Goal: Use online tool/utility: Utilize a website feature to perform a specific function

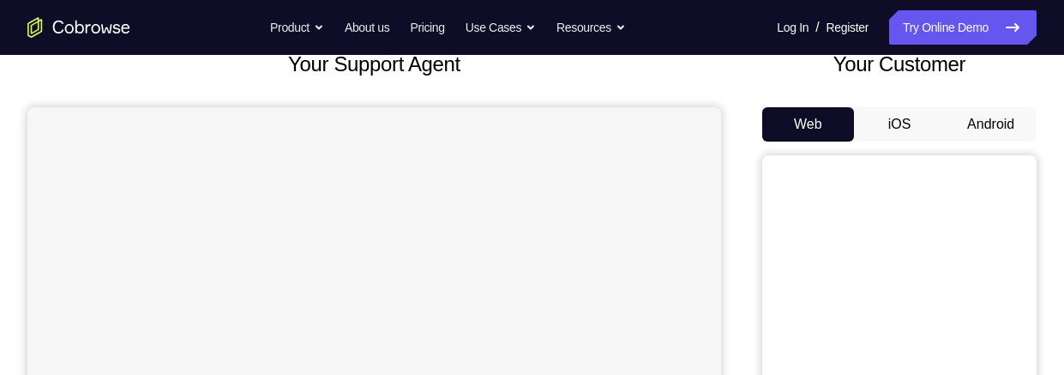
click at [1001, 120] on button "Android" at bounding box center [991, 124] width 92 height 34
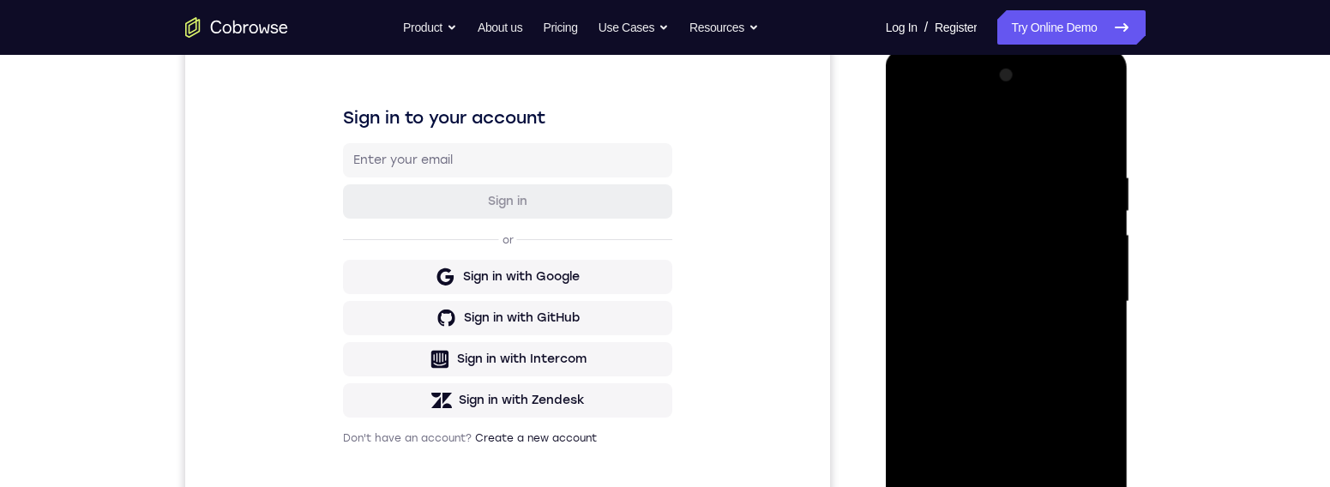
scroll to position [291, 0]
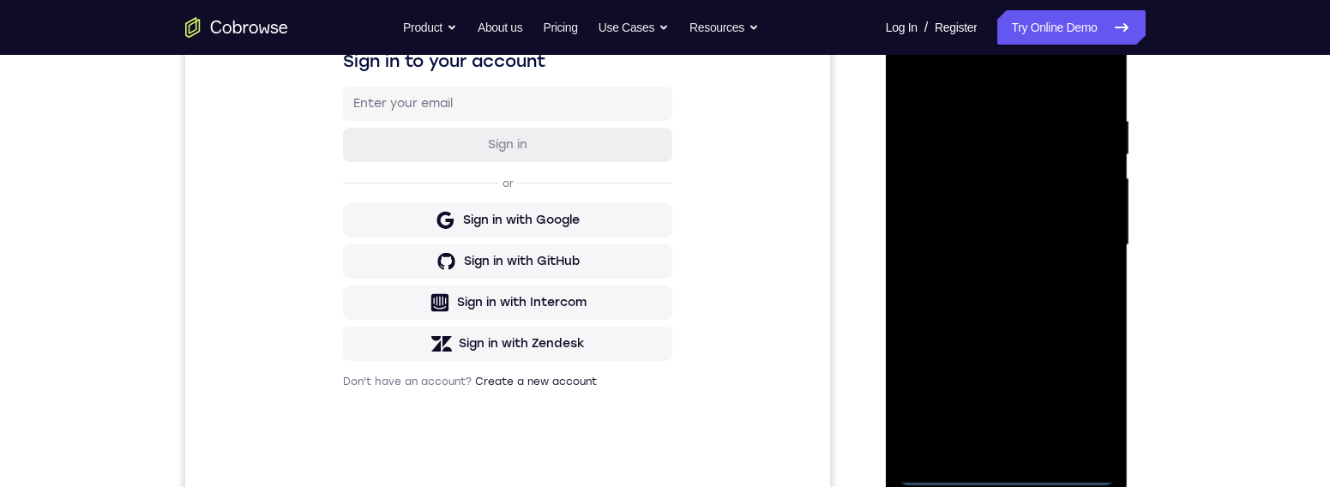
click at [1013, 374] on div at bounding box center [1006, 245] width 216 height 480
click at [1014, 374] on div at bounding box center [1006, 245] width 216 height 480
click at [1012, 374] on div at bounding box center [1006, 245] width 216 height 480
click at [1011, 374] on div at bounding box center [1006, 245] width 216 height 480
click at [1009, 374] on div at bounding box center [1006, 245] width 216 height 480
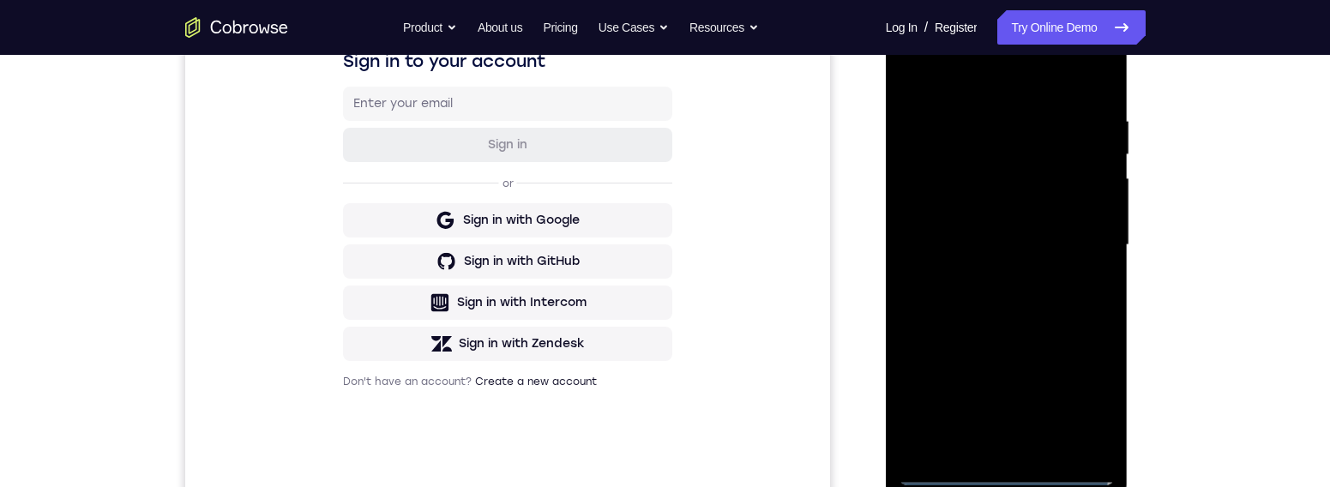
click at [1008, 374] on div at bounding box center [1006, 245] width 216 height 480
click at [1007, 374] on div at bounding box center [1006, 245] width 216 height 480
click at [999, 374] on div at bounding box center [1006, 245] width 216 height 480
click at [1063, 374] on div at bounding box center [1006, 245] width 216 height 480
click at [1007, 75] on div at bounding box center [1006, 245] width 216 height 480
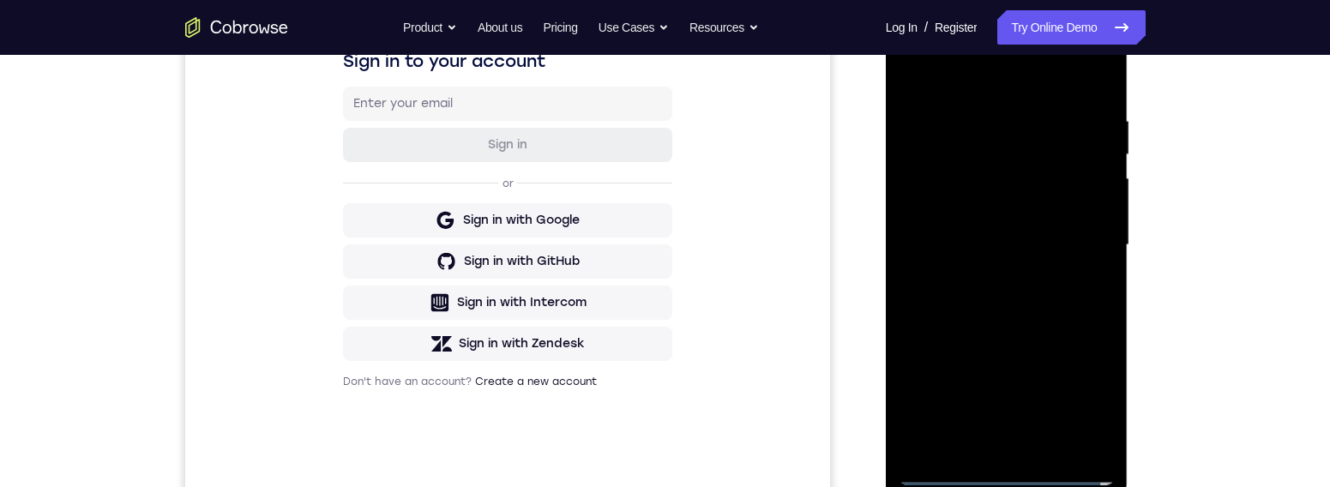
scroll to position [51, 0]
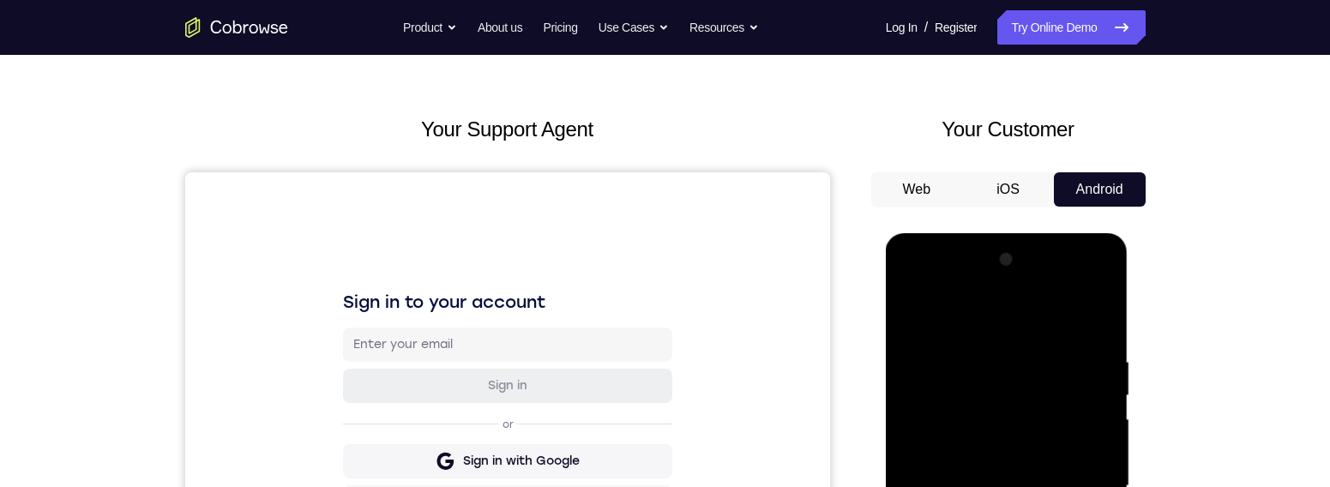
click at [1063, 374] on div at bounding box center [1006, 486] width 216 height 480
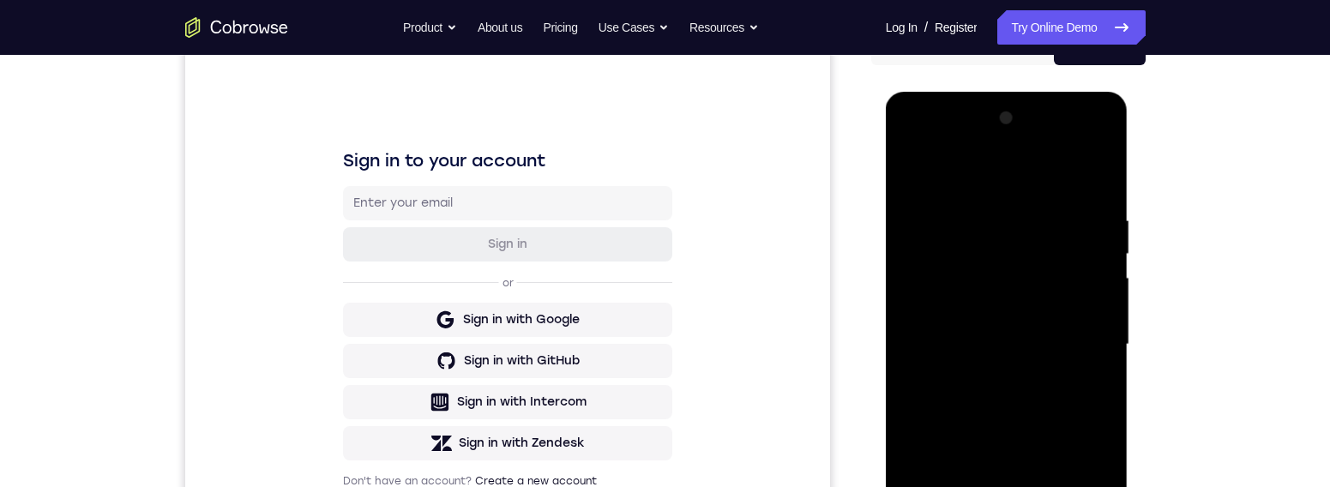
click at [988, 374] on div at bounding box center [1006, 345] width 216 height 480
click at [941, 330] on div at bounding box center [1006, 345] width 216 height 480
click at [931, 311] on div at bounding box center [1006, 345] width 216 height 480
click at [998, 339] on div at bounding box center [1006, 345] width 216 height 480
click at [1012, 374] on div at bounding box center [1006, 345] width 216 height 480
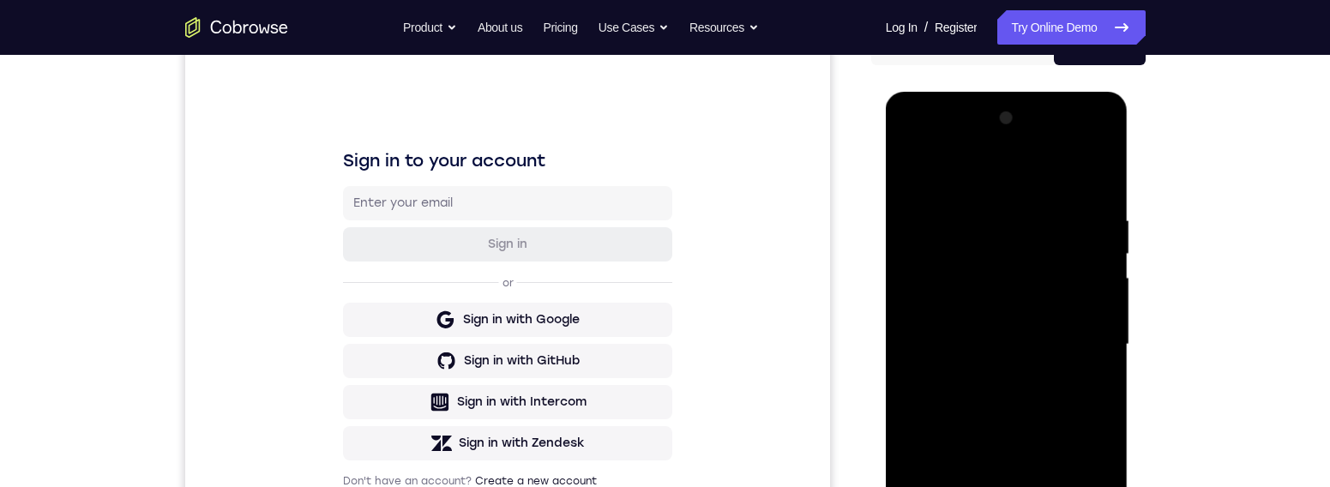
click at [1012, 374] on div at bounding box center [1006, 345] width 216 height 480
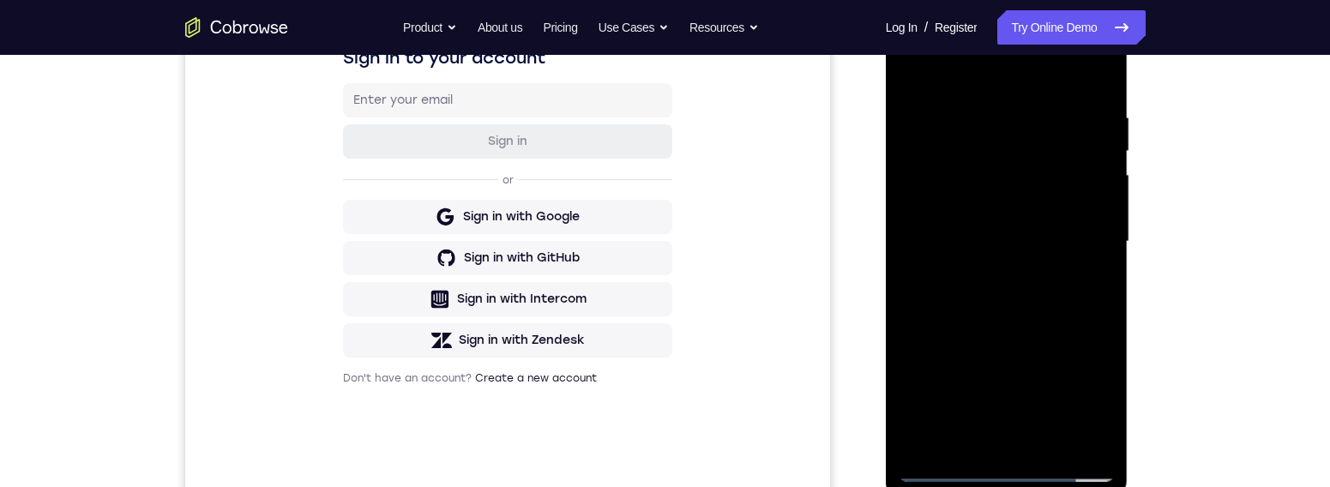
click at [1031, 297] on div at bounding box center [1006, 242] width 216 height 480
click at [1048, 374] on div at bounding box center [1006, 242] width 216 height 480
click at [1036, 331] on div at bounding box center [1006, 242] width 216 height 480
click at [1014, 255] on div at bounding box center [1006, 242] width 216 height 480
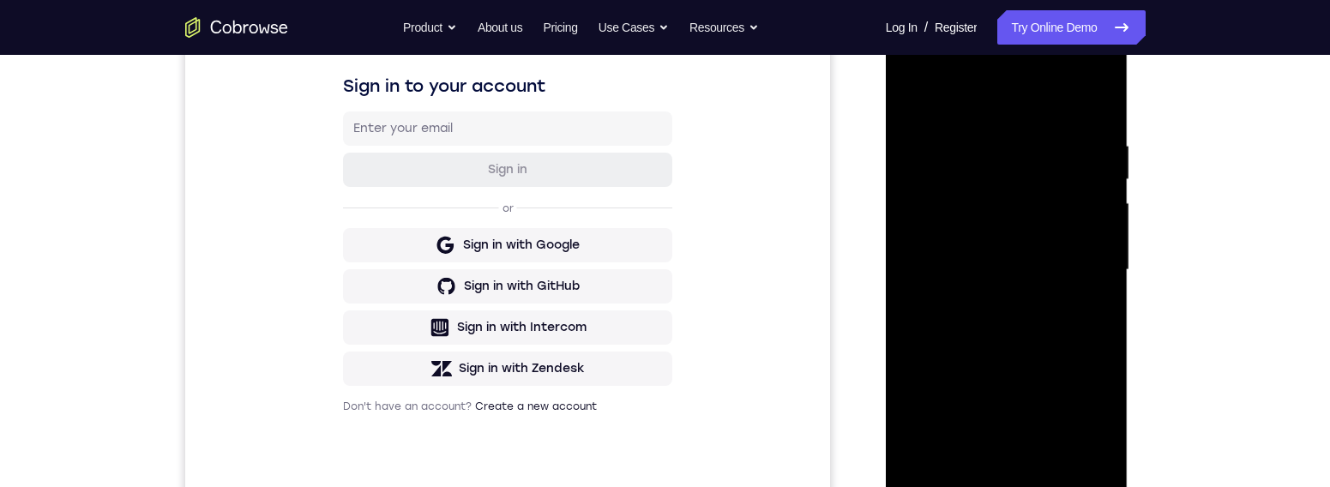
click at [963, 371] on div at bounding box center [1006, 270] width 216 height 480
click at [1000, 374] on div at bounding box center [1006, 270] width 216 height 480
click at [1063, 310] on div at bounding box center [1006, 270] width 216 height 480
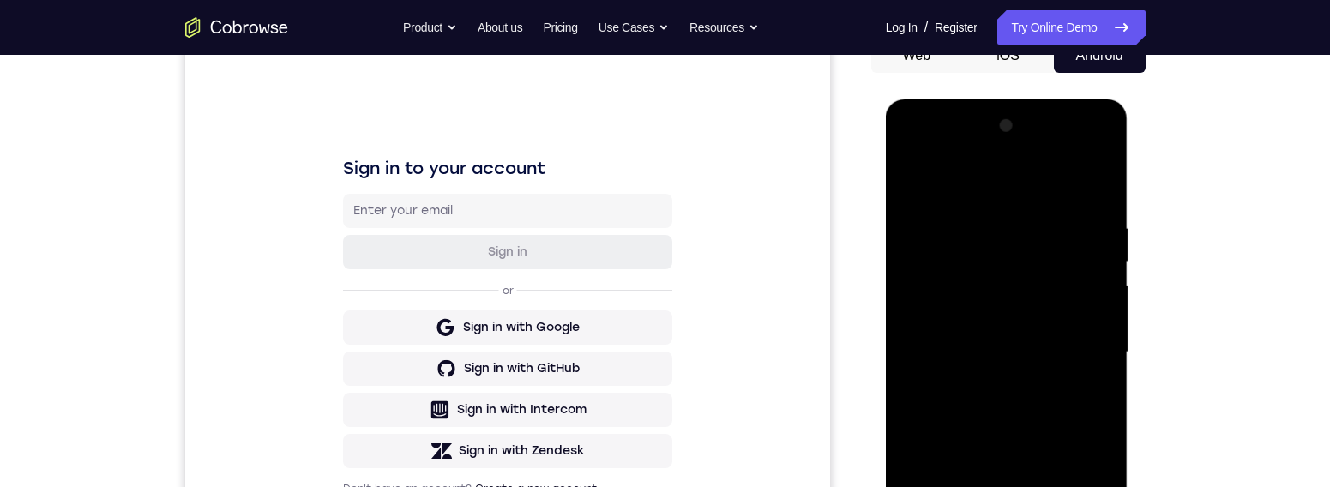
click at [1043, 277] on div at bounding box center [1006, 352] width 216 height 480
click at [1063, 374] on div at bounding box center [1006, 352] width 216 height 480
click at [912, 182] on div at bounding box center [1006, 352] width 216 height 480
click at [983, 374] on div at bounding box center [1006, 352] width 216 height 480
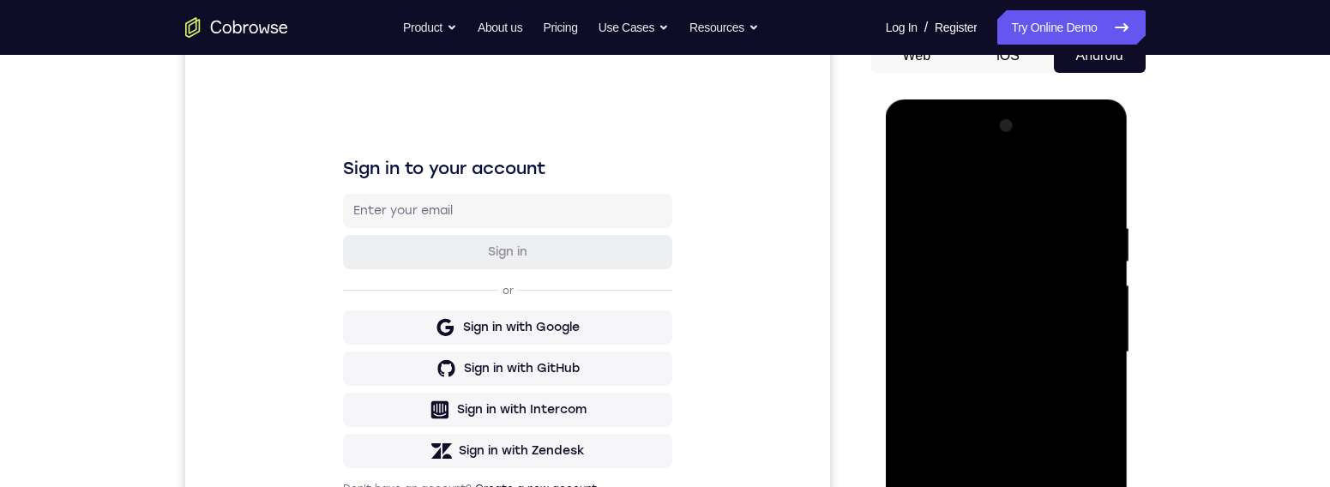
scroll to position [296, 0]
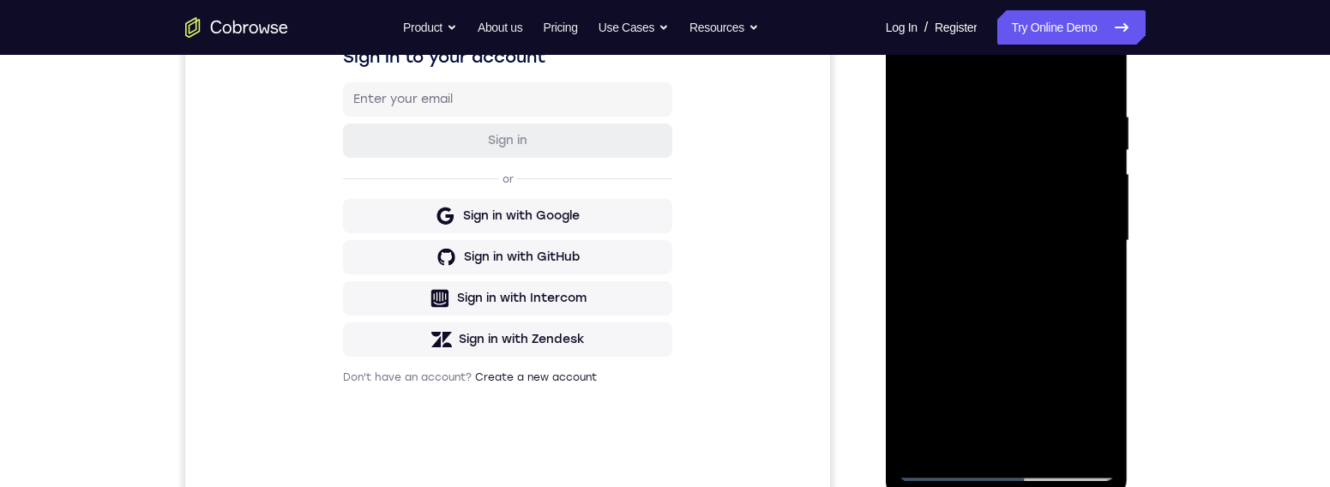
click at [1063, 285] on div at bounding box center [1006, 241] width 216 height 480
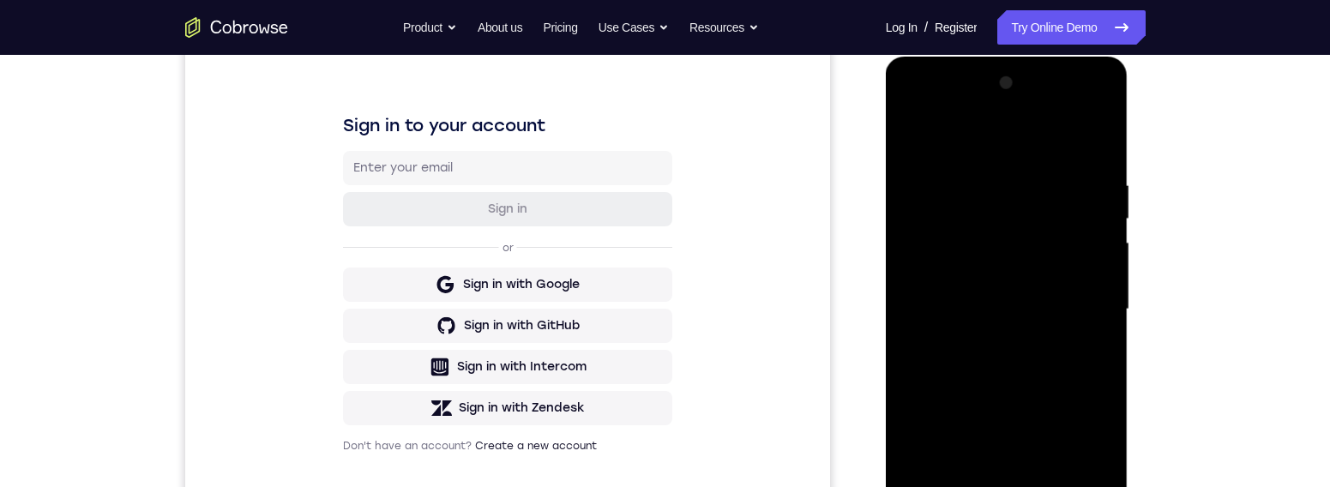
click at [1004, 358] on div at bounding box center [1006, 309] width 216 height 480
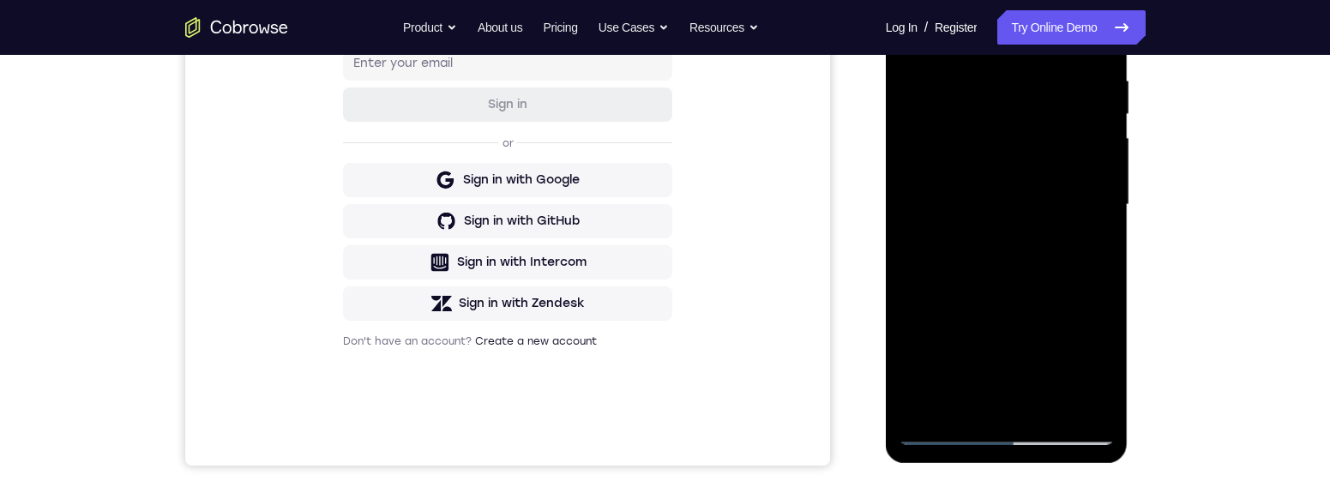
scroll to position [355, 0]
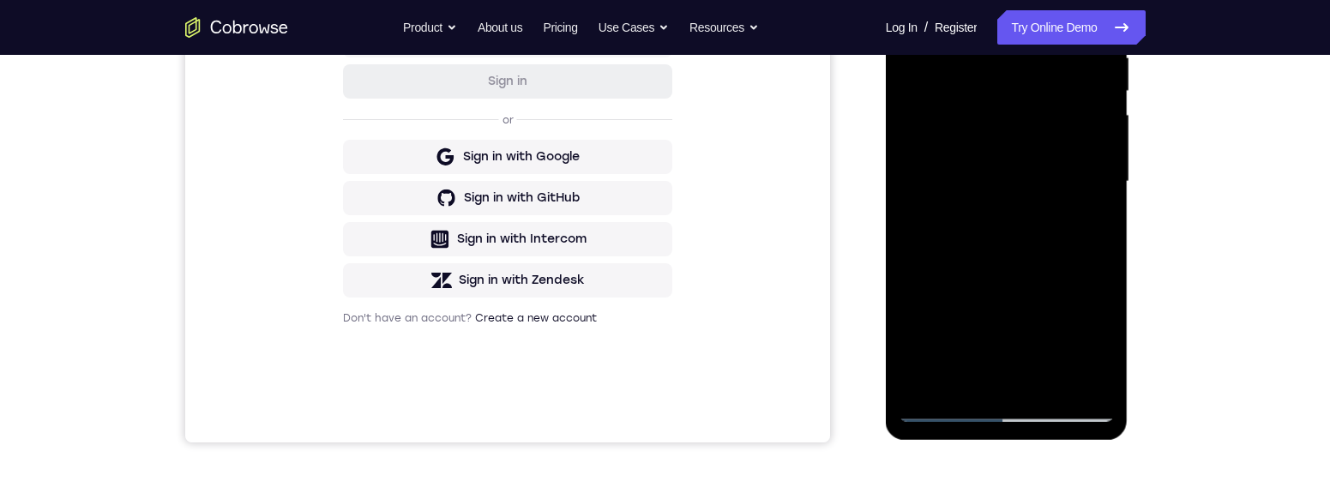
click at [1063, 225] on div at bounding box center [1006, 182] width 216 height 480
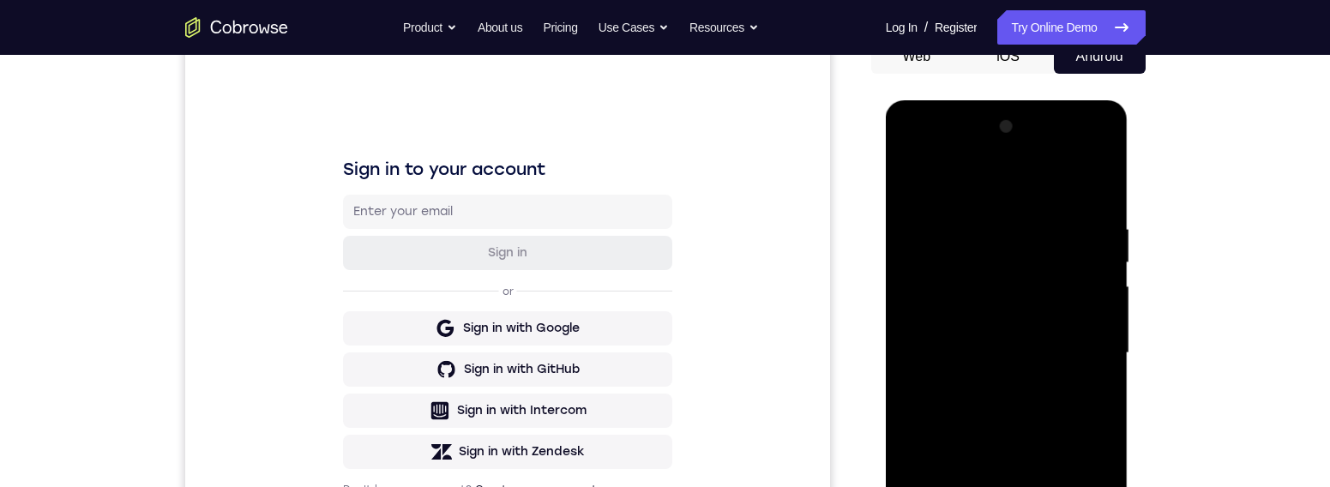
click at [907, 178] on div at bounding box center [1006, 353] width 216 height 480
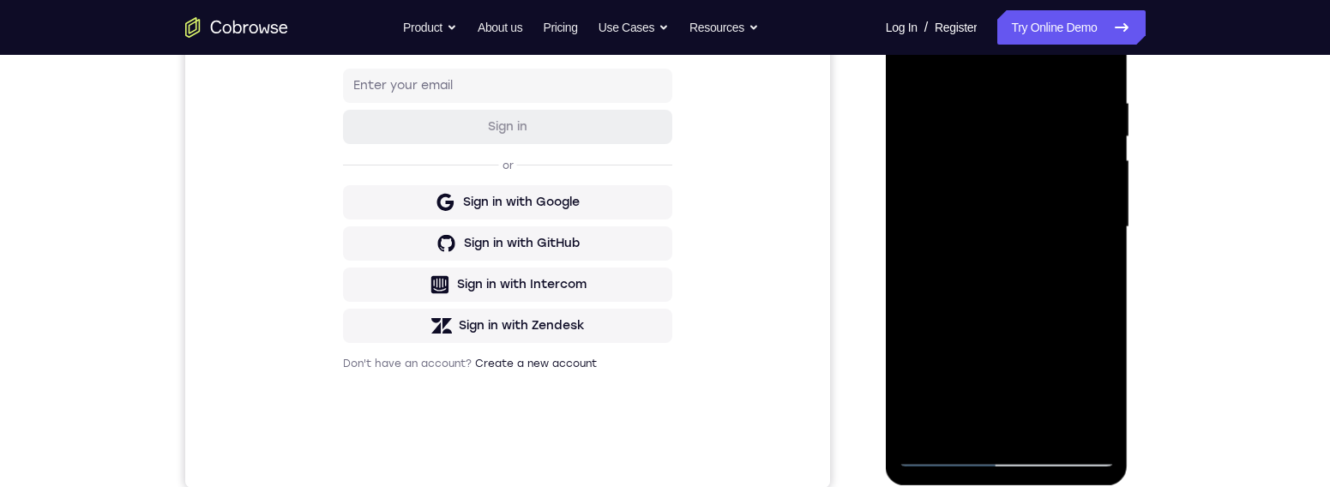
click at [1041, 306] on div at bounding box center [1006, 227] width 216 height 480
click at [1063, 273] on div at bounding box center [1006, 227] width 216 height 480
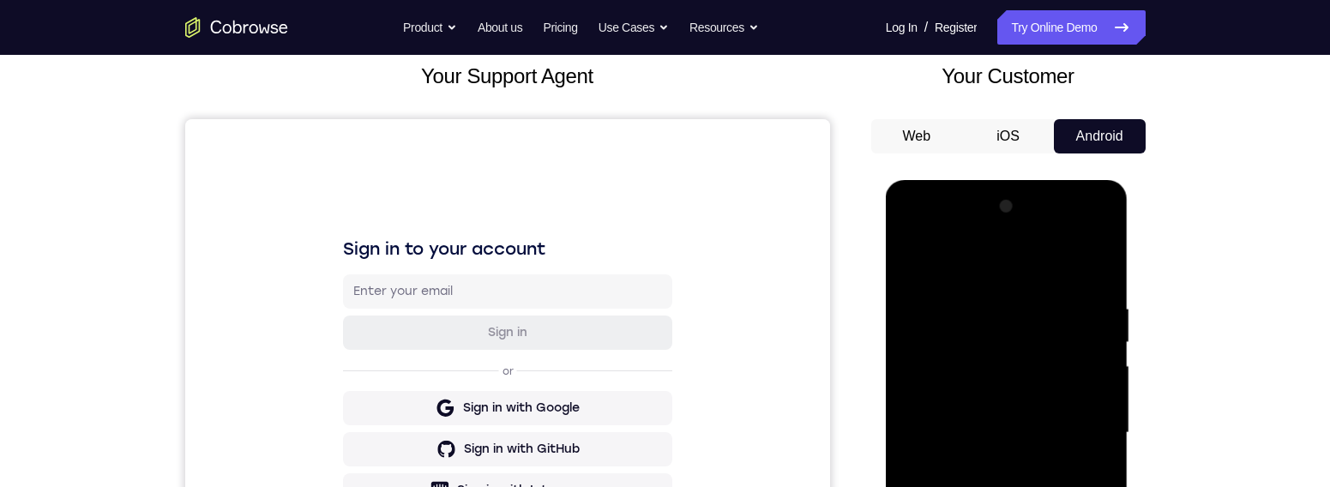
click at [915, 268] on div at bounding box center [1006, 433] width 216 height 480
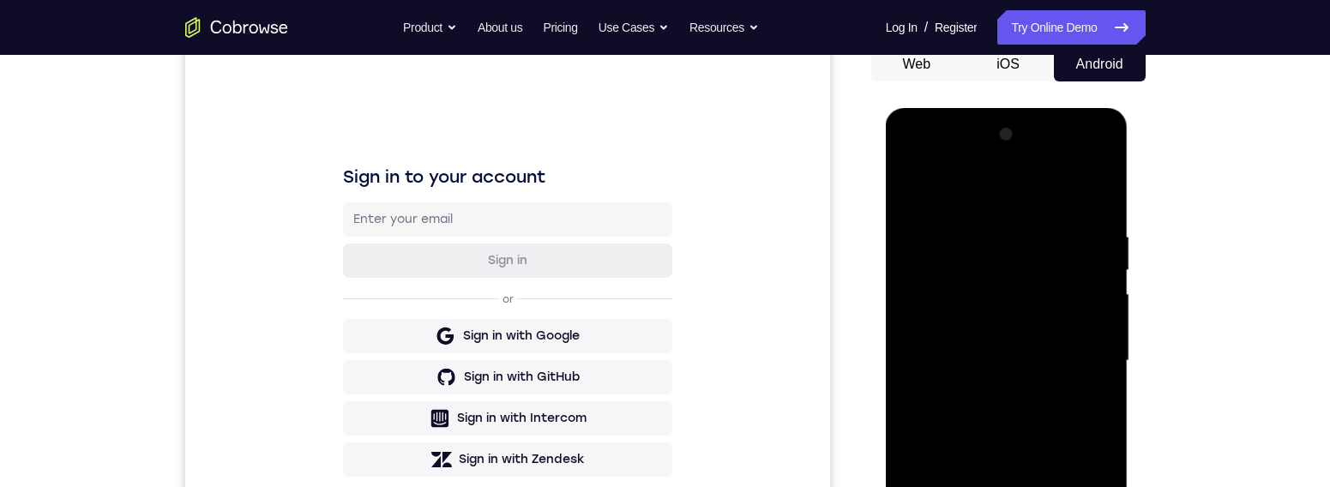
drag, startPoint x: 1105, startPoint y: 264, endPoint x: 2027, endPoint y: 425, distance: 935.6
click at [1063, 264] on div at bounding box center [1006, 361] width 216 height 480
click at [911, 269] on div at bounding box center [1006, 361] width 216 height 480
click at [929, 237] on div at bounding box center [1006, 361] width 216 height 480
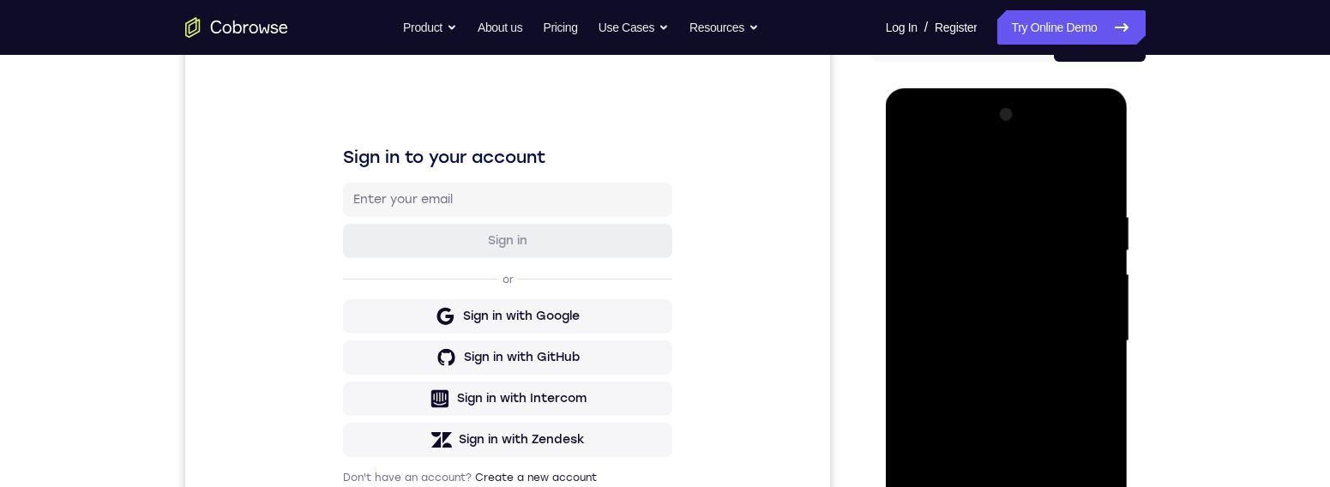
click at [987, 370] on div at bounding box center [1006, 341] width 216 height 480
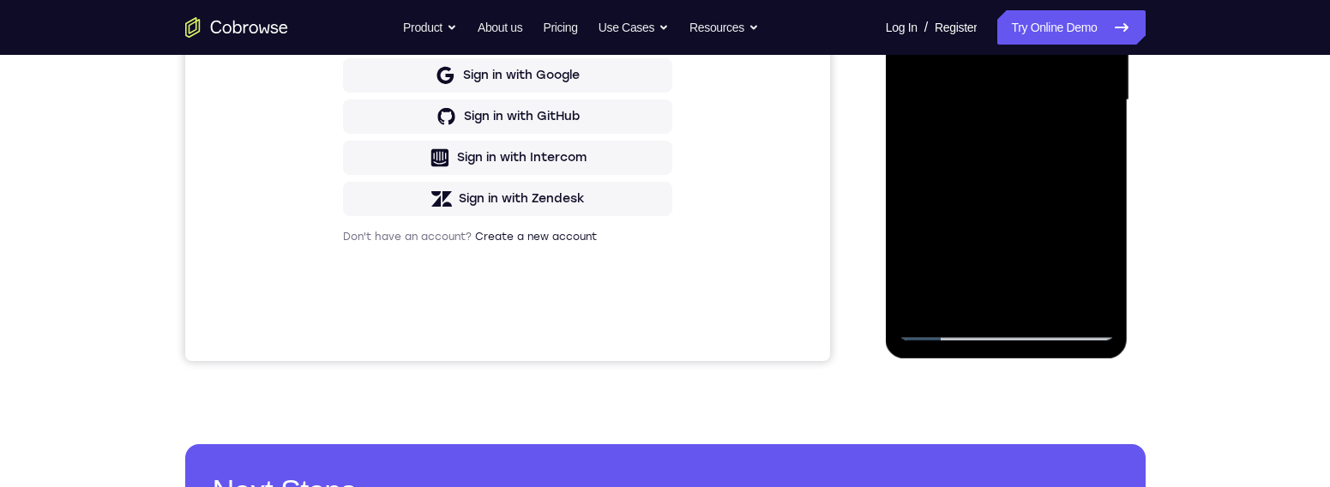
scroll to position [365, 0]
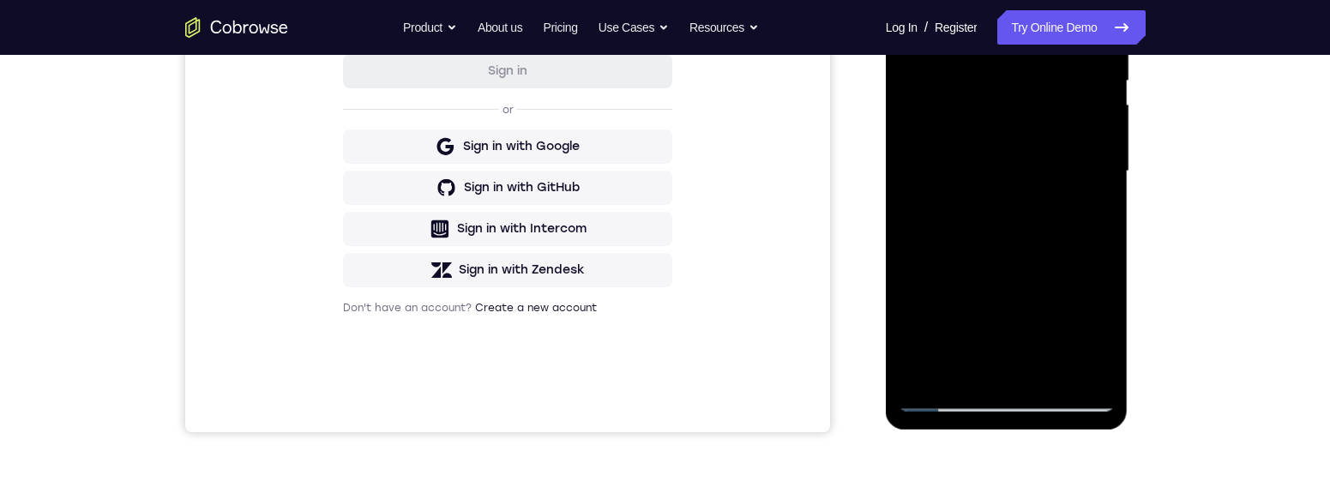
click at [965, 360] on div at bounding box center [1006, 171] width 216 height 480
click at [1051, 292] on div at bounding box center [1006, 171] width 216 height 480
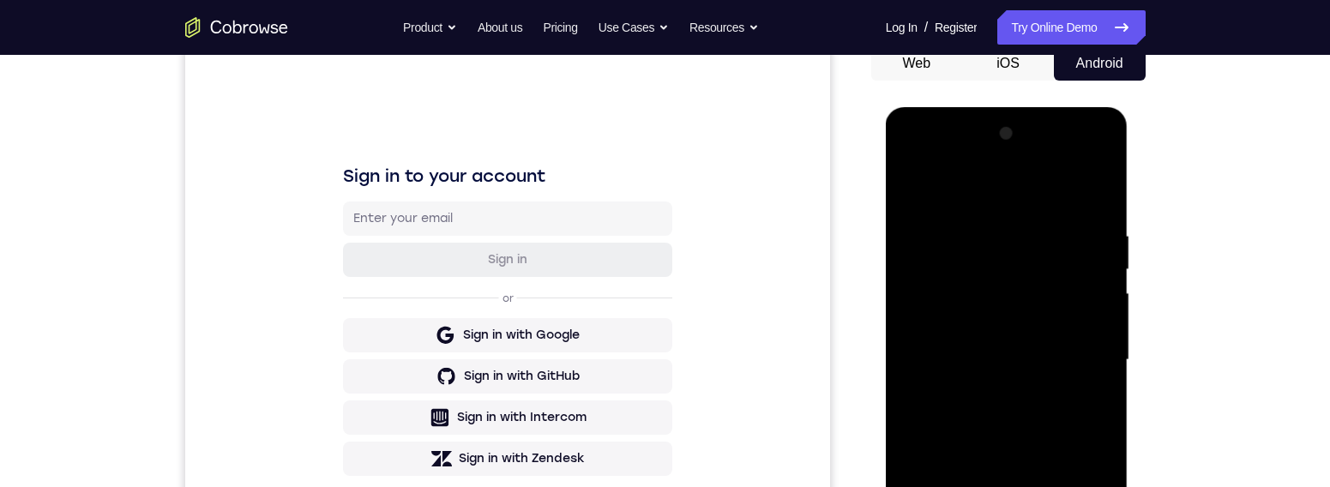
click at [1063, 190] on div at bounding box center [1006, 360] width 216 height 480
click at [989, 361] on div at bounding box center [1006, 360] width 216 height 480
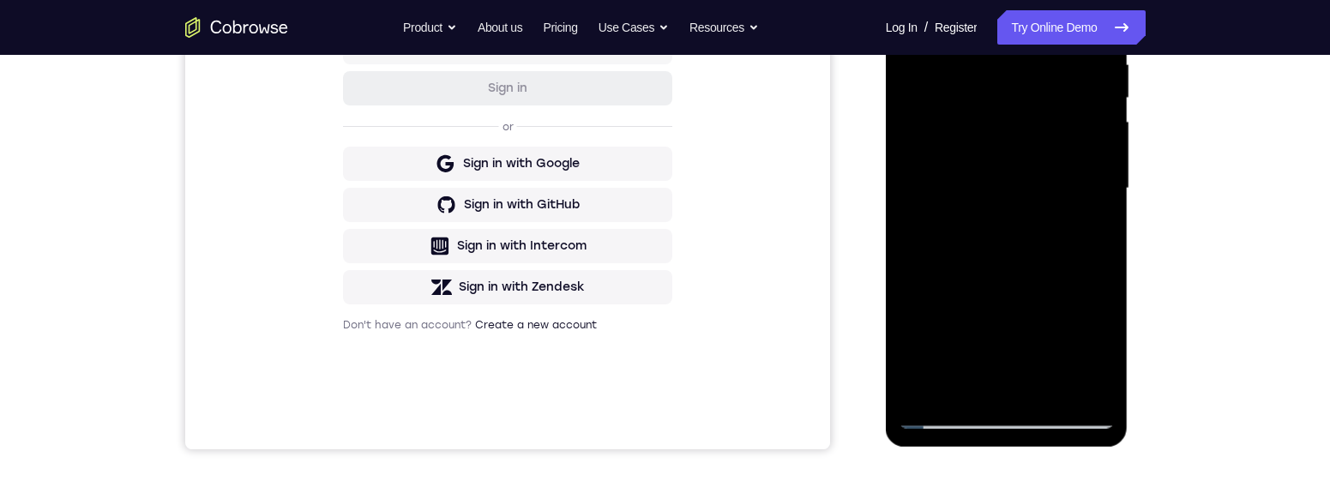
click at [1063, 229] on div at bounding box center [1006, 189] width 216 height 480
click at [1063, 374] on div at bounding box center [1006, 189] width 216 height 480
click at [1049, 374] on div at bounding box center [1006, 189] width 216 height 480
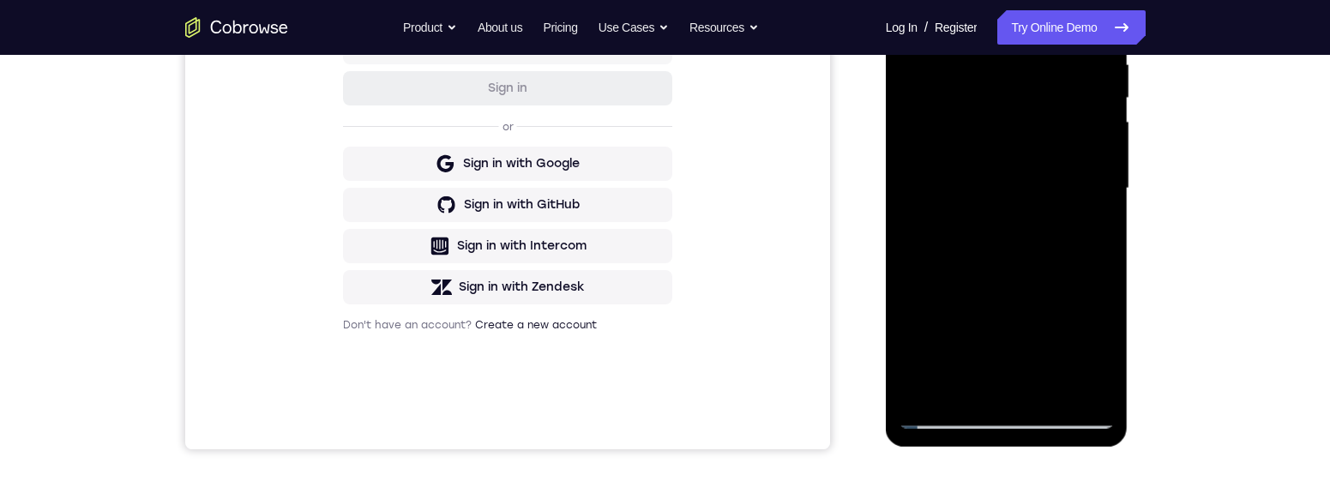
click at [954, 374] on div at bounding box center [1006, 189] width 216 height 480
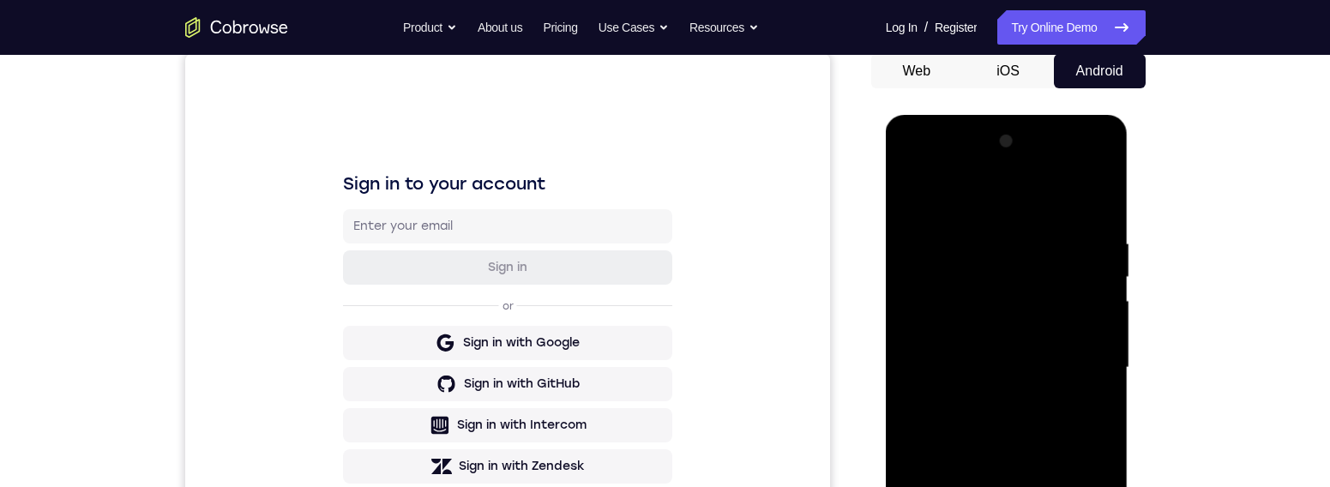
scroll to position [130, 0]
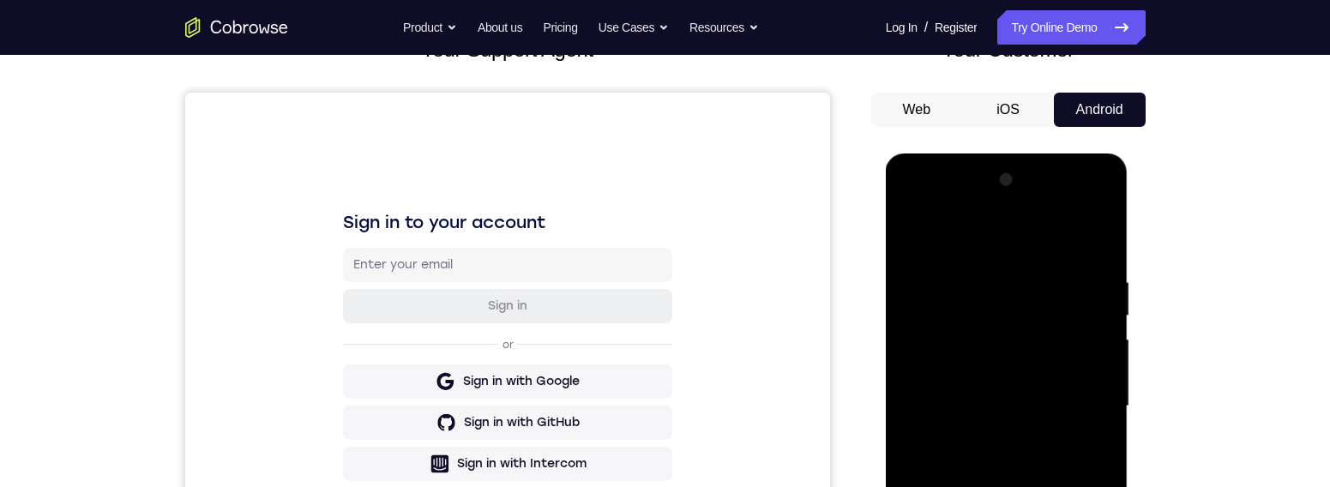
click at [914, 237] on div at bounding box center [1006, 406] width 216 height 480
click at [983, 374] on div at bounding box center [1006, 406] width 216 height 480
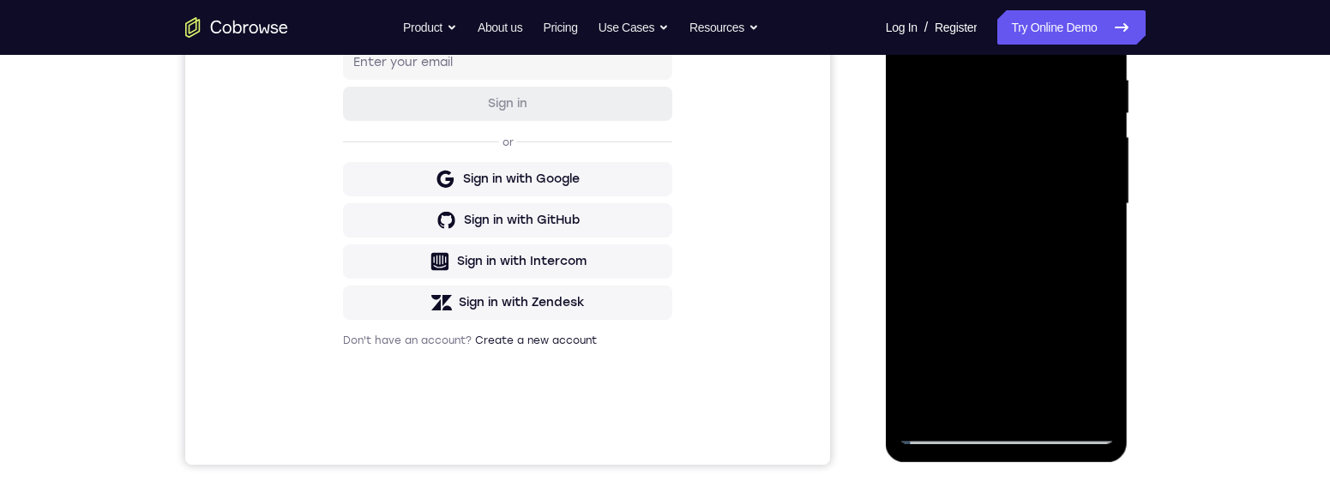
click at [1063, 374] on div at bounding box center [1006, 204] width 216 height 480
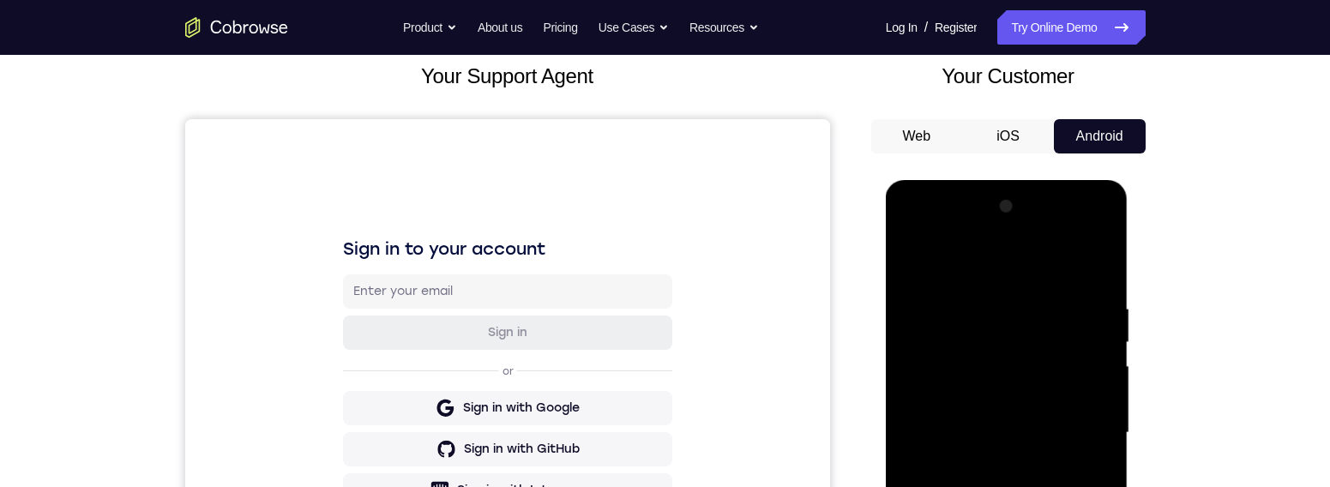
click at [914, 261] on div at bounding box center [1006, 433] width 216 height 480
click at [1044, 374] on div at bounding box center [1006, 433] width 216 height 480
click at [913, 259] on div at bounding box center [1006, 433] width 216 height 480
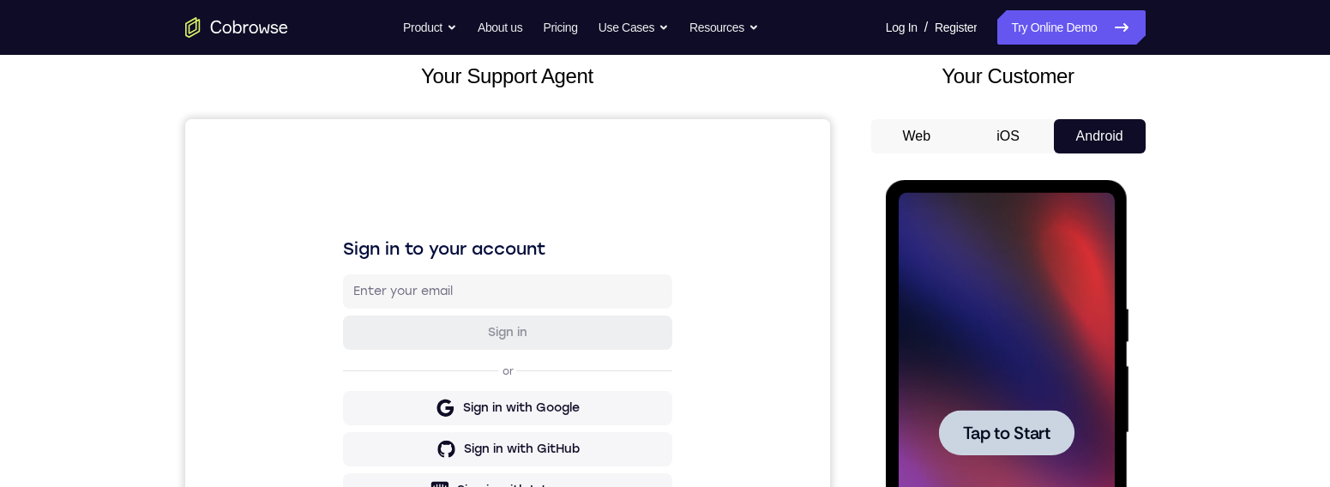
click at [1042, 374] on span "Tap to Start" at bounding box center [1006, 432] width 87 height 17
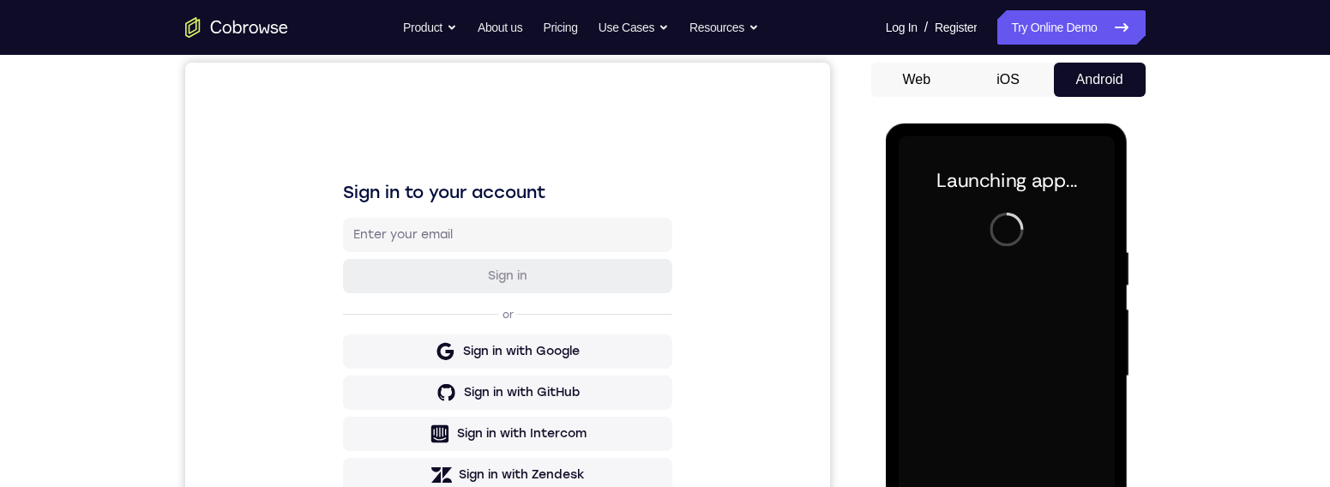
scroll to position [256, 0]
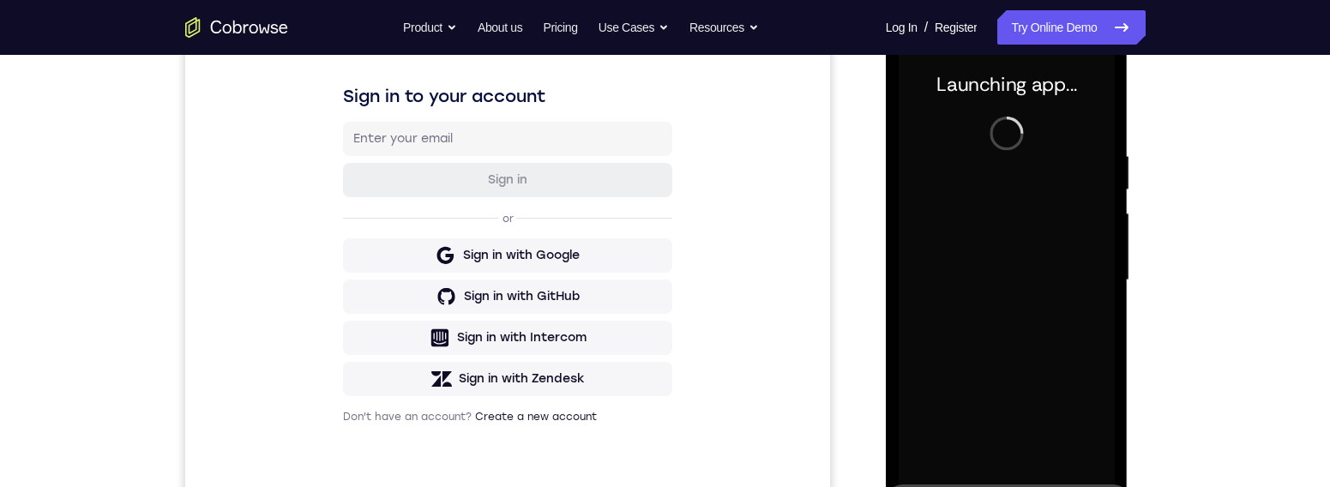
click at [1063, 374] on div "Launching app..." at bounding box center [1007, 282] width 243 height 511
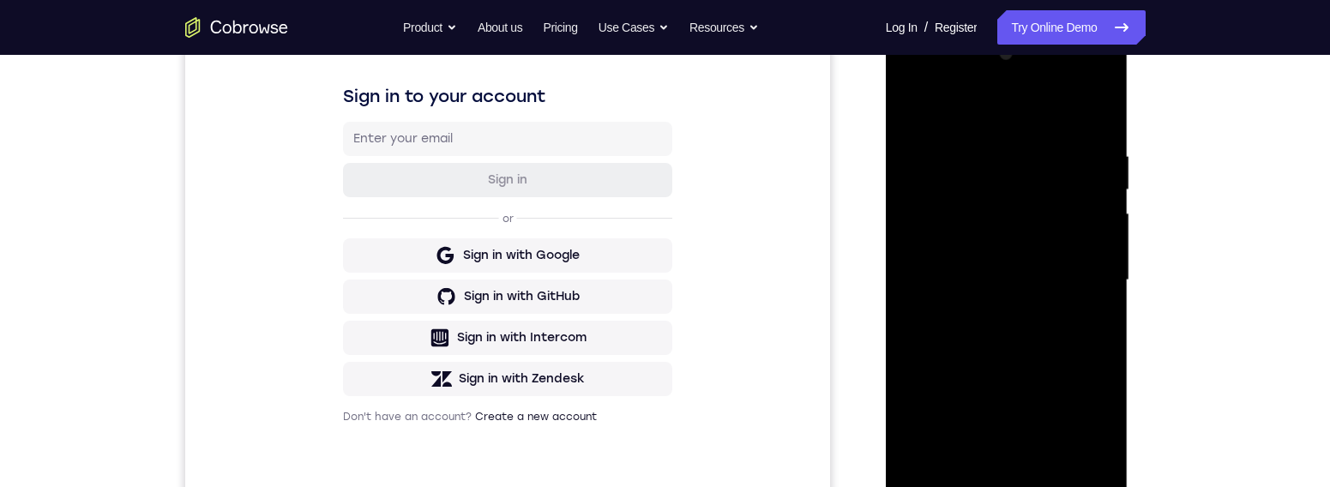
scroll to position [352, 0]
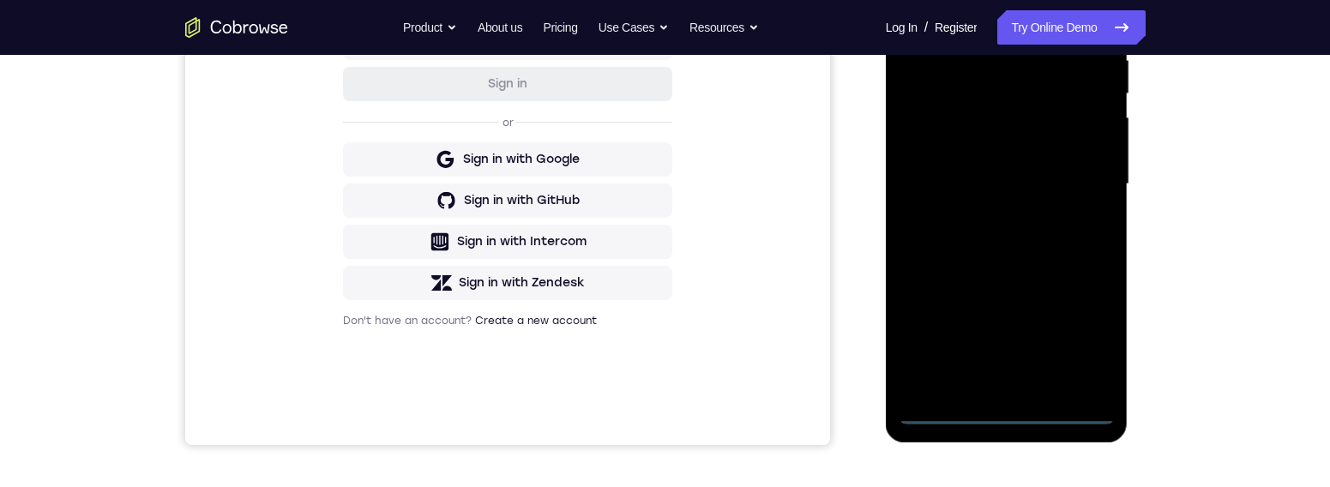
click at [1019, 374] on div at bounding box center [1006, 184] width 216 height 480
click at [1007, 374] on div at bounding box center [1006, 184] width 216 height 480
click at [1010, 374] on div at bounding box center [1006, 184] width 216 height 480
click at [1063, 340] on div at bounding box center [1006, 184] width 216 height 480
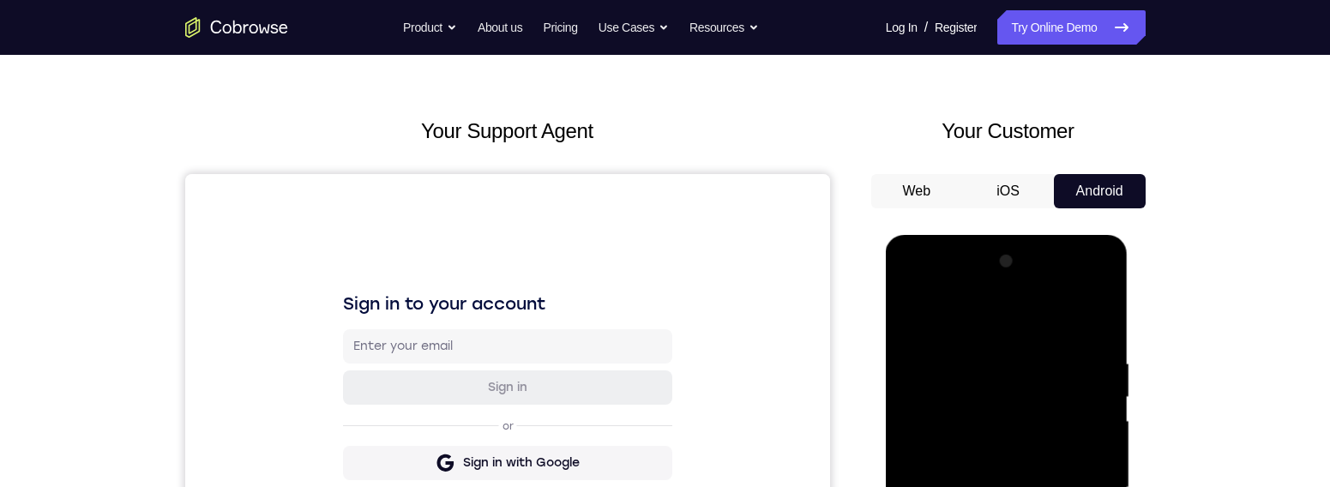
click at [989, 323] on div at bounding box center [1006, 488] width 216 height 480
click at [1063, 374] on div at bounding box center [1006, 488] width 216 height 480
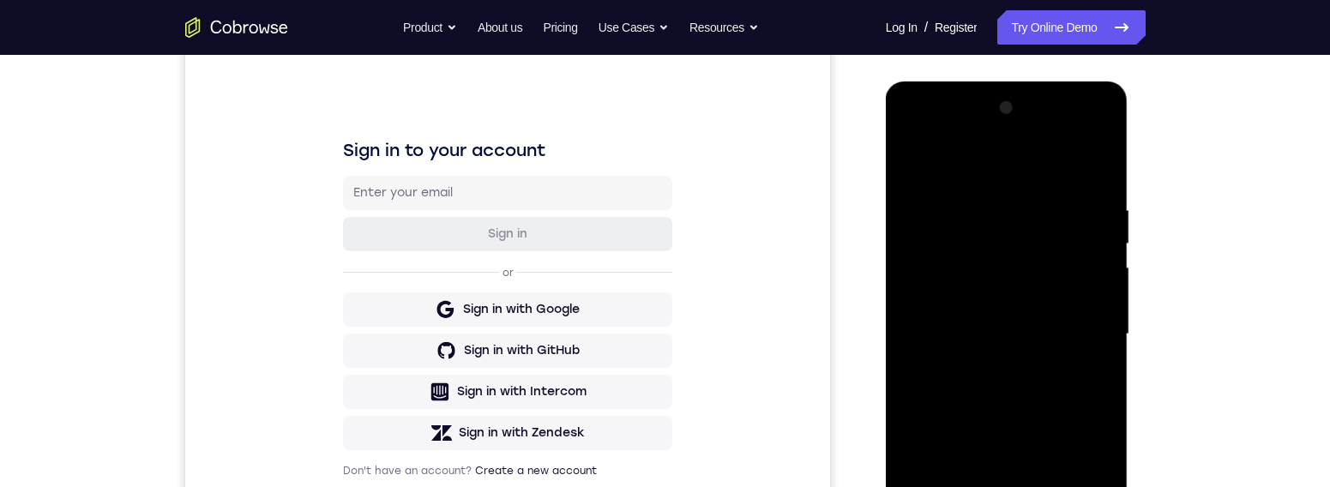
click at [983, 366] on div at bounding box center [1006, 334] width 216 height 480
click at [988, 322] on div at bounding box center [1006, 334] width 216 height 480
click at [962, 303] on div at bounding box center [1006, 334] width 216 height 480
click at [962, 336] on div at bounding box center [1006, 334] width 216 height 480
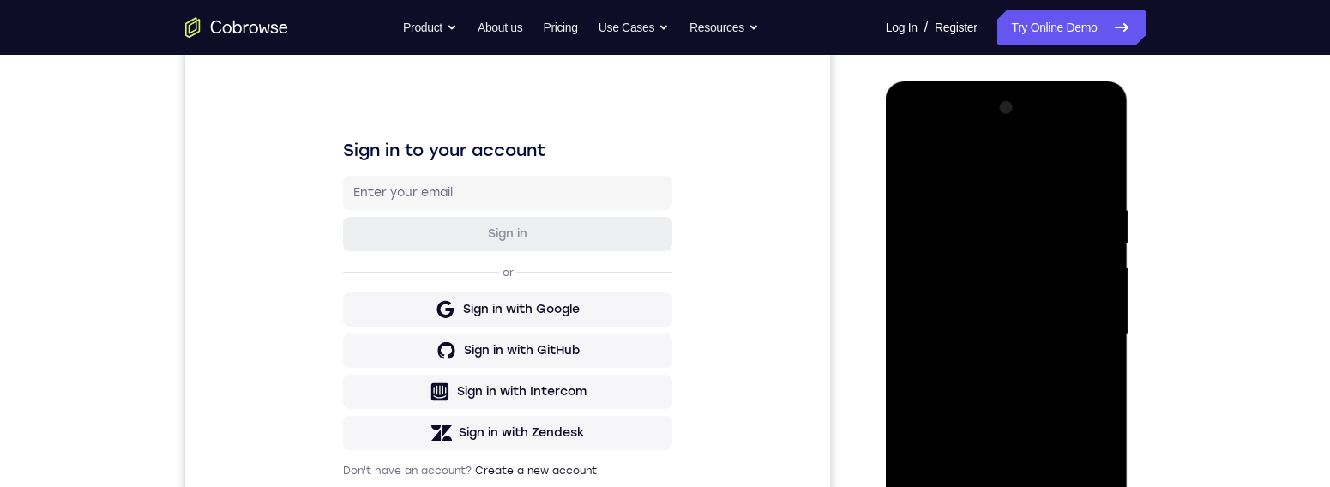
click at [968, 374] on div at bounding box center [1006, 334] width 216 height 480
click at [978, 374] on div at bounding box center [1006, 334] width 216 height 480
click at [1013, 374] on div at bounding box center [1006, 334] width 216 height 480
click at [1041, 190] on div at bounding box center [1006, 334] width 216 height 480
click at [1063, 302] on div at bounding box center [1006, 334] width 216 height 480
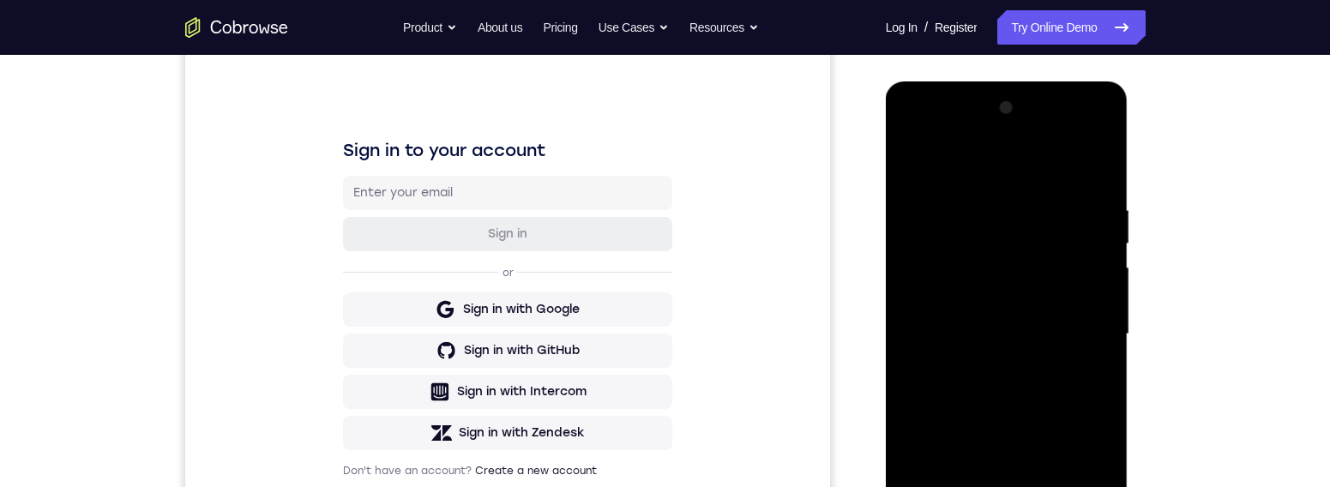
click at [1063, 302] on div at bounding box center [1006, 334] width 216 height 480
click at [906, 337] on div at bounding box center [1006, 334] width 216 height 480
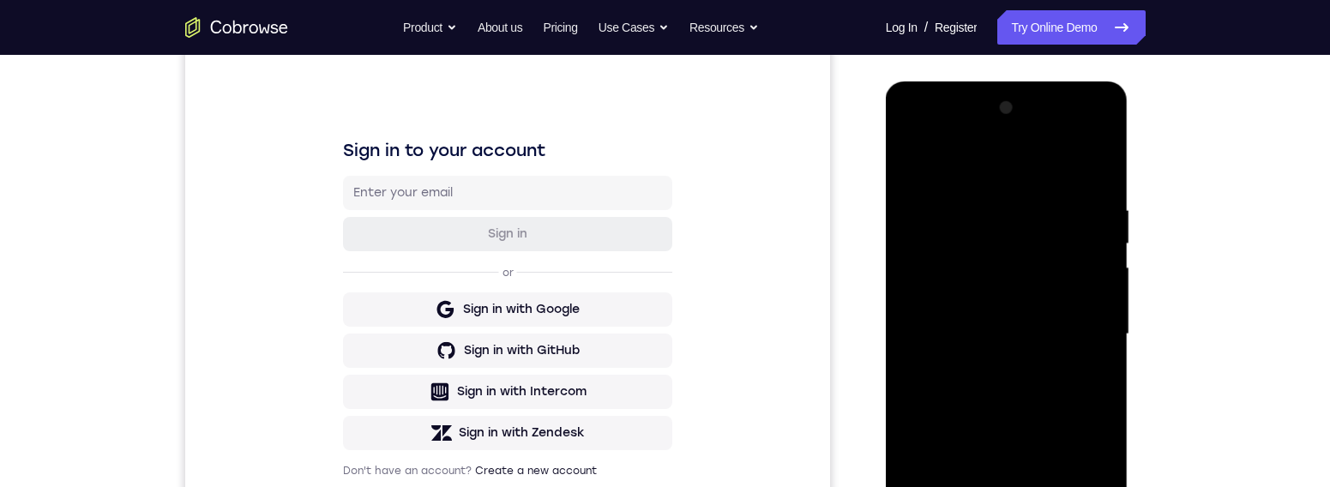
click at [1063, 169] on div at bounding box center [1006, 334] width 216 height 480
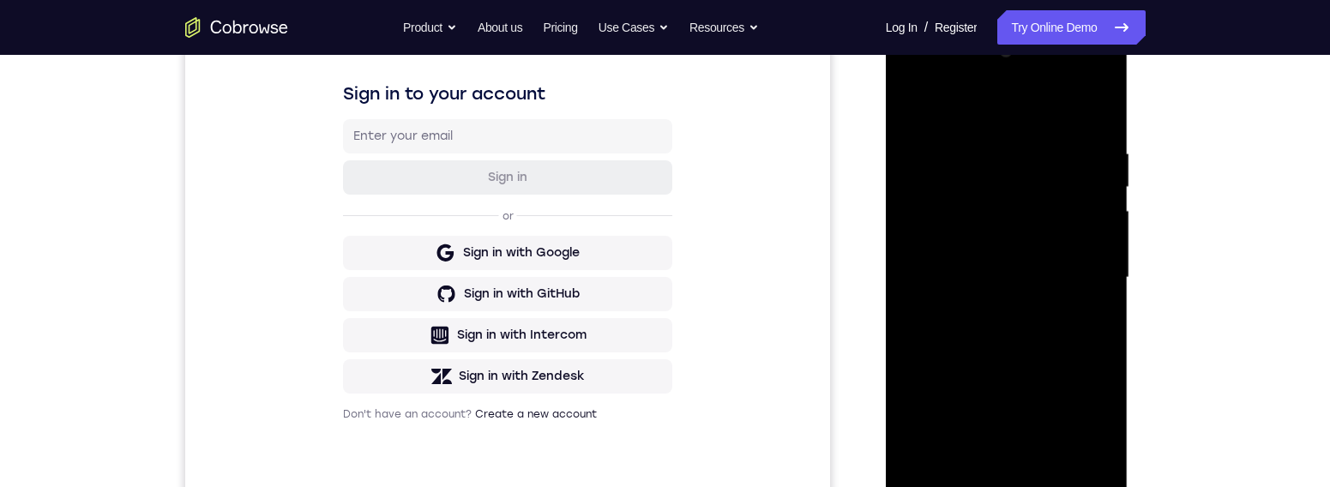
click at [1051, 374] on div at bounding box center [1006, 278] width 216 height 480
click at [1000, 361] on div at bounding box center [1006, 278] width 216 height 480
click at [966, 295] on div at bounding box center [1006, 278] width 216 height 480
click at [1063, 316] on div at bounding box center [1006, 278] width 216 height 480
click at [913, 109] on div at bounding box center [1006, 278] width 216 height 480
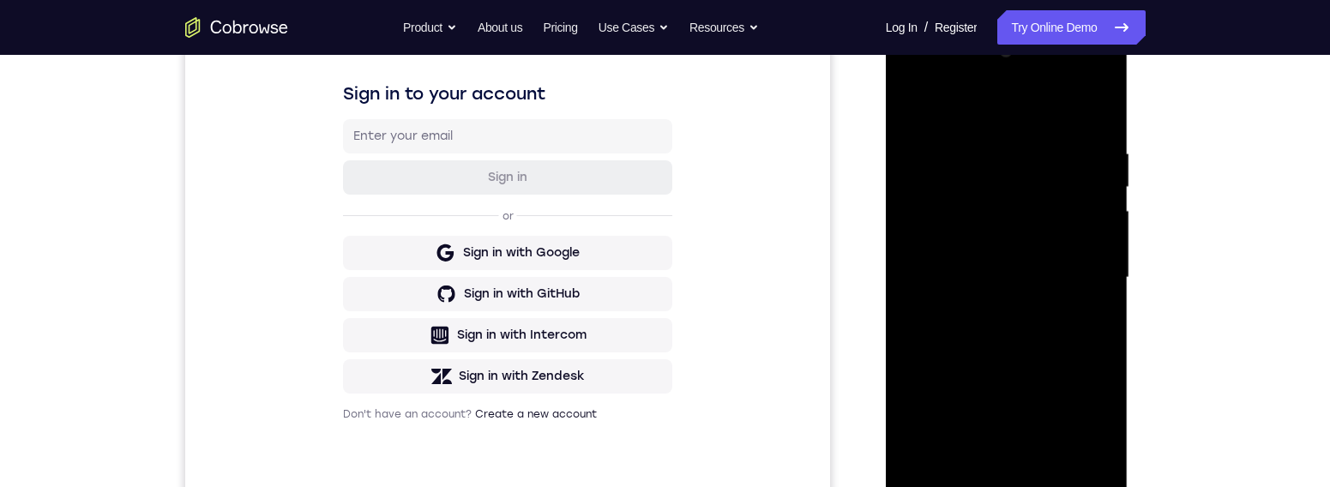
click at [915, 103] on div at bounding box center [1006, 278] width 216 height 480
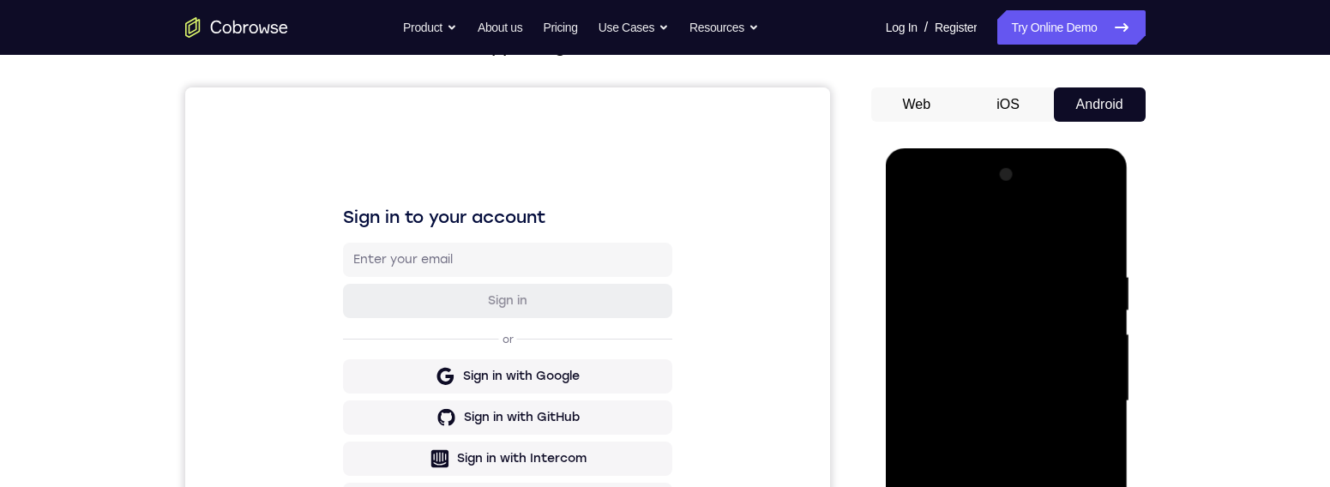
scroll to position [171, 0]
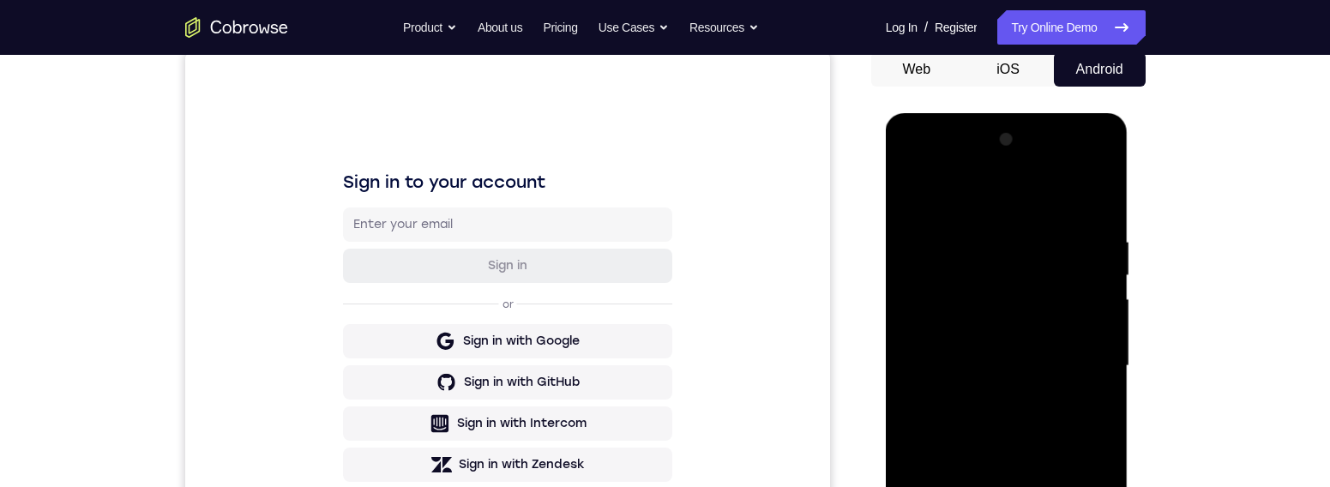
click at [986, 219] on div at bounding box center [1006, 366] width 216 height 480
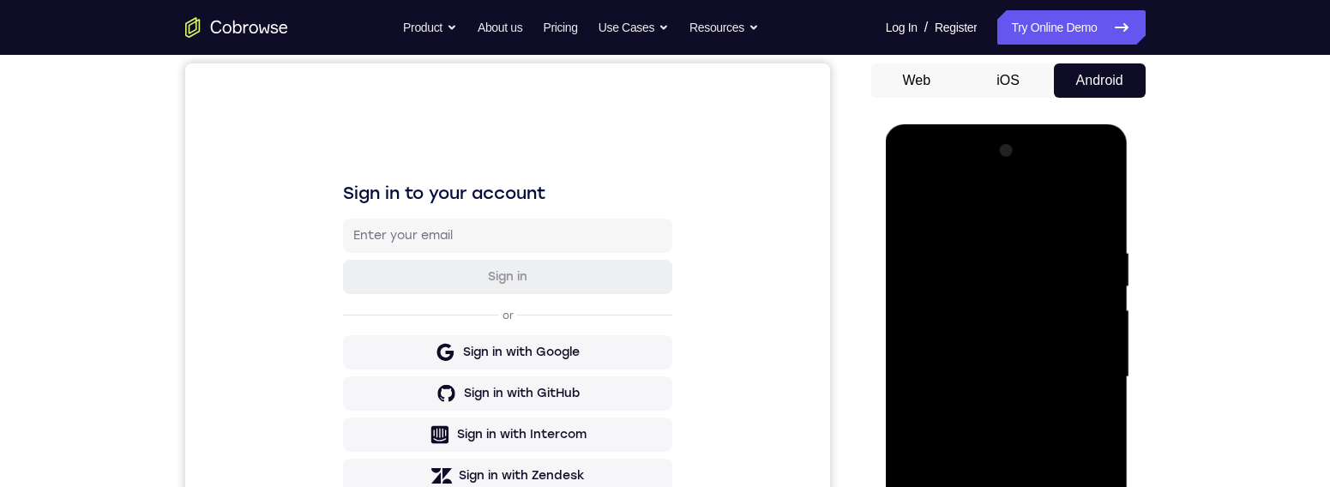
scroll to position [252, 0]
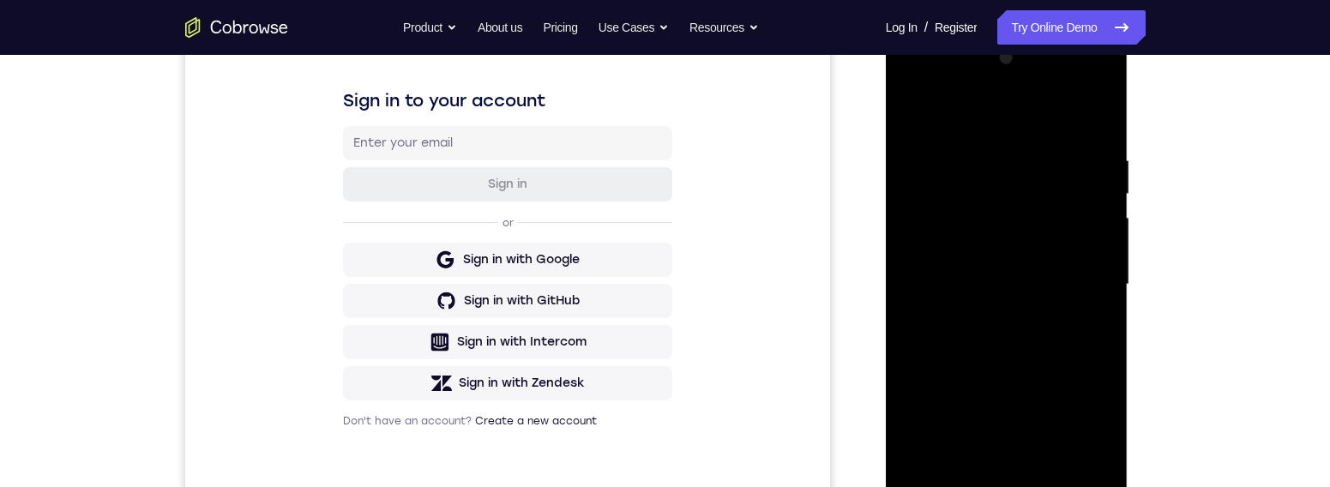
click at [1063, 288] on div at bounding box center [1006, 285] width 216 height 480
click at [1063, 285] on div at bounding box center [1006, 285] width 216 height 480
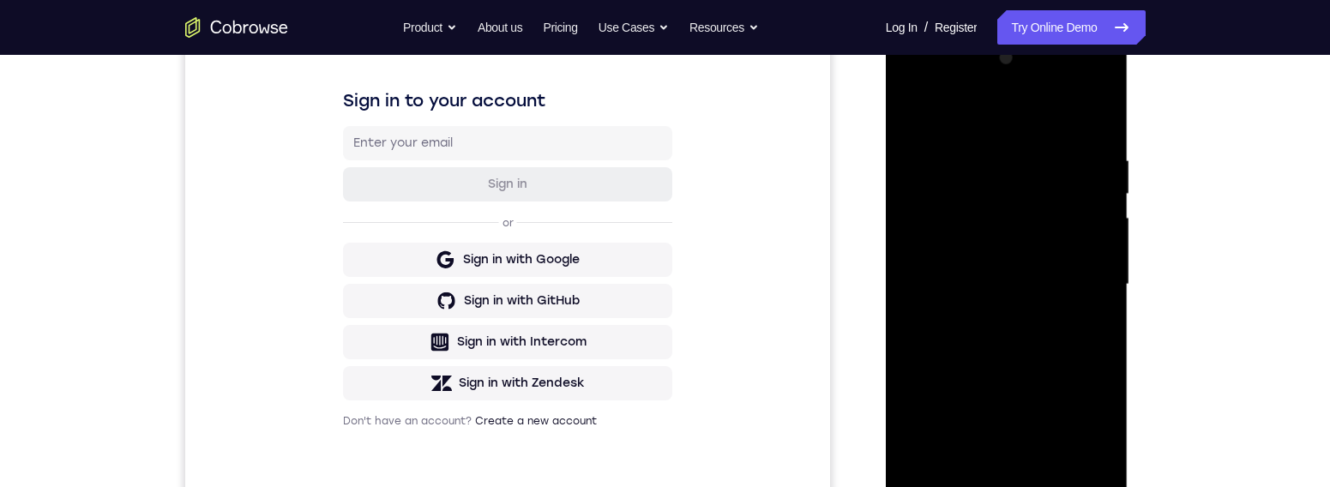
click at [1063, 285] on div at bounding box center [1006, 285] width 216 height 480
click at [1063, 340] on div at bounding box center [1006, 285] width 216 height 480
click at [1063, 117] on div at bounding box center [1006, 285] width 216 height 480
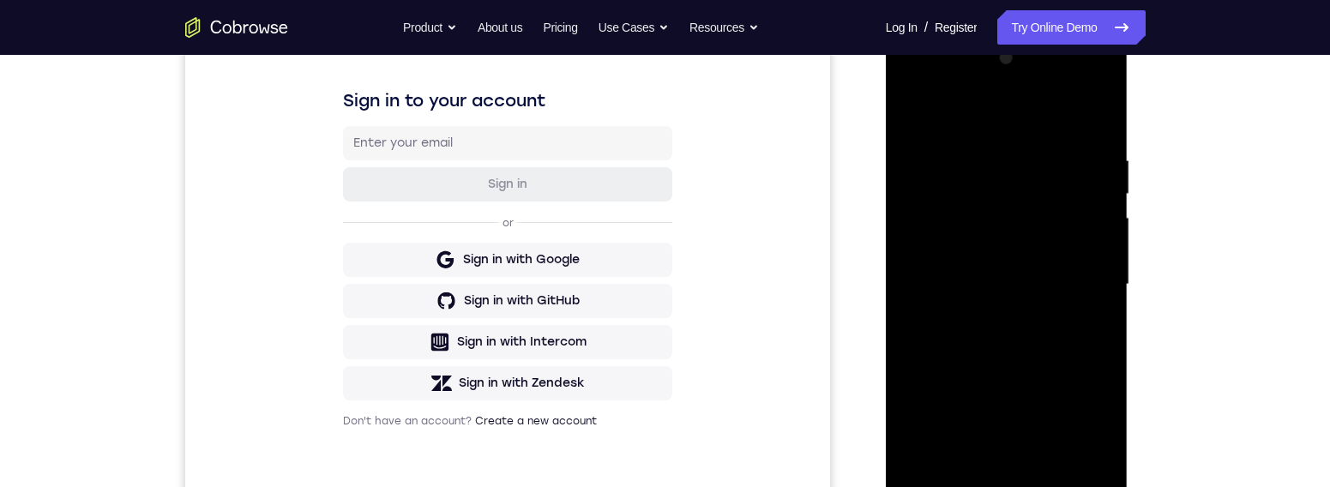
scroll to position [284, 0]
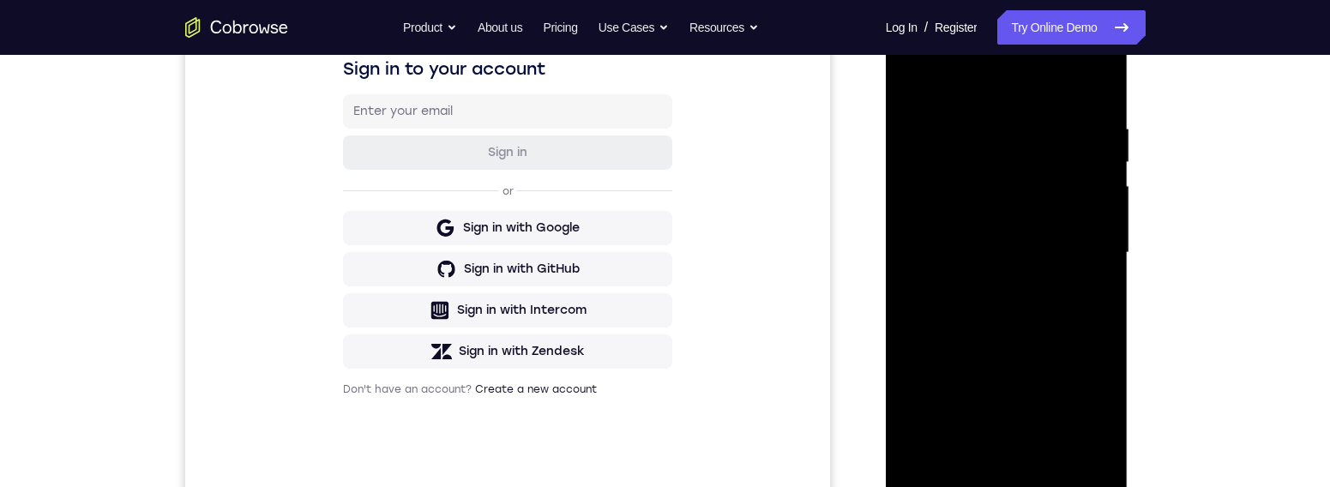
click at [1051, 374] on div at bounding box center [1006, 253] width 216 height 480
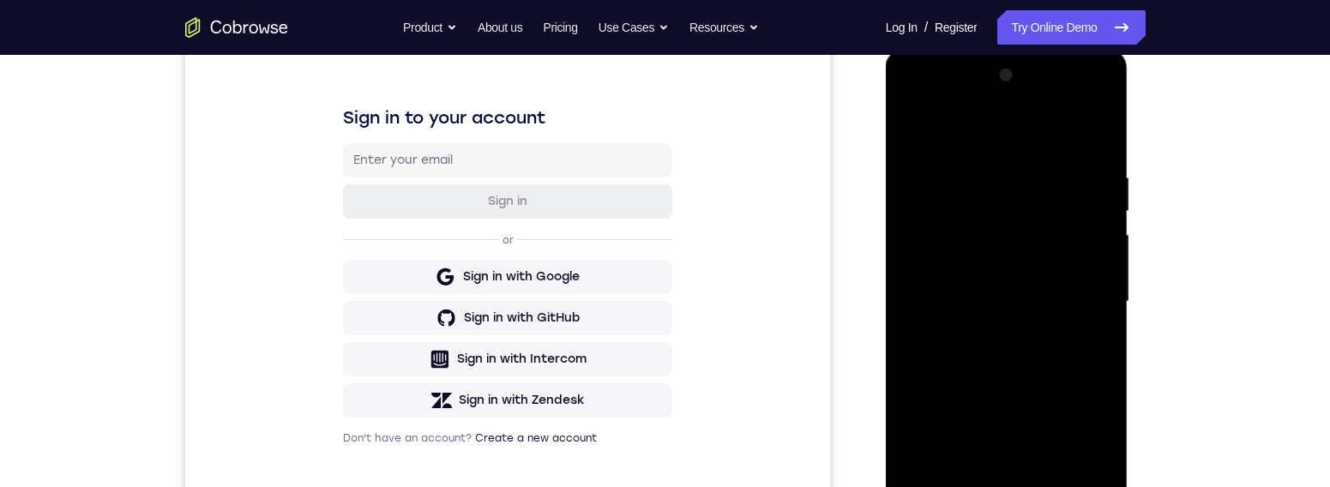
scroll to position [27, 0]
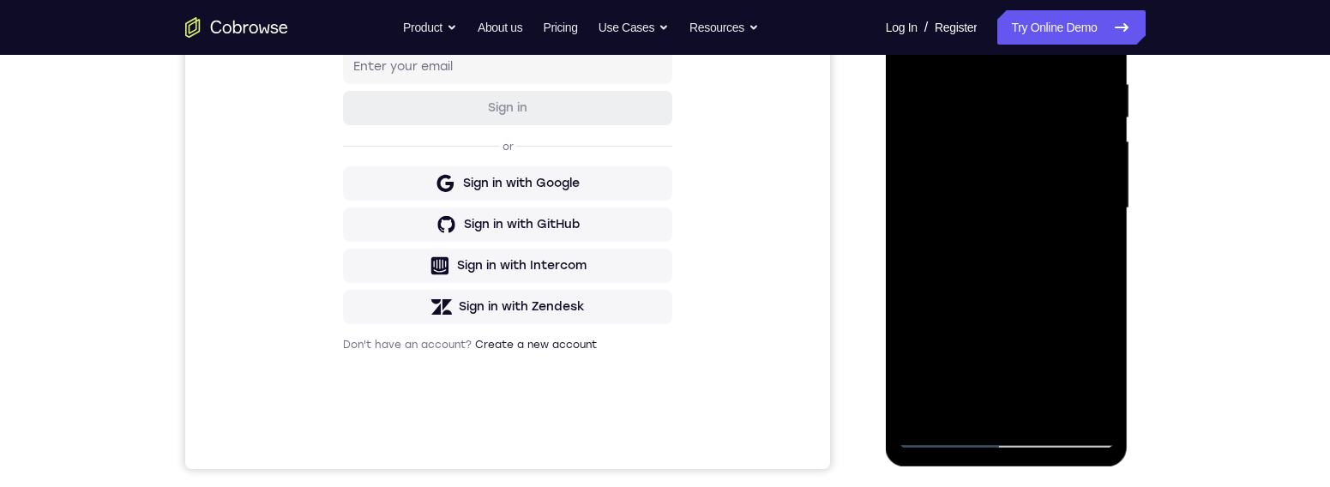
scroll to position [255, 0]
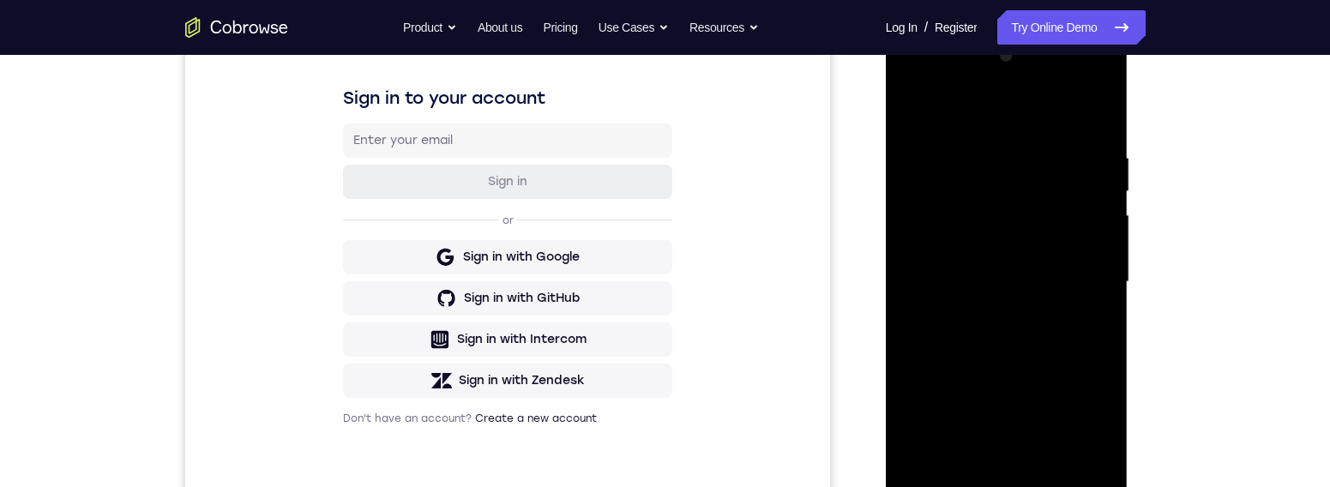
click at [1063, 374] on div at bounding box center [1006, 282] width 216 height 480
click at [914, 111] on div at bounding box center [1006, 282] width 216 height 480
click at [940, 207] on div at bounding box center [1006, 282] width 216 height 480
click at [914, 109] on div at bounding box center [1006, 282] width 216 height 480
click at [946, 151] on div at bounding box center [1006, 282] width 216 height 480
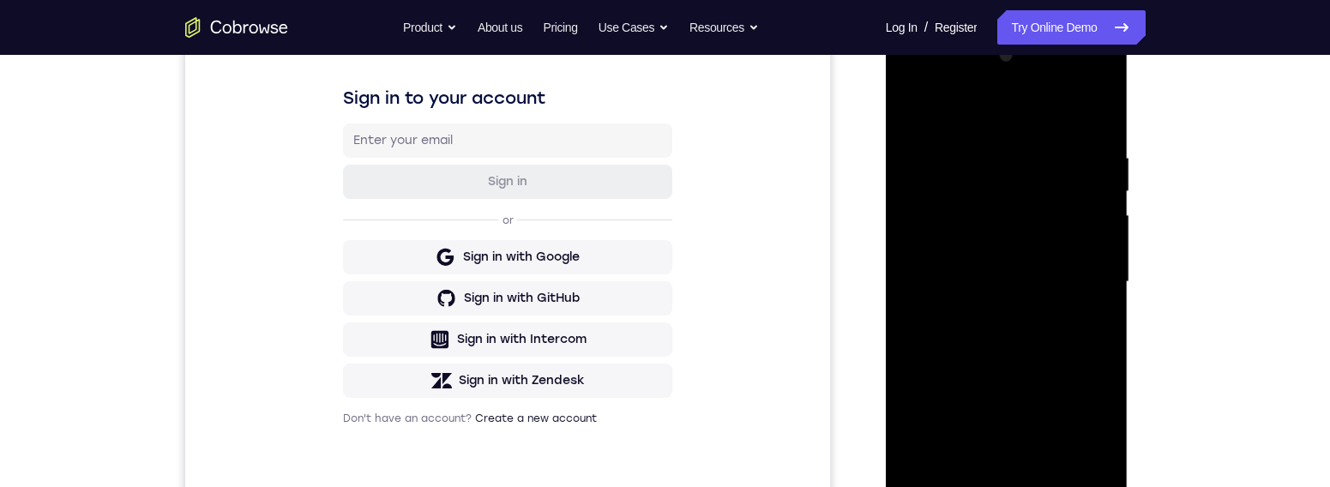
click at [914, 111] on div at bounding box center [1006, 282] width 216 height 480
click at [948, 325] on div at bounding box center [1006, 282] width 216 height 480
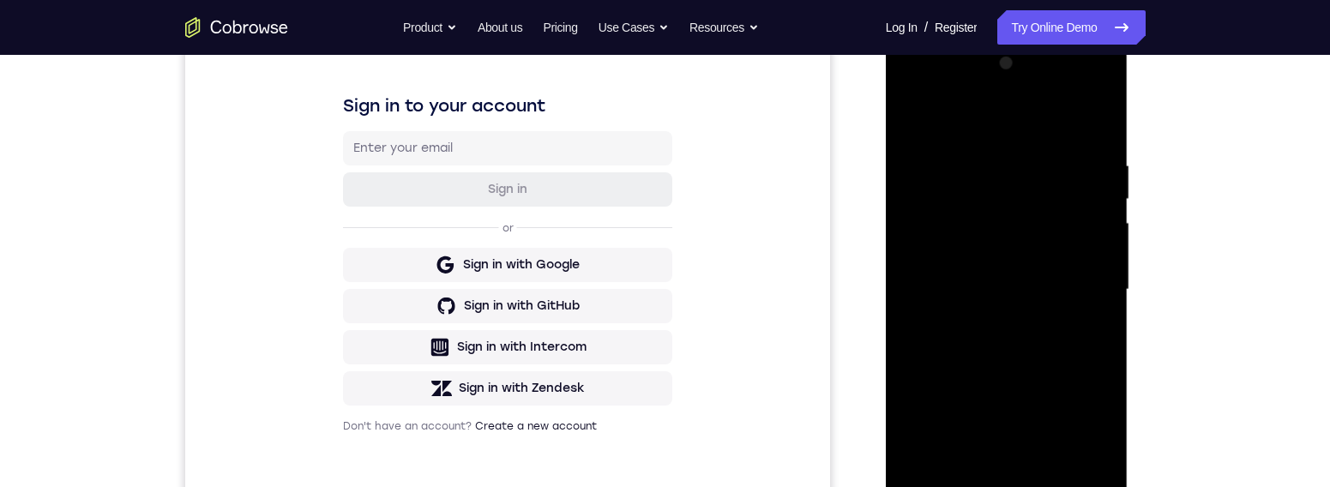
scroll to position [370, 0]
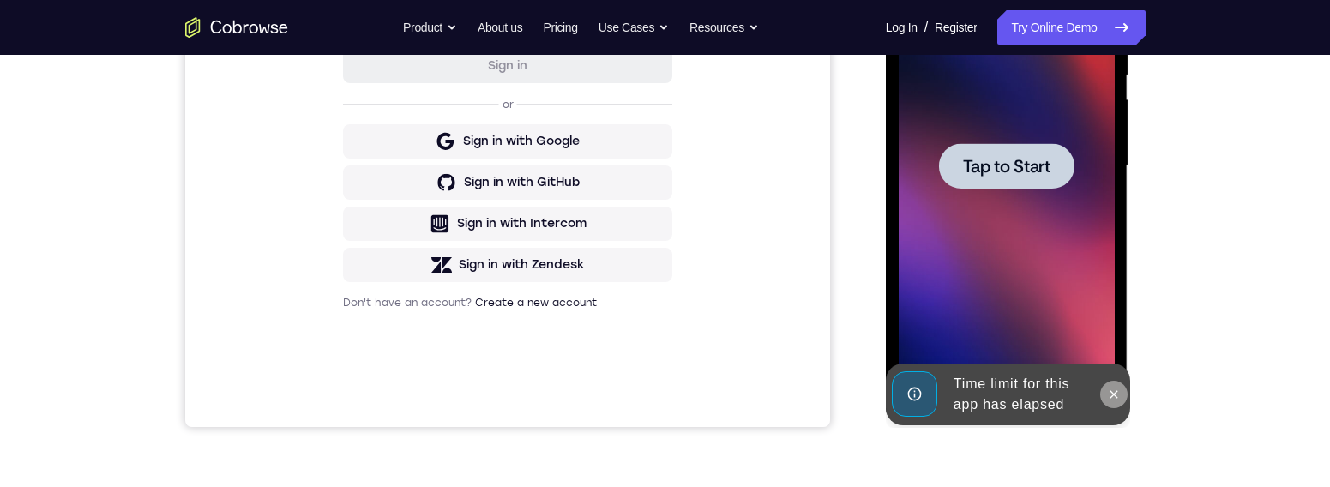
click at [1063, 374] on icon at bounding box center [1114, 395] width 14 height 14
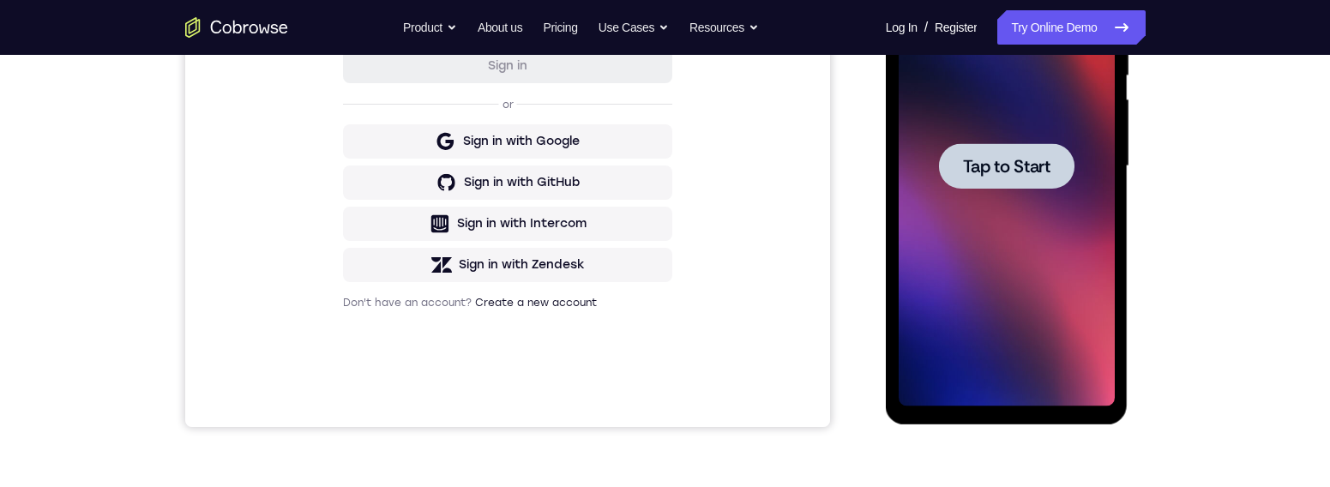
click at [1016, 165] on span "Tap to Start" at bounding box center [1006, 166] width 87 height 17
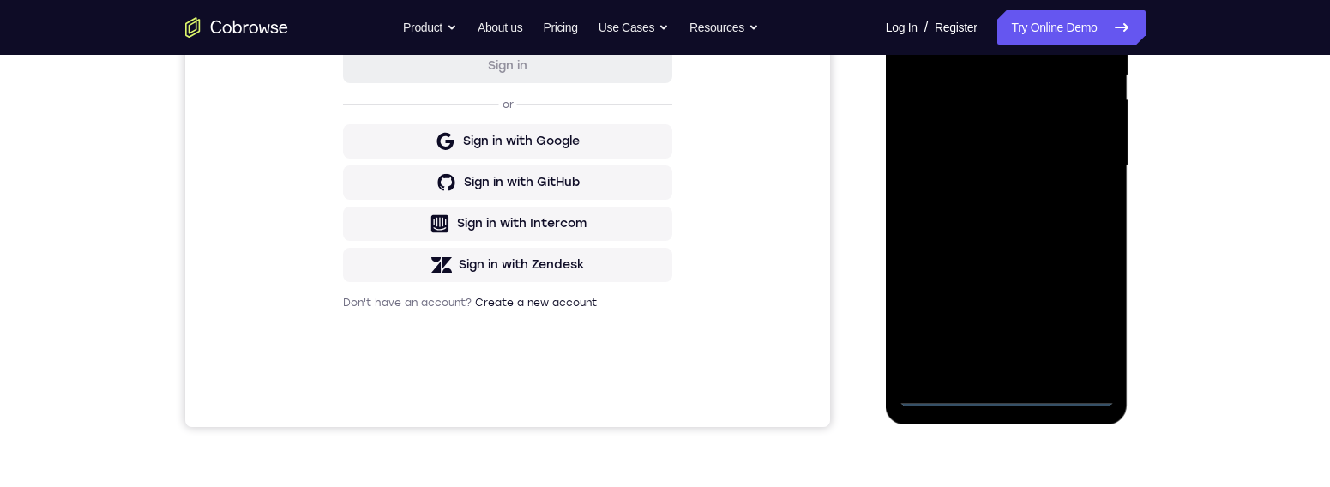
click at [1011, 374] on div at bounding box center [1006, 166] width 216 height 480
click at [1063, 321] on div at bounding box center [1006, 166] width 216 height 480
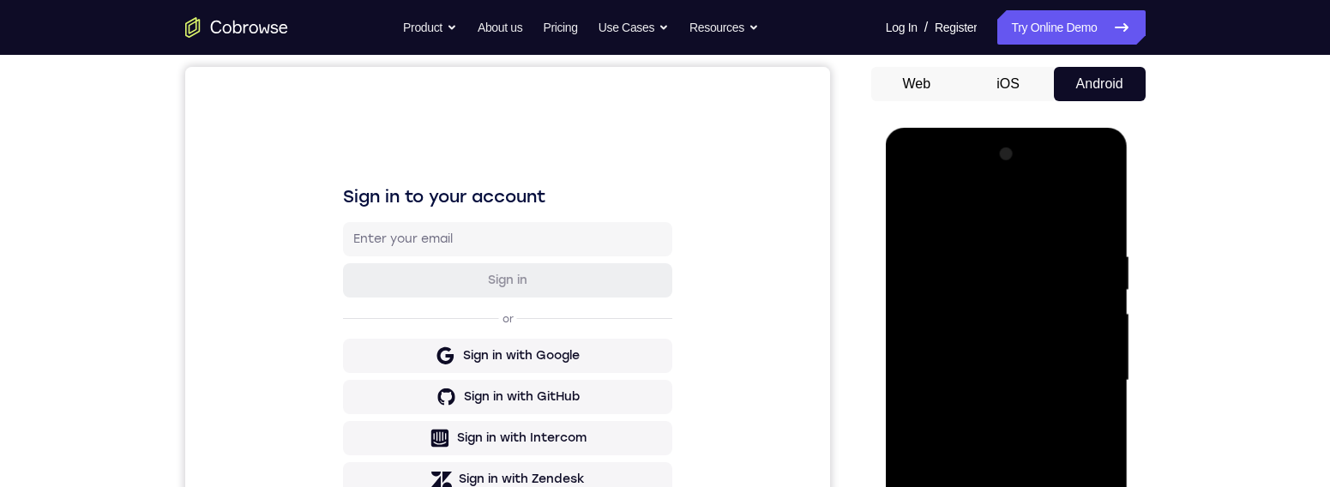
click at [965, 208] on div at bounding box center [1006, 381] width 216 height 480
click at [1063, 370] on div at bounding box center [1006, 381] width 216 height 480
click at [989, 374] on div at bounding box center [1006, 381] width 216 height 480
click at [995, 363] on div at bounding box center [1006, 381] width 216 height 480
click at [946, 342] on div at bounding box center [1006, 381] width 216 height 480
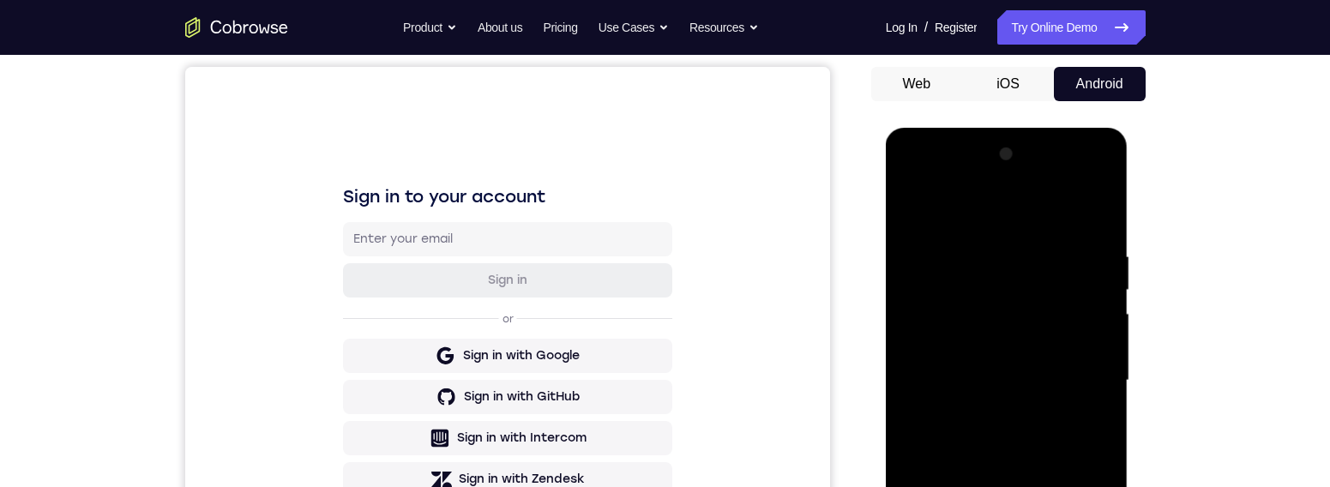
click at [964, 368] on div at bounding box center [1006, 381] width 216 height 480
click at [1055, 374] on div at bounding box center [1006, 381] width 216 height 480
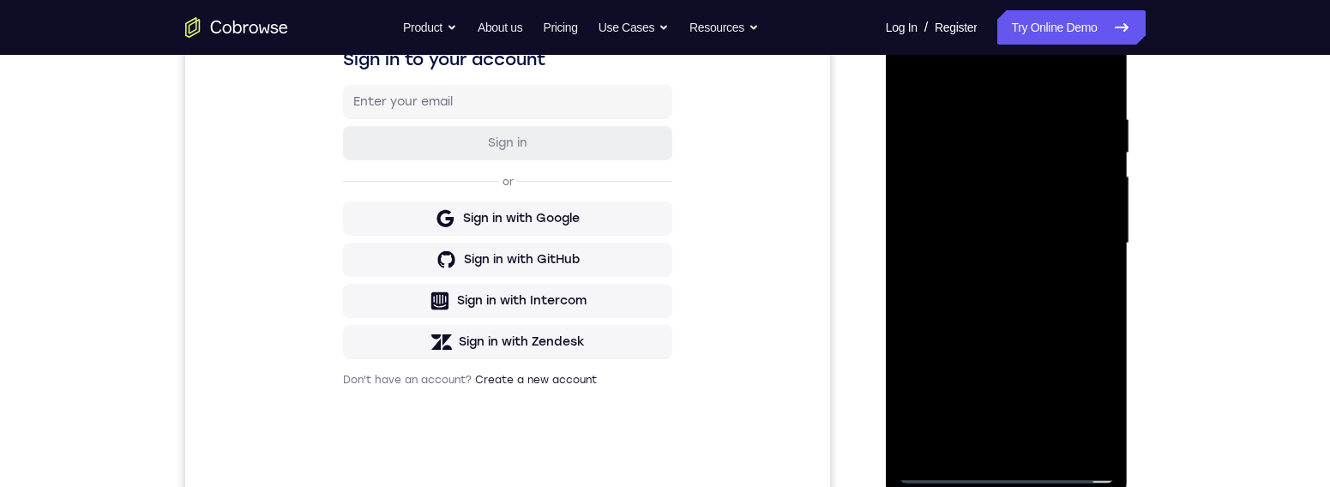
click at [1063, 290] on div at bounding box center [1006, 243] width 216 height 480
click at [1063, 302] on div at bounding box center [1006, 243] width 216 height 480
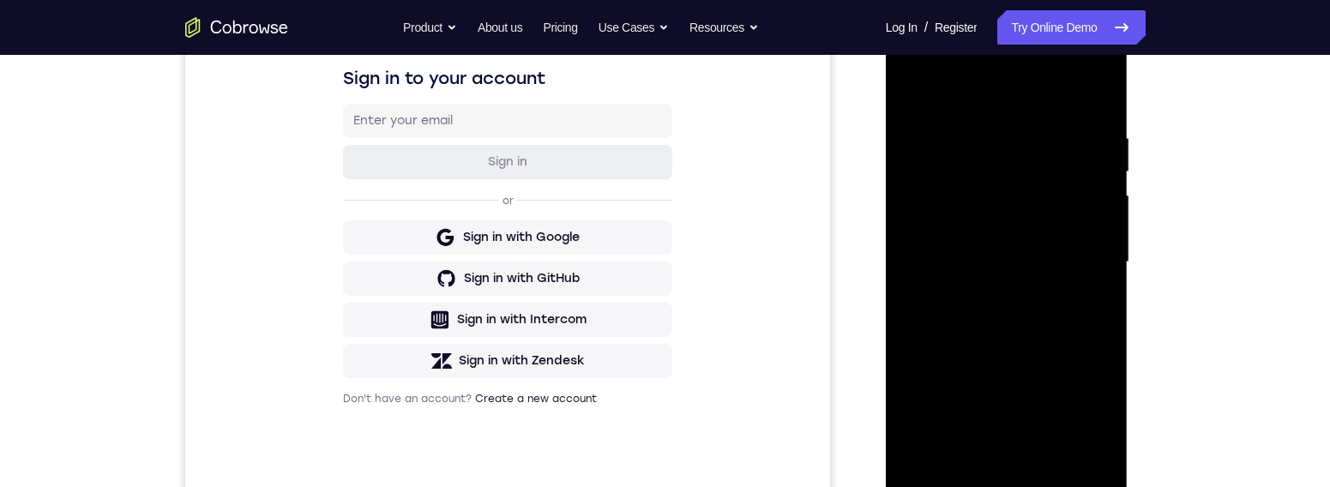
click at [1060, 307] on div at bounding box center [1006, 262] width 216 height 480
click at [1010, 326] on div at bounding box center [1006, 262] width 216 height 480
click at [1050, 374] on div at bounding box center [1006, 262] width 216 height 480
click at [1017, 348] on div at bounding box center [1006, 262] width 216 height 480
click at [988, 239] on div at bounding box center [1006, 262] width 216 height 480
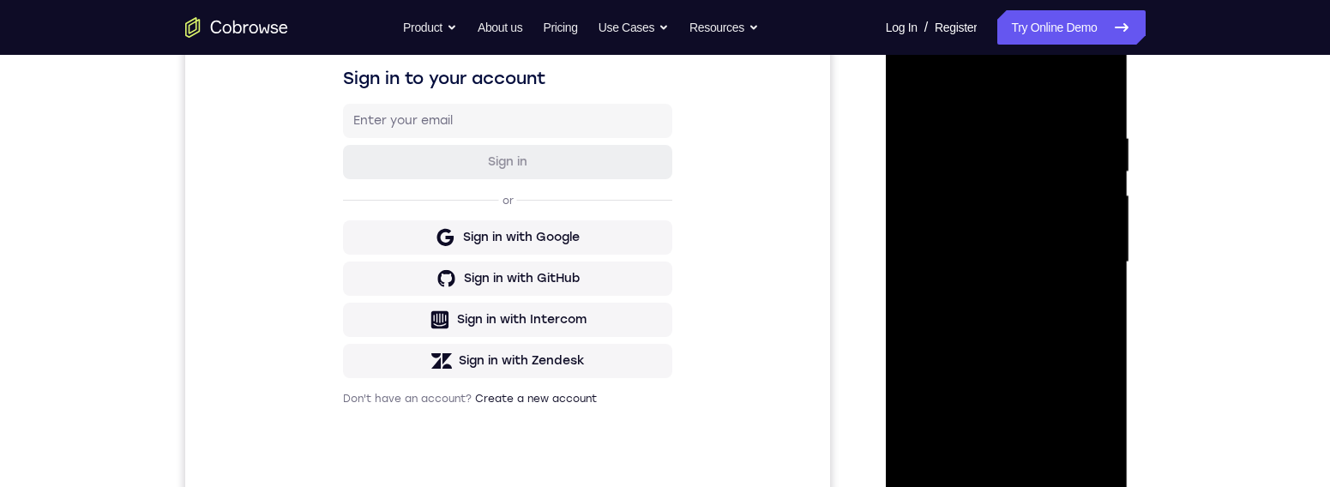
click at [1063, 307] on div at bounding box center [1006, 262] width 216 height 480
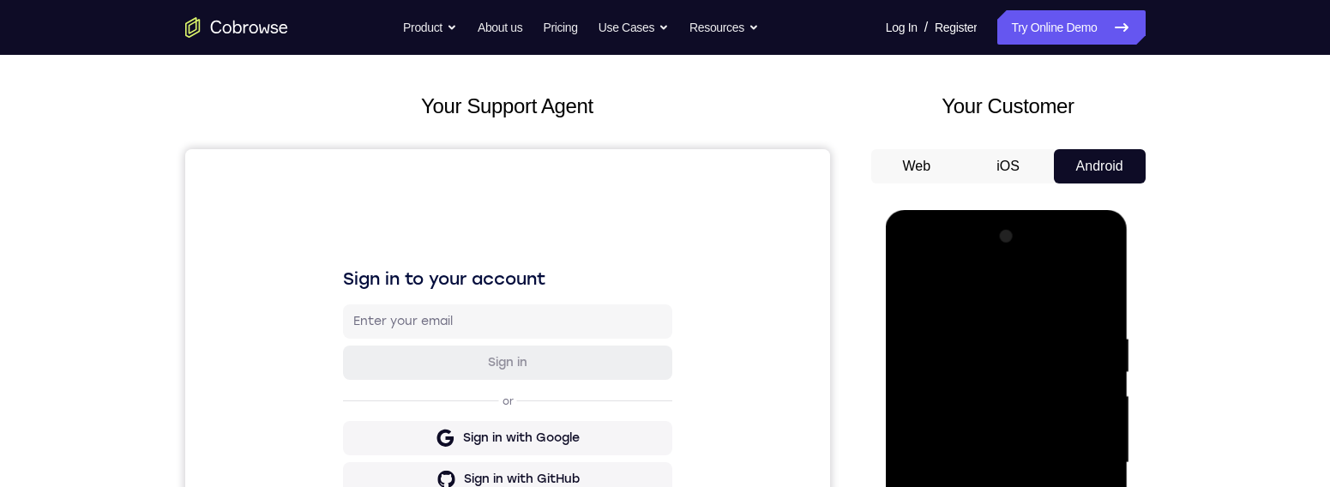
click at [912, 291] on div at bounding box center [1006, 463] width 216 height 480
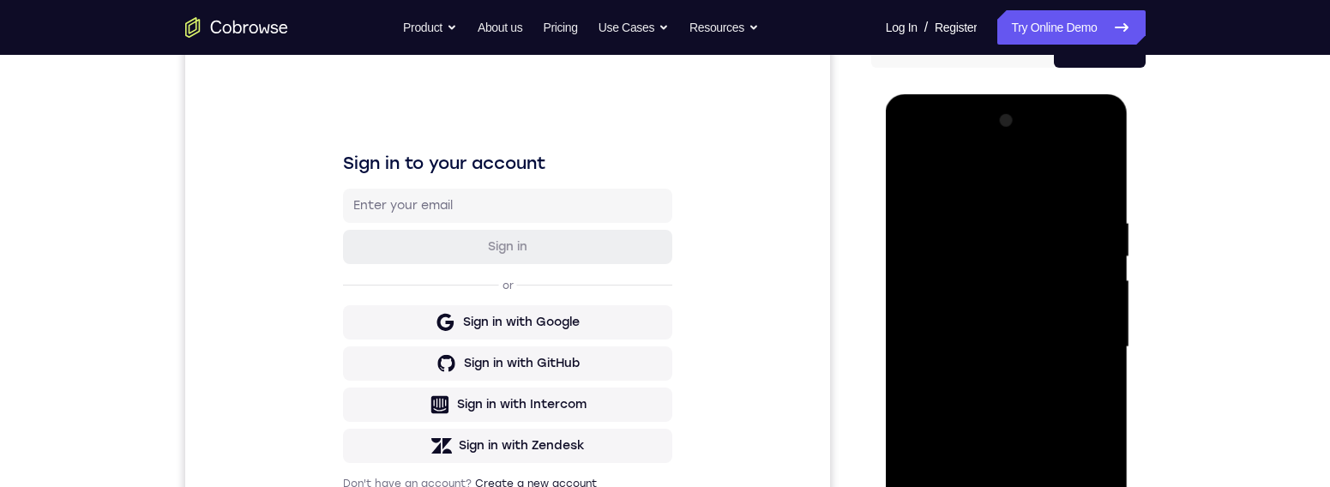
click at [917, 166] on div at bounding box center [1006, 347] width 216 height 480
click at [992, 209] on div at bounding box center [1006, 347] width 216 height 480
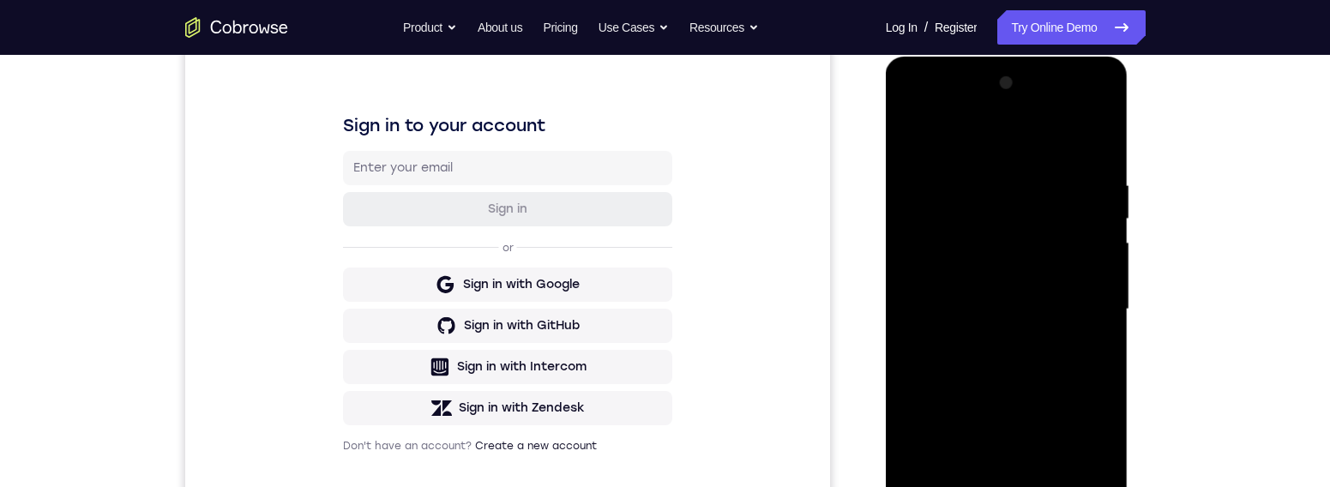
click at [919, 306] on div at bounding box center [1006, 309] width 216 height 480
click at [1063, 149] on div at bounding box center [1006, 309] width 216 height 480
click at [1063, 141] on div at bounding box center [1006, 309] width 216 height 480
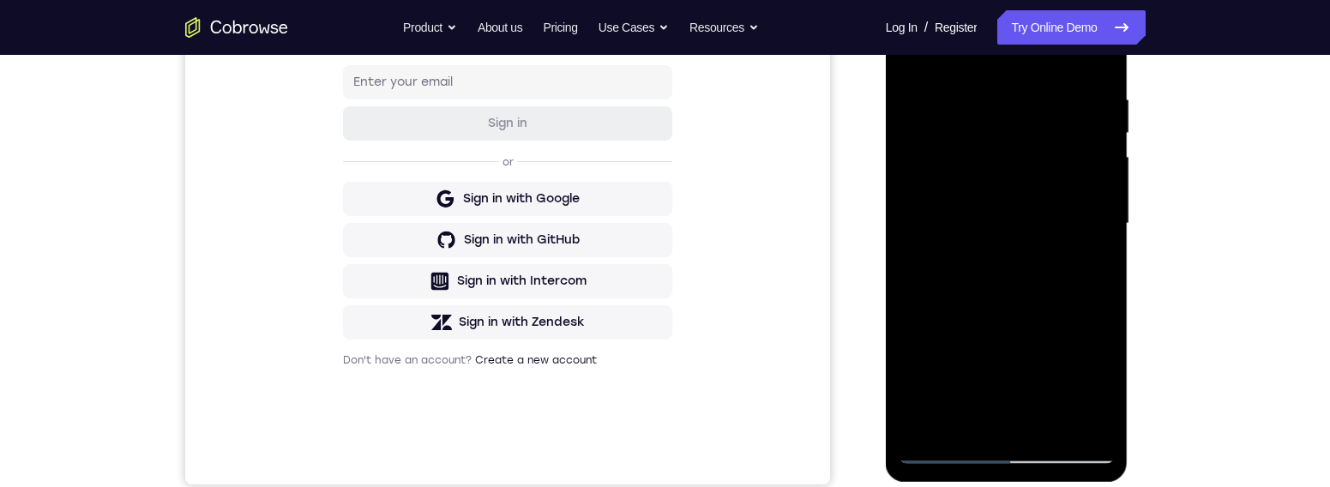
scroll to position [178, 0]
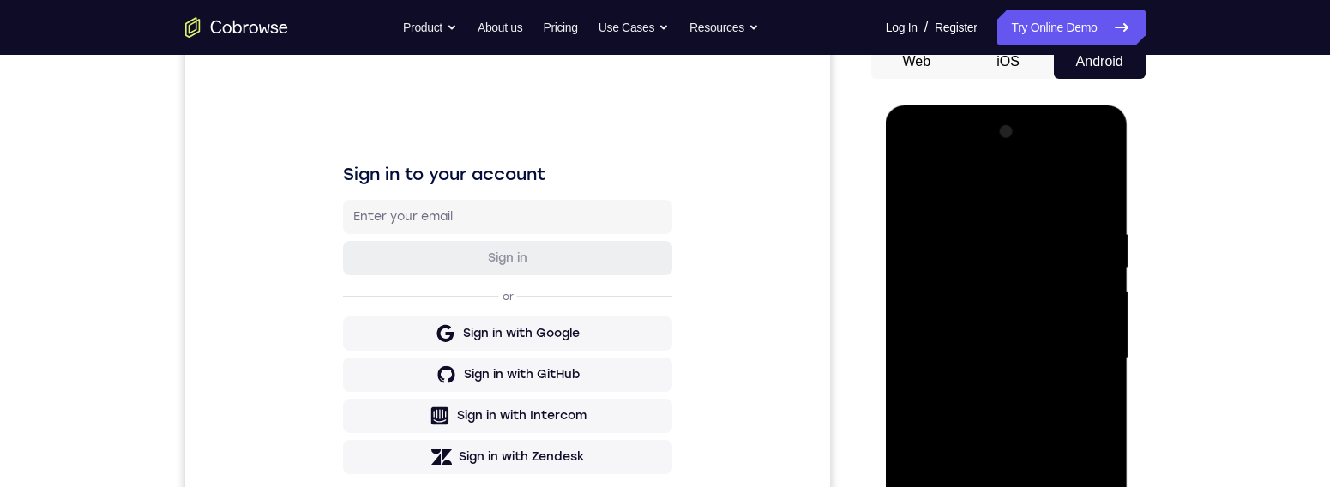
click at [913, 182] on div at bounding box center [1006, 358] width 216 height 480
click at [1025, 219] on div at bounding box center [1006, 358] width 216 height 480
click at [920, 326] on div at bounding box center [1006, 358] width 216 height 480
click at [1063, 346] on div at bounding box center [1006, 358] width 216 height 480
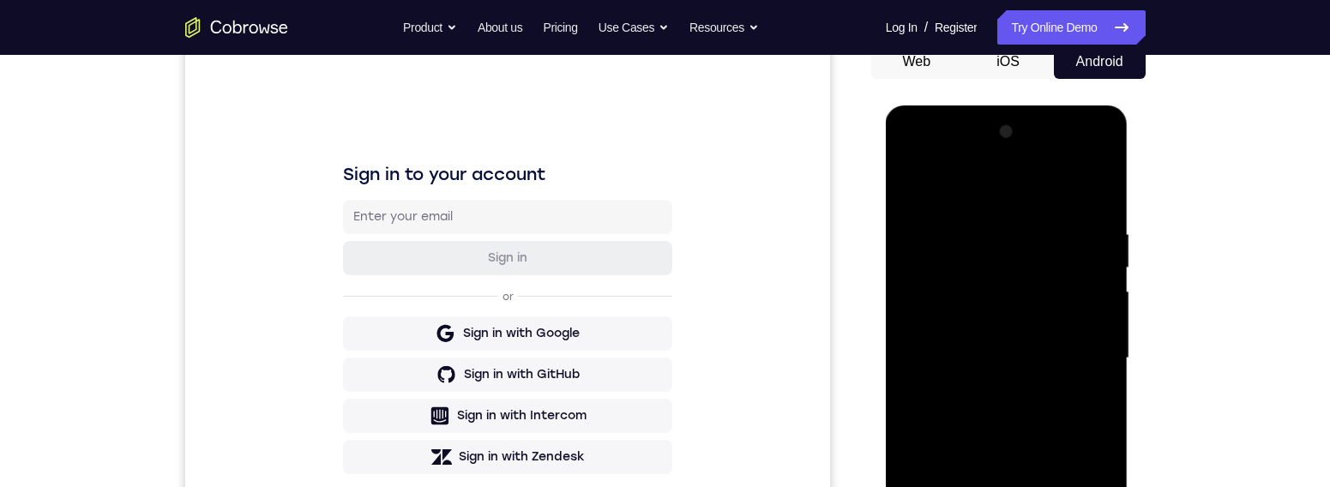
click at [1063, 196] on div at bounding box center [1006, 358] width 216 height 480
click at [1063, 207] on div at bounding box center [1006, 358] width 216 height 480
click at [1063, 374] on div at bounding box center [1006, 358] width 216 height 480
click at [1063, 348] on div at bounding box center [1006, 358] width 216 height 480
click at [1063, 192] on div at bounding box center [1006, 358] width 216 height 480
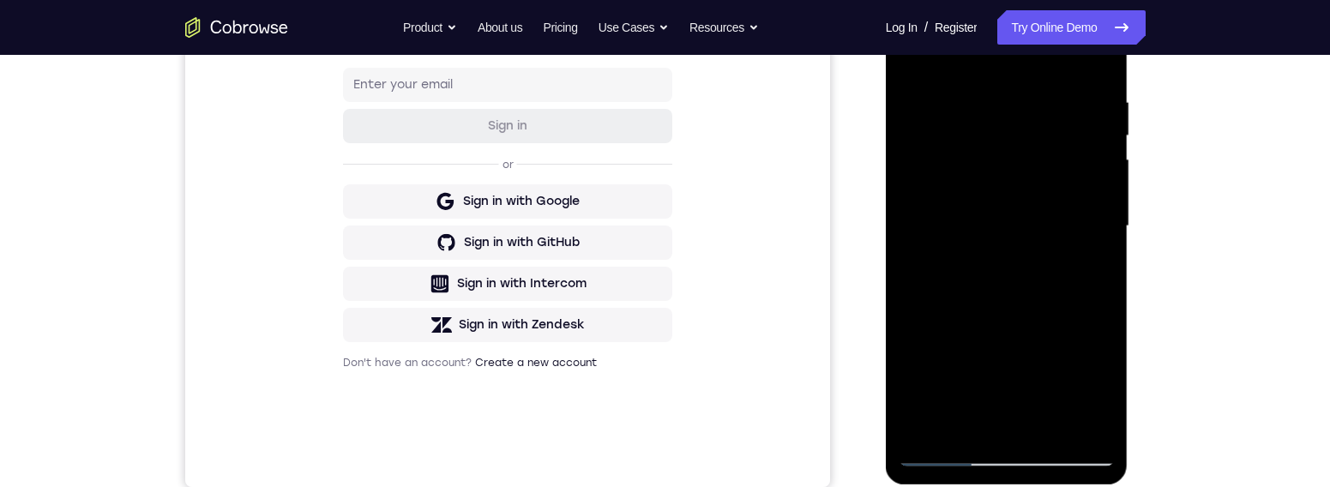
scroll to position [396, 0]
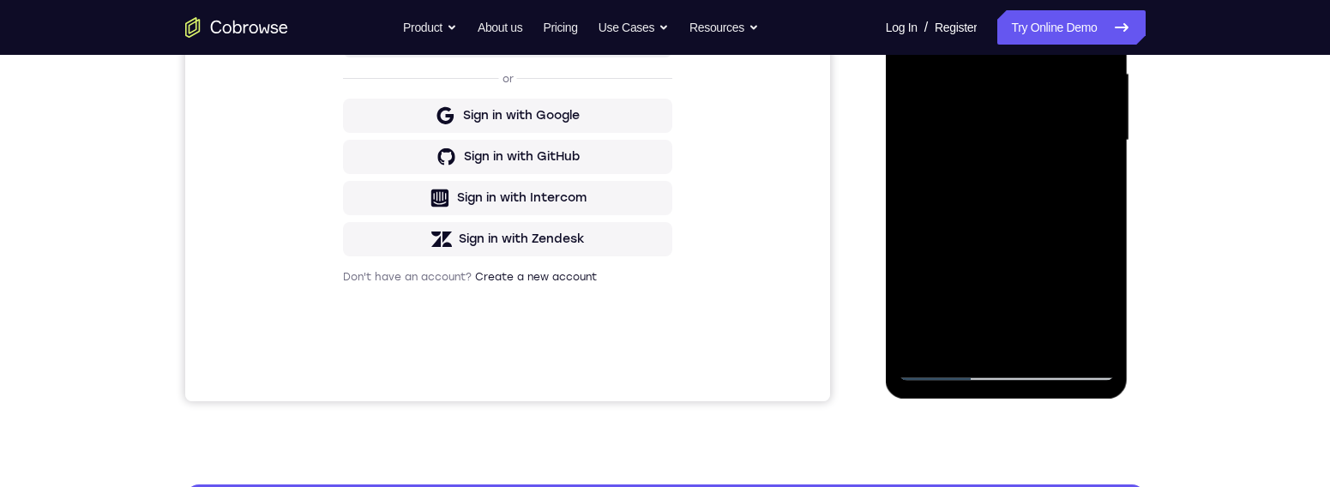
click at [1053, 340] on div at bounding box center [1006, 141] width 216 height 480
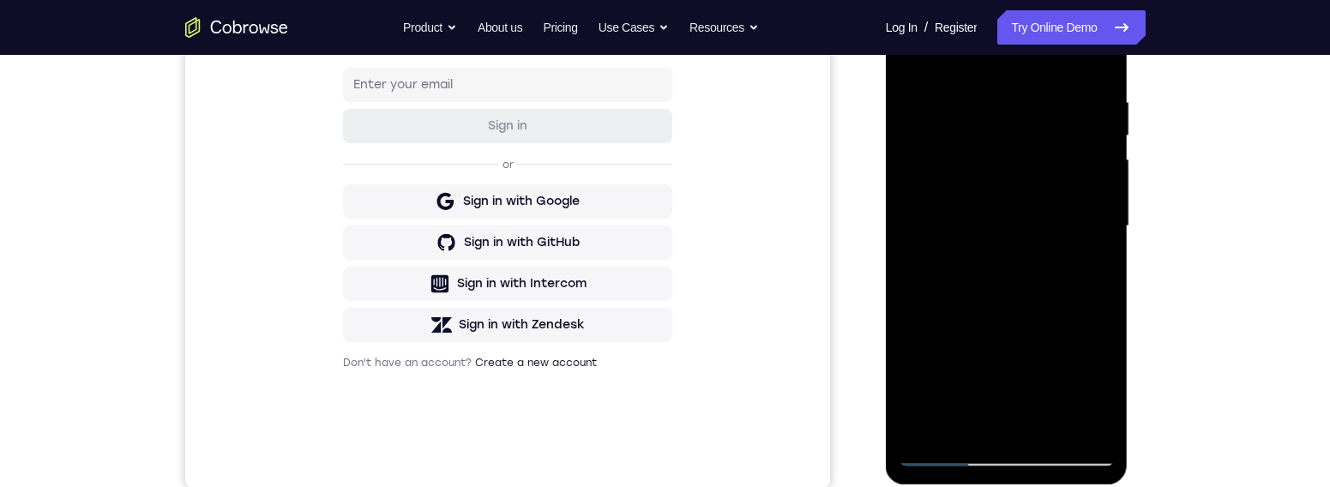
click at [1015, 203] on div at bounding box center [1006, 226] width 216 height 480
click at [1063, 270] on div at bounding box center [1006, 226] width 216 height 480
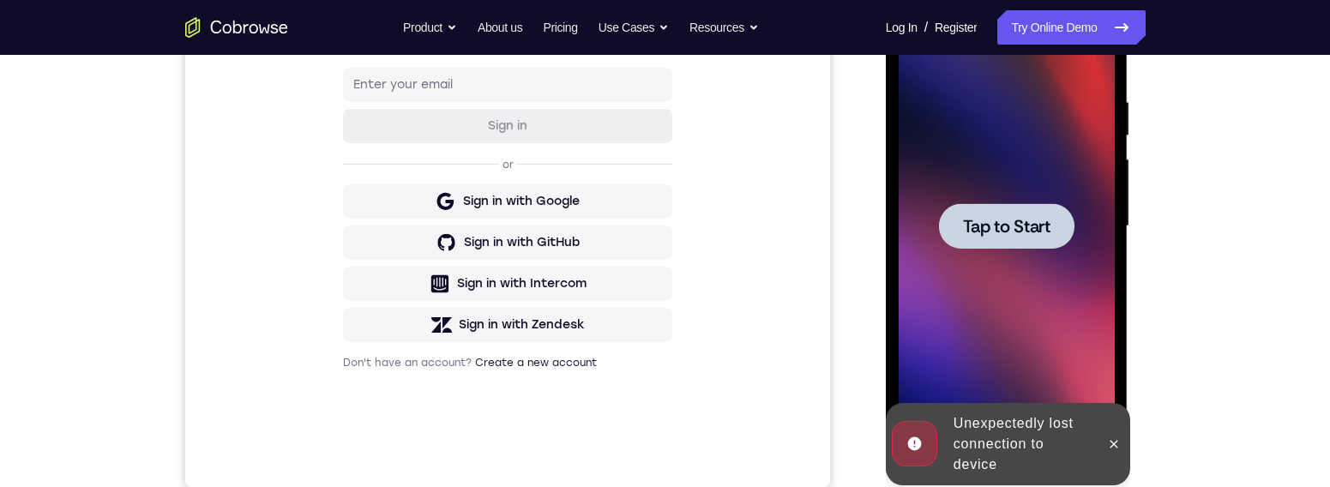
click at [1024, 218] on span "Tap to Start" at bounding box center [1006, 226] width 87 height 17
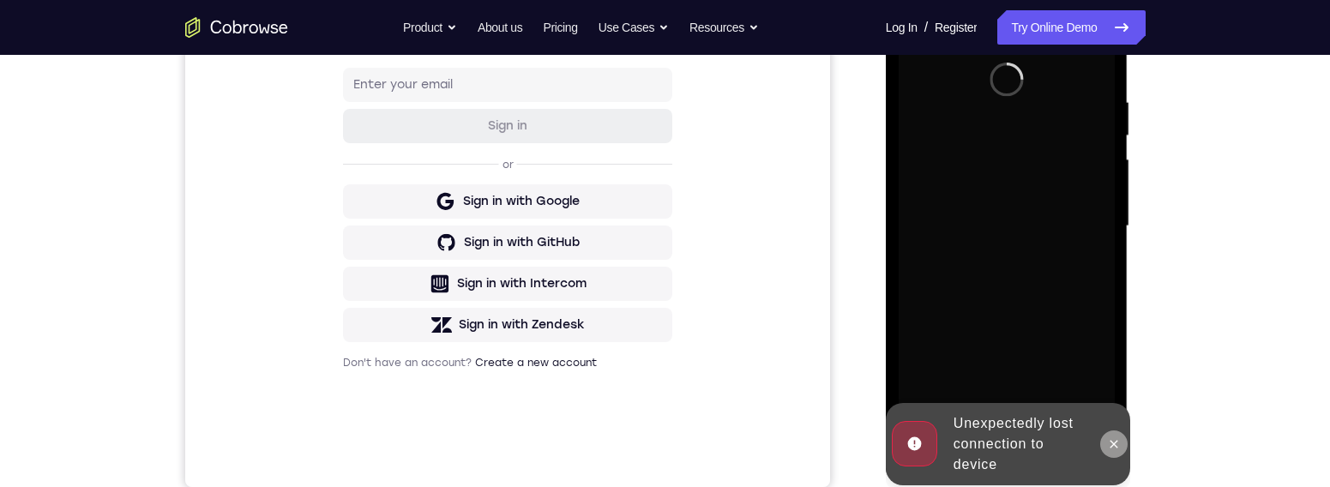
click at [1063, 374] on icon at bounding box center [1114, 444] width 14 height 14
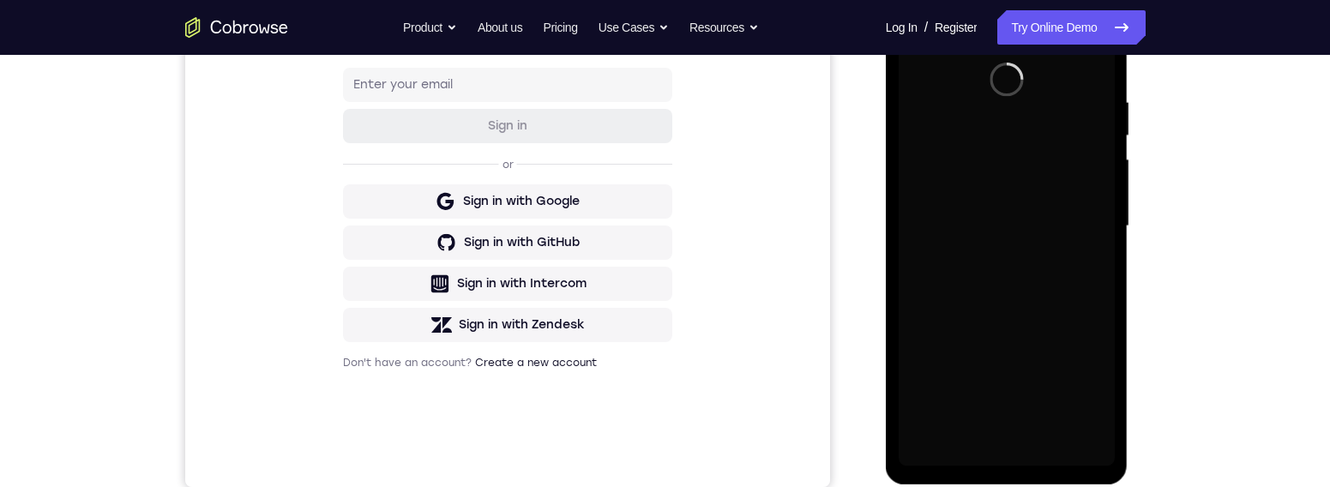
scroll to position [320, 0]
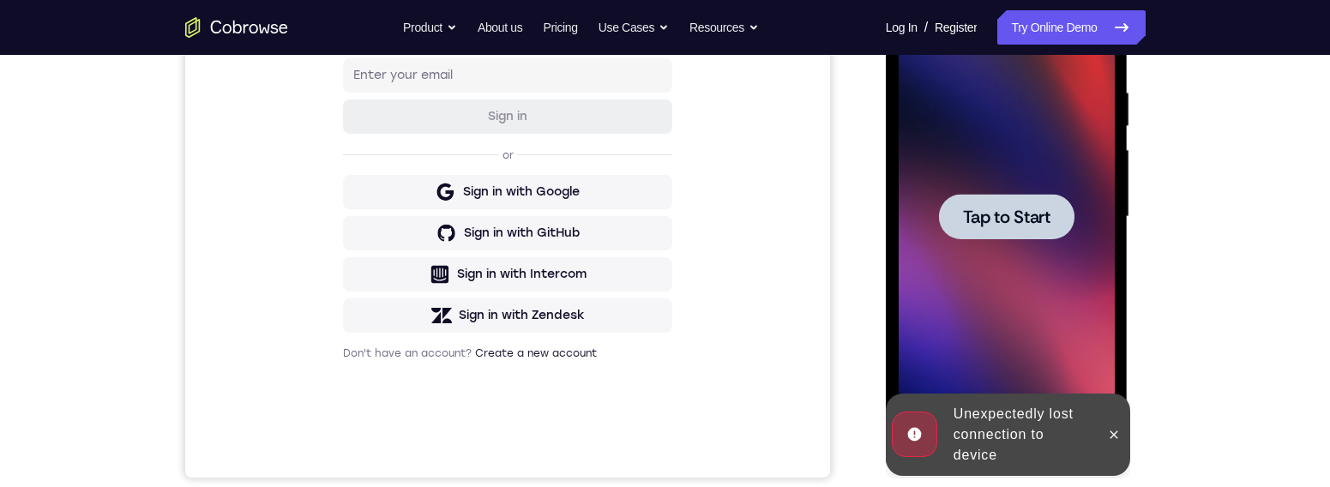
click at [1063, 374] on icon at bounding box center [1114, 435] width 14 height 14
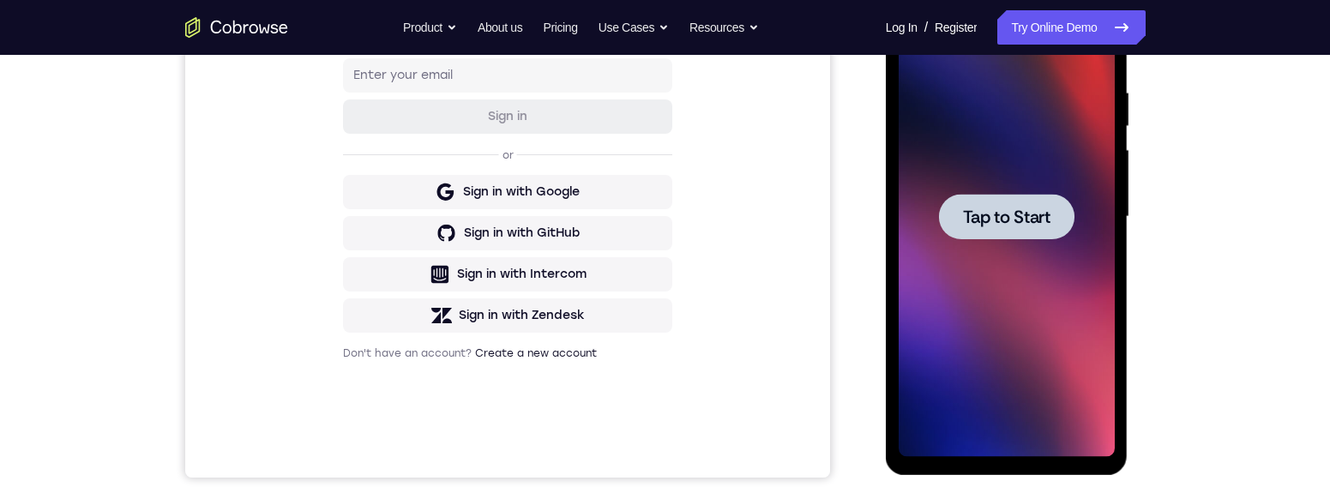
click at [997, 201] on div at bounding box center [1006, 216] width 135 height 45
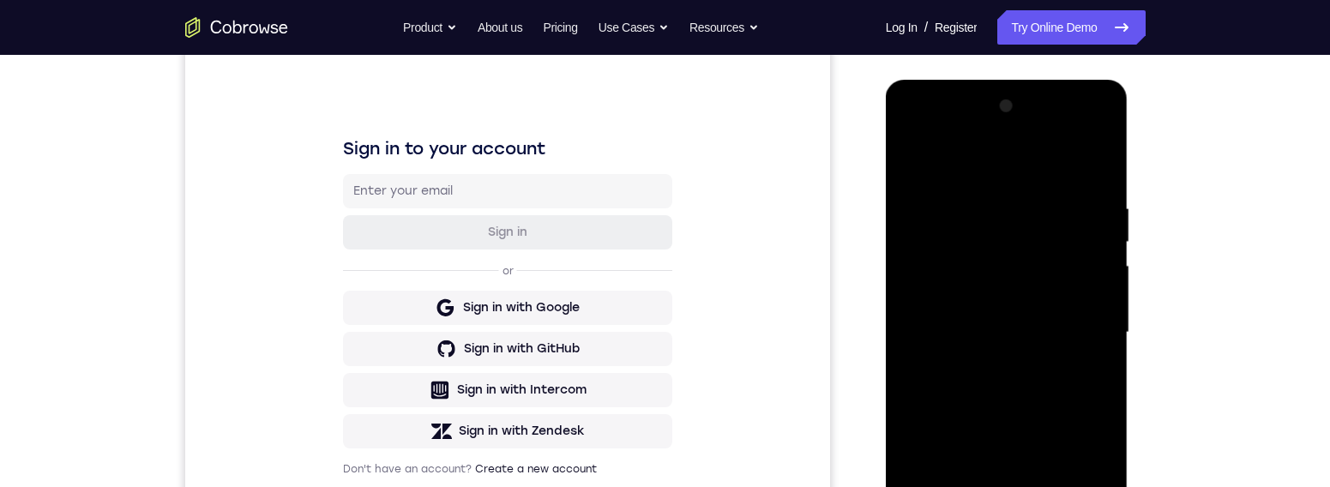
scroll to position [368, 0]
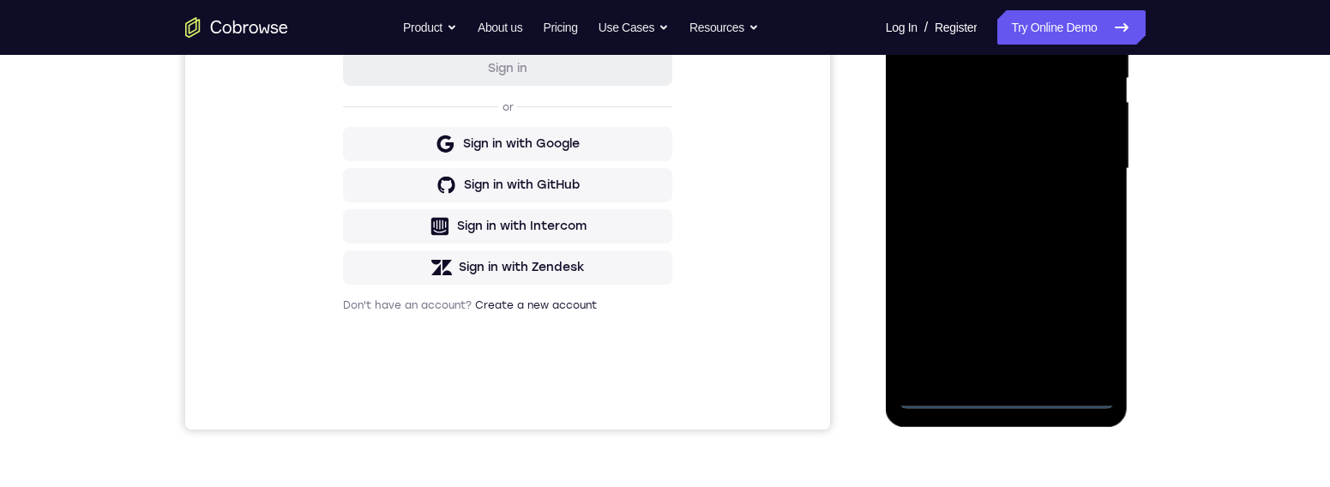
click at [1004, 374] on div at bounding box center [1006, 169] width 216 height 480
click at [1010, 374] on div at bounding box center [1006, 169] width 216 height 480
click at [1063, 319] on div at bounding box center [1006, 169] width 216 height 480
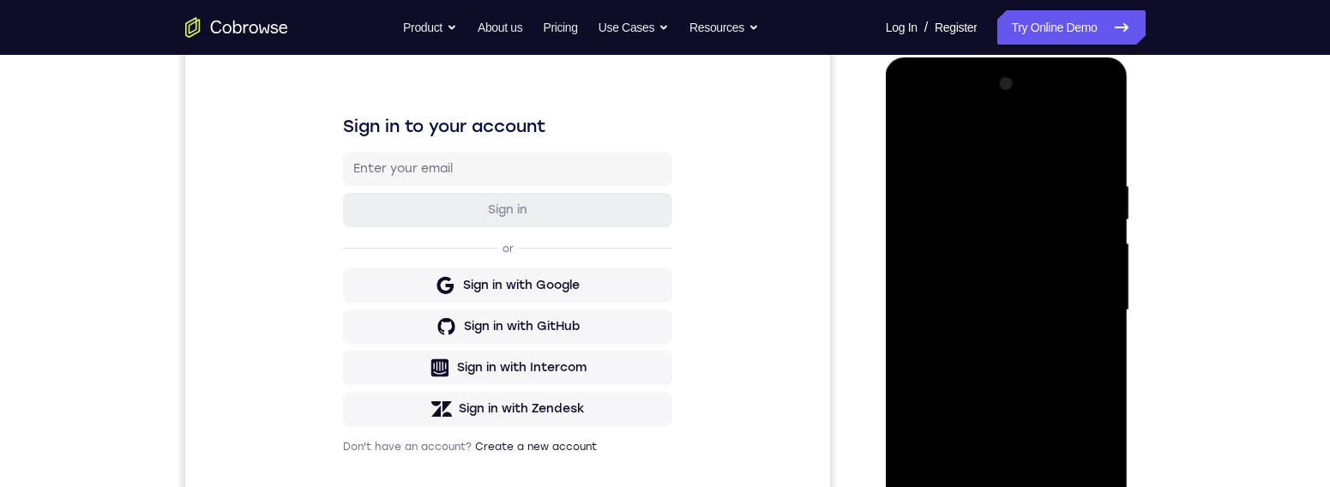
click at [1025, 147] on div at bounding box center [1006, 310] width 216 height 480
click at [1063, 304] on div at bounding box center [1006, 310] width 216 height 480
click at [991, 340] on div at bounding box center [1006, 310] width 216 height 480
click at [948, 243] on div at bounding box center [1006, 310] width 216 height 480
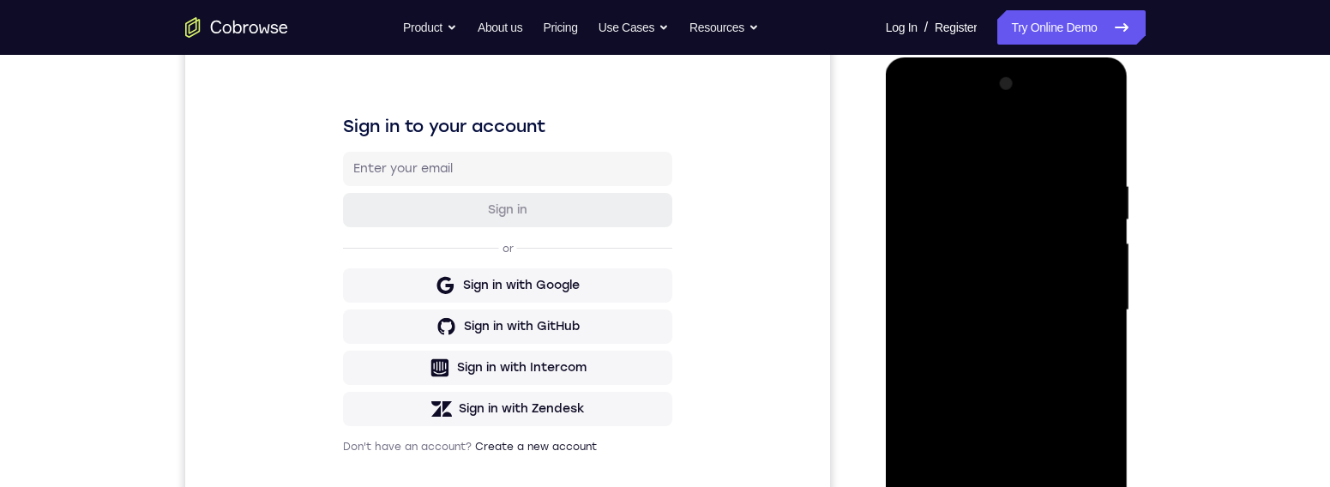
click at [965, 301] on div at bounding box center [1006, 310] width 216 height 480
click at [1011, 367] on div at bounding box center [1006, 310] width 216 height 480
click at [1061, 355] on div at bounding box center [1006, 310] width 216 height 480
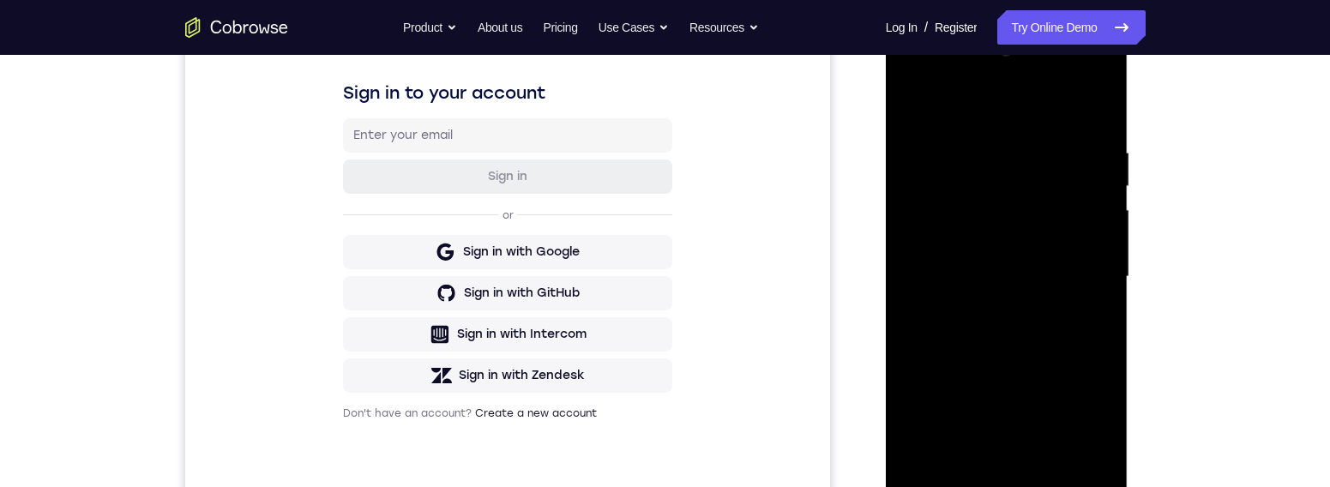
click at [1063, 346] on div at bounding box center [1006, 277] width 216 height 480
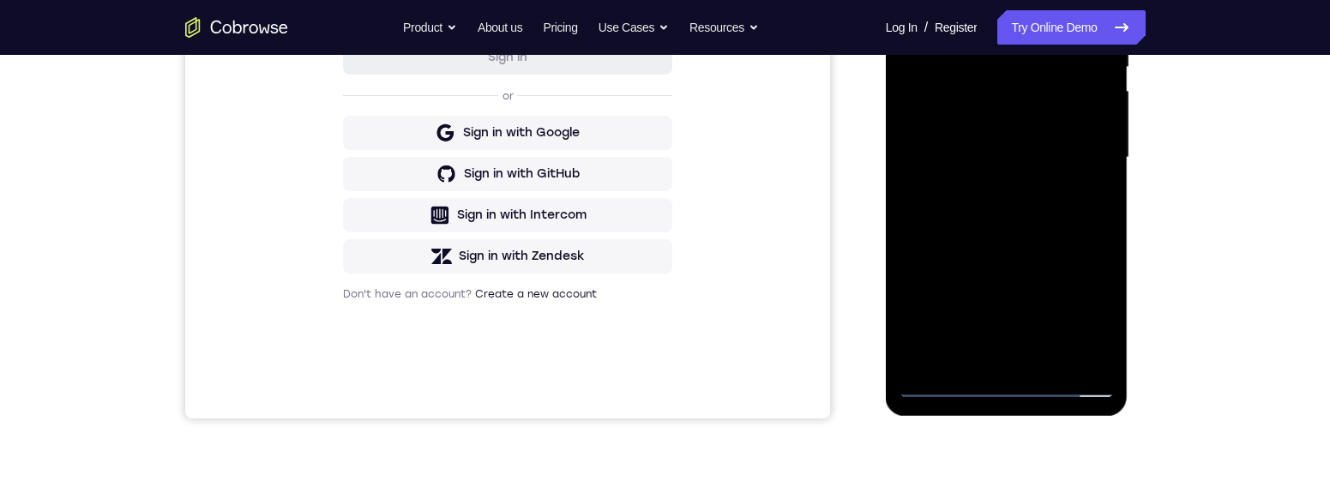
scroll to position [267, 0]
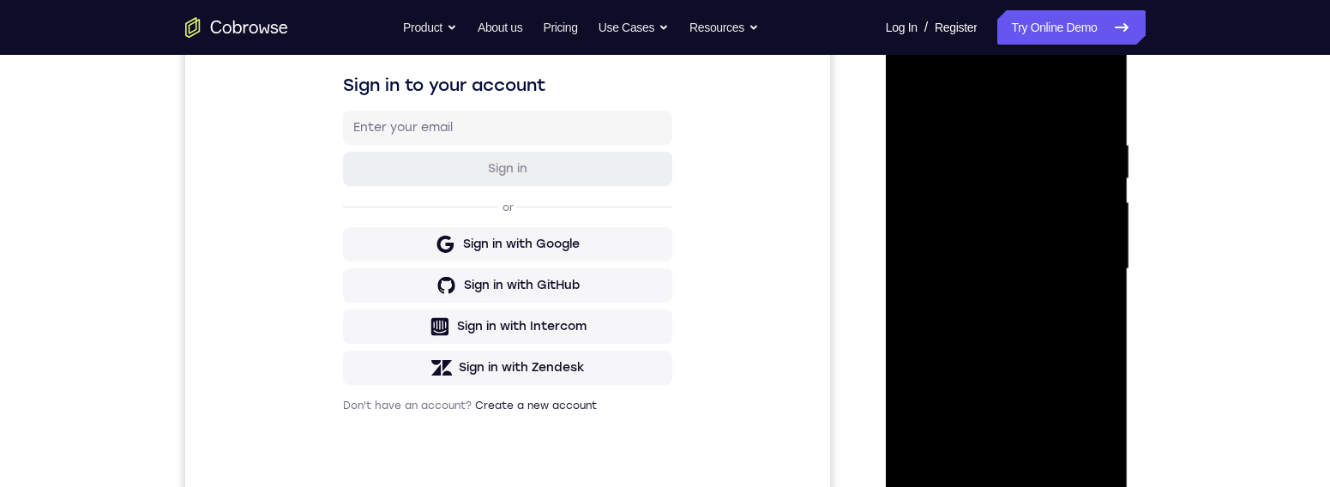
click at [1052, 374] on div at bounding box center [1006, 269] width 216 height 480
click at [1024, 362] on div at bounding box center [1006, 269] width 216 height 480
click at [990, 234] on div at bounding box center [1006, 269] width 216 height 480
click at [1063, 311] on div at bounding box center [1006, 269] width 216 height 480
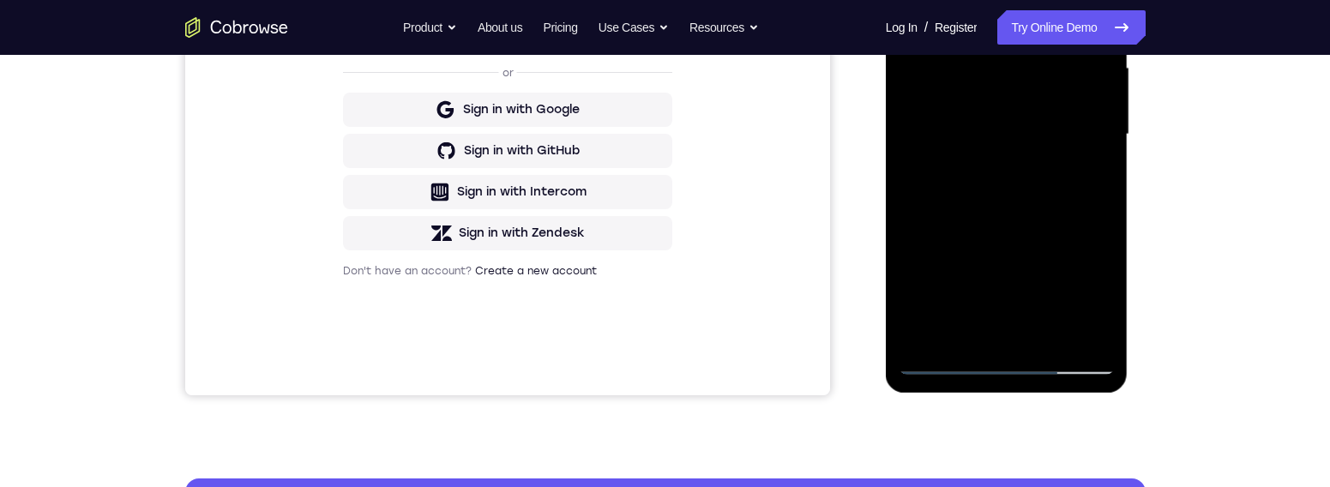
scroll to position [170, 0]
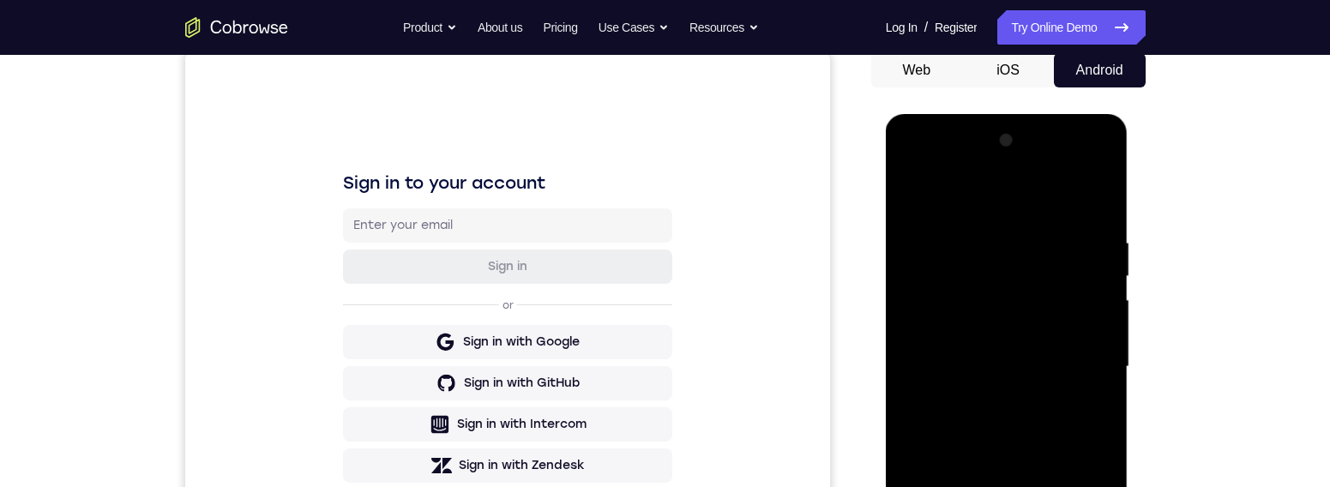
click at [912, 195] on div at bounding box center [1006, 367] width 216 height 480
click at [920, 187] on div at bounding box center [1006, 367] width 216 height 480
click at [969, 374] on div at bounding box center [1006, 367] width 216 height 480
click at [1063, 374] on div at bounding box center [1006, 367] width 216 height 480
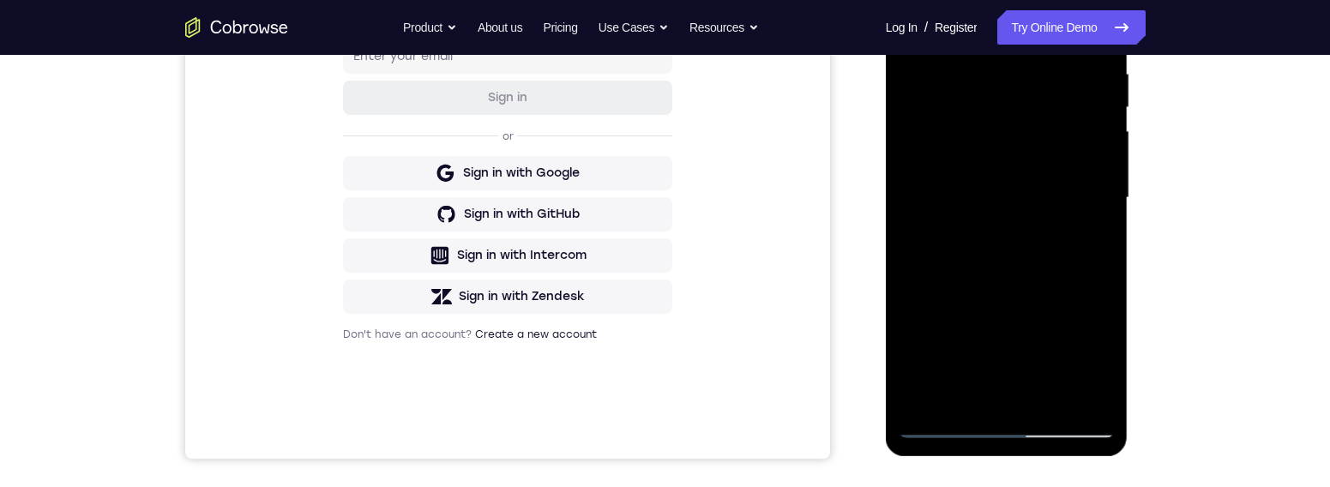
scroll to position [192, 0]
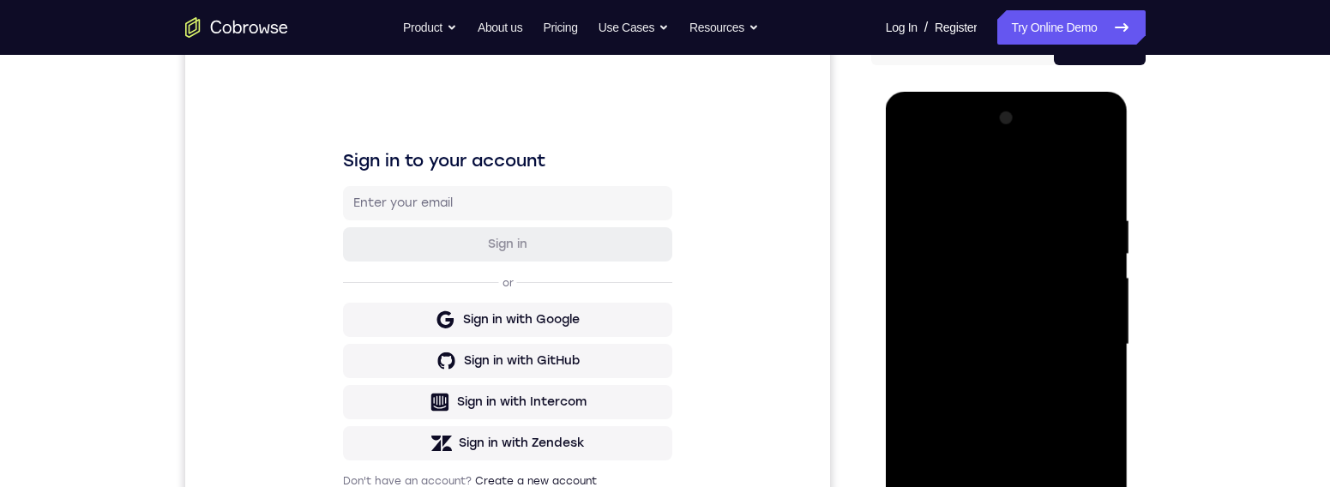
click at [913, 165] on div at bounding box center [1006, 345] width 216 height 480
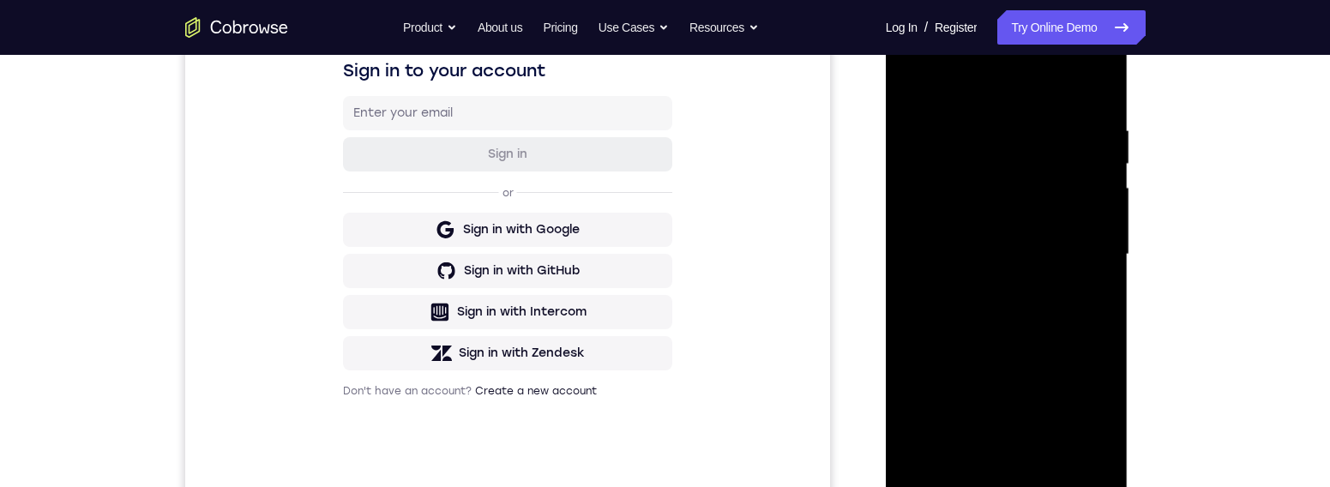
click at [1063, 374] on div at bounding box center [1006, 255] width 216 height 480
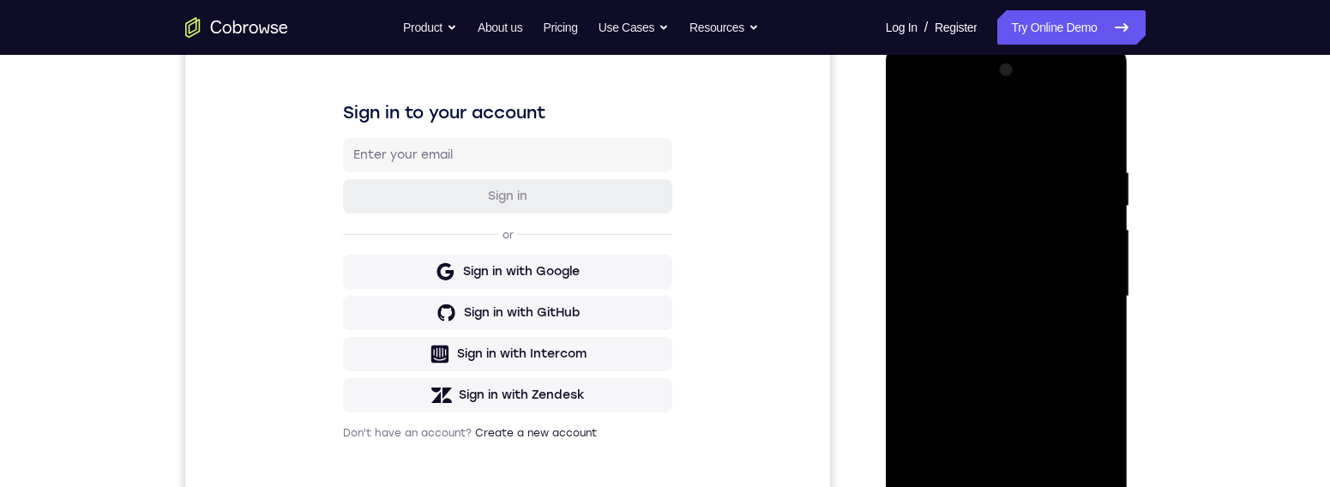
click at [917, 122] on div at bounding box center [1006, 297] width 216 height 480
click at [996, 220] on div at bounding box center [1006, 297] width 216 height 480
click at [922, 117] on div at bounding box center [1006, 297] width 216 height 480
click at [1014, 364] on div at bounding box center [1006, 297] width 216 height 480
click at [917, 121] on div at bounding box center [1006, 297] width 216 height 480
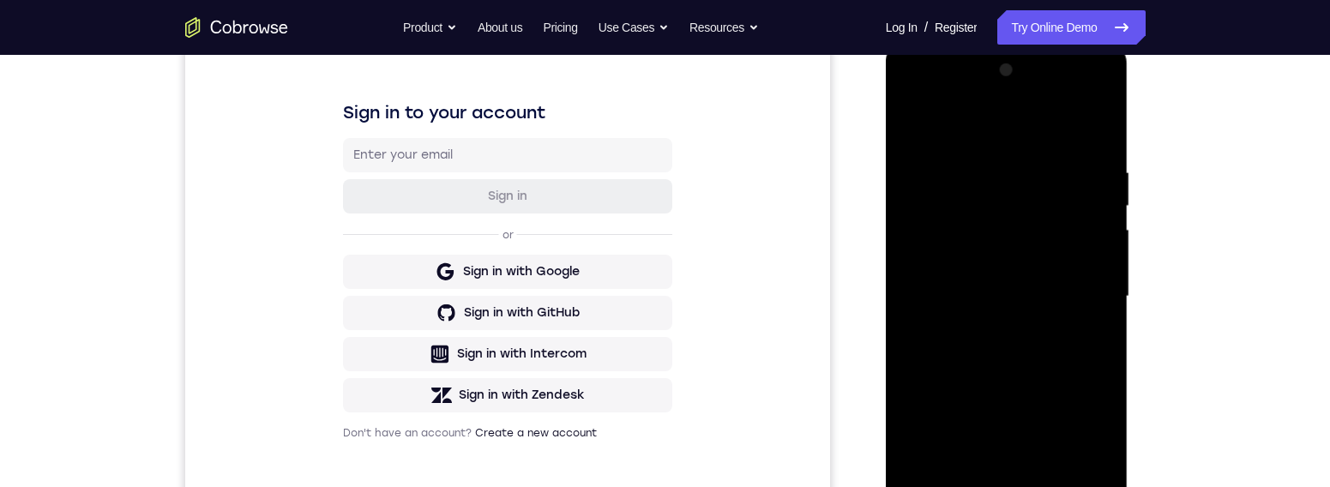
click at [1006, 318] on div at bounding box center [1006, 297] width 216 height 480
click at [915, 119] on div at bounding box center [1006, 297] width 216 height 480
click at [1063, 248] on div at bounding box center [1006, 297] width 216 height 480
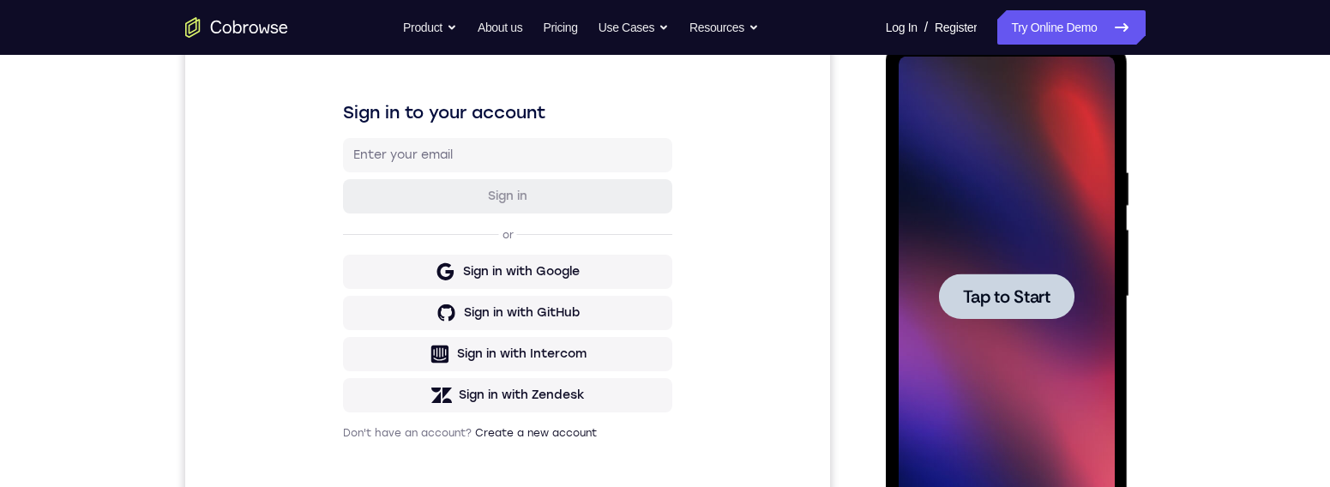
click at [1050, 280] on div at bounding box center [1006, 295] width 135 height 45
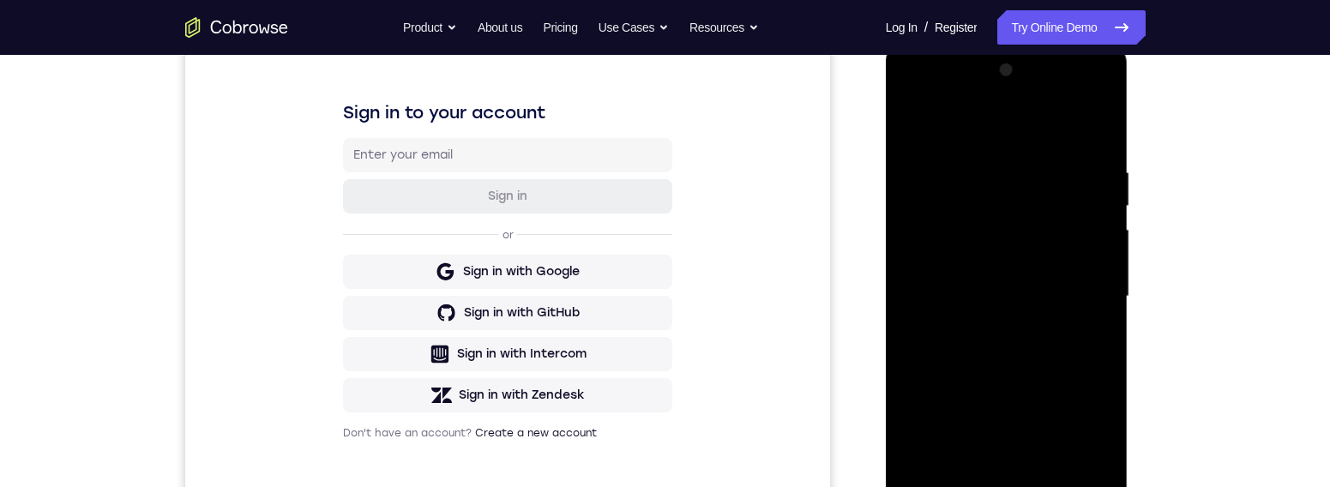
scroll to position [313, 0]
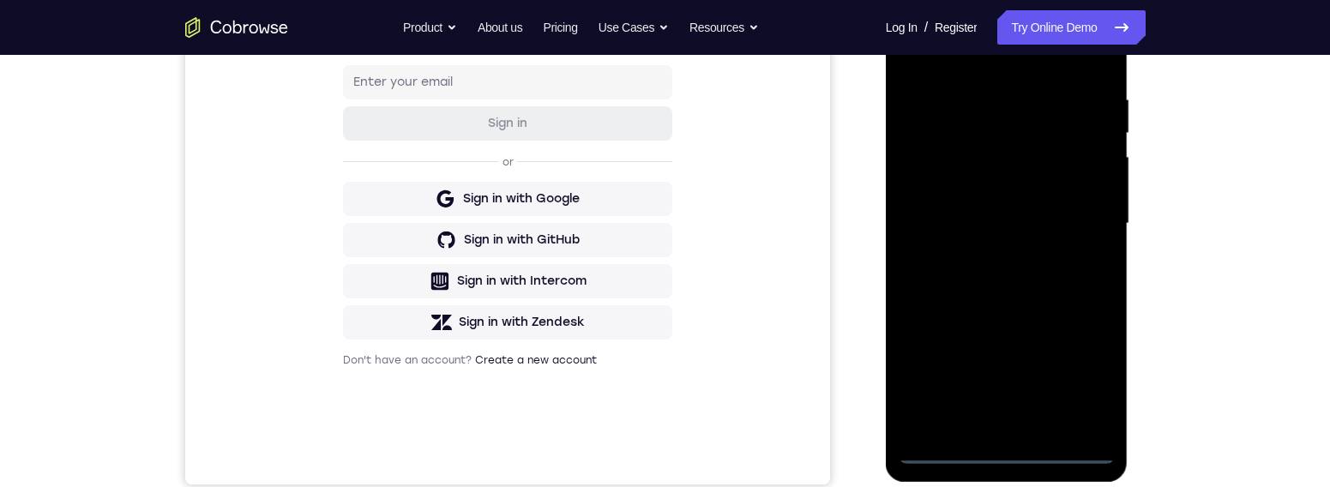
click at [1014, 374] on div at bounding box center [1006, 224] width 216 height 480
click at [1001, 374] on div at bounding box center [1006, 224] width 216 height 480
click at [1063, 374] on div at bounding box center [1006, 224] width 216 height 480
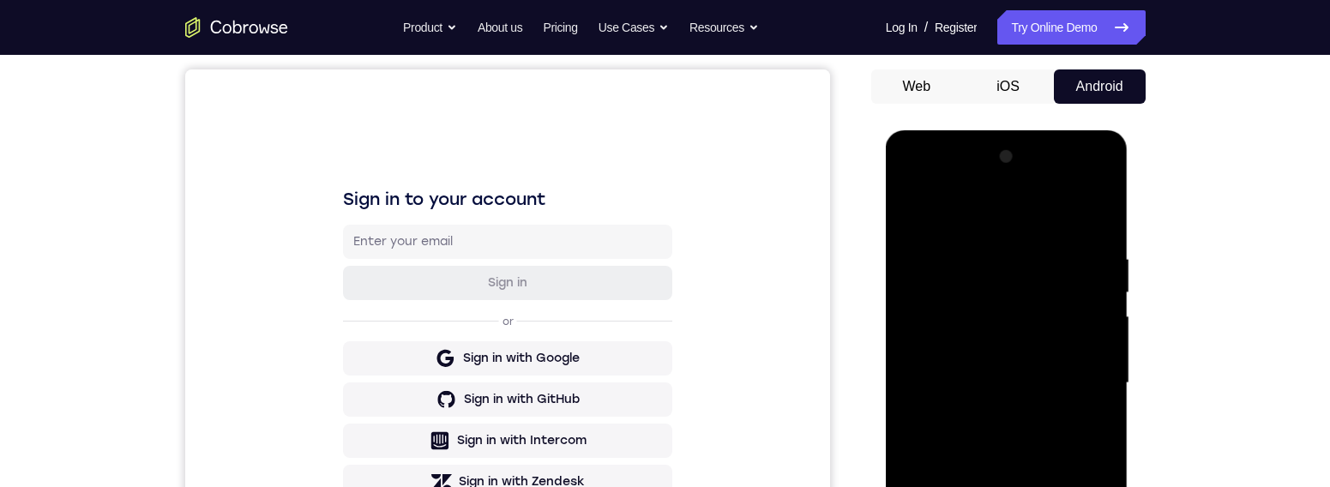
click at [1050, 214] on div at bounding box center [1006, 383] width 216 height 480
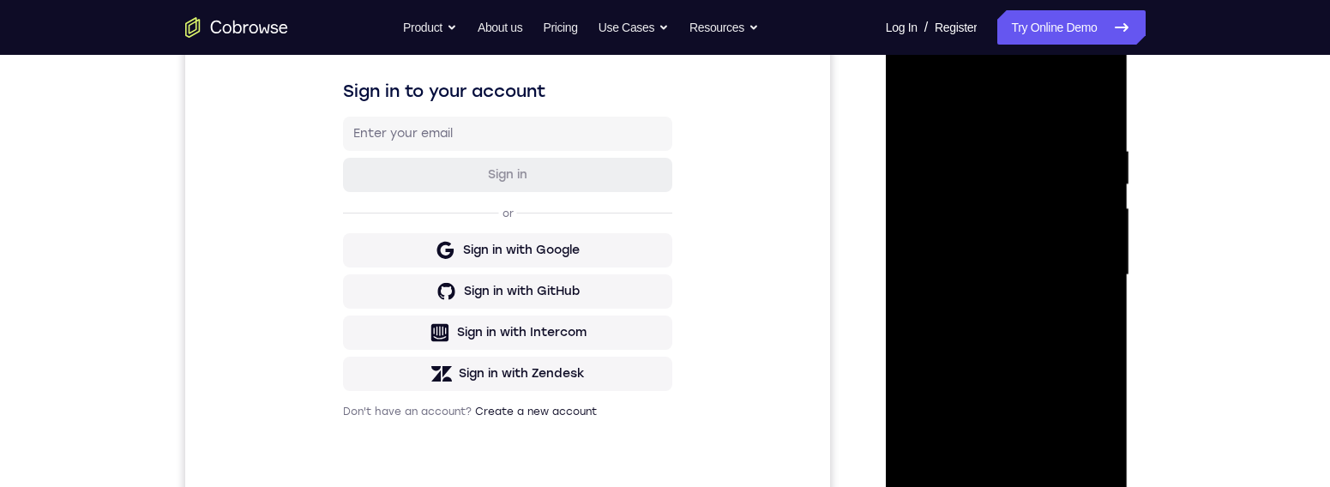
click at [1063, 262] on div at bounding box center [1006, 275] width 216 height 480
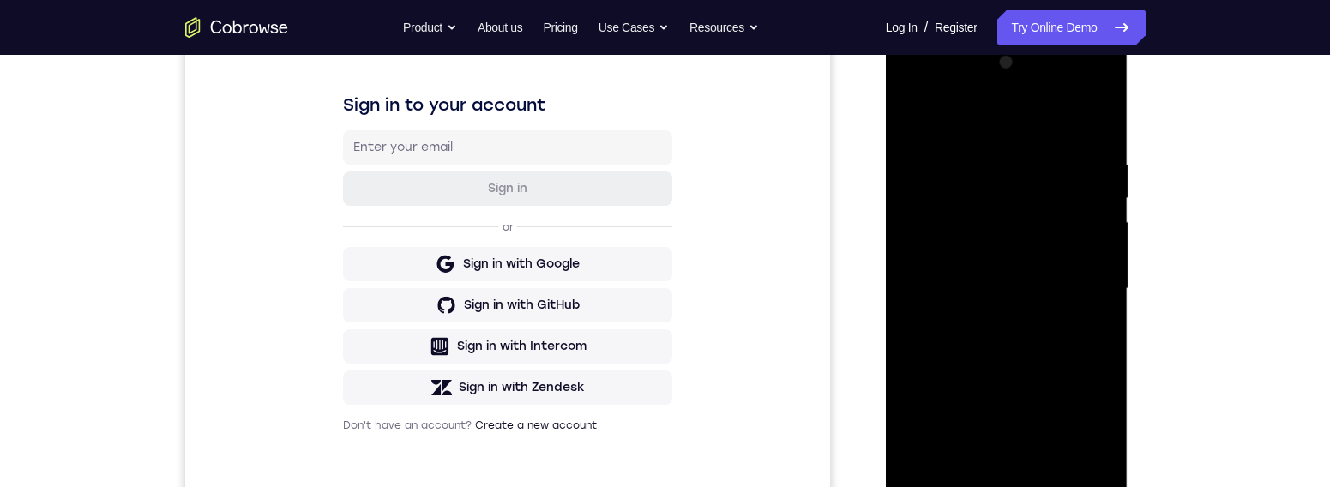
click at [989, 316] on div at bounding box center [1006, 289] width 216 height 480
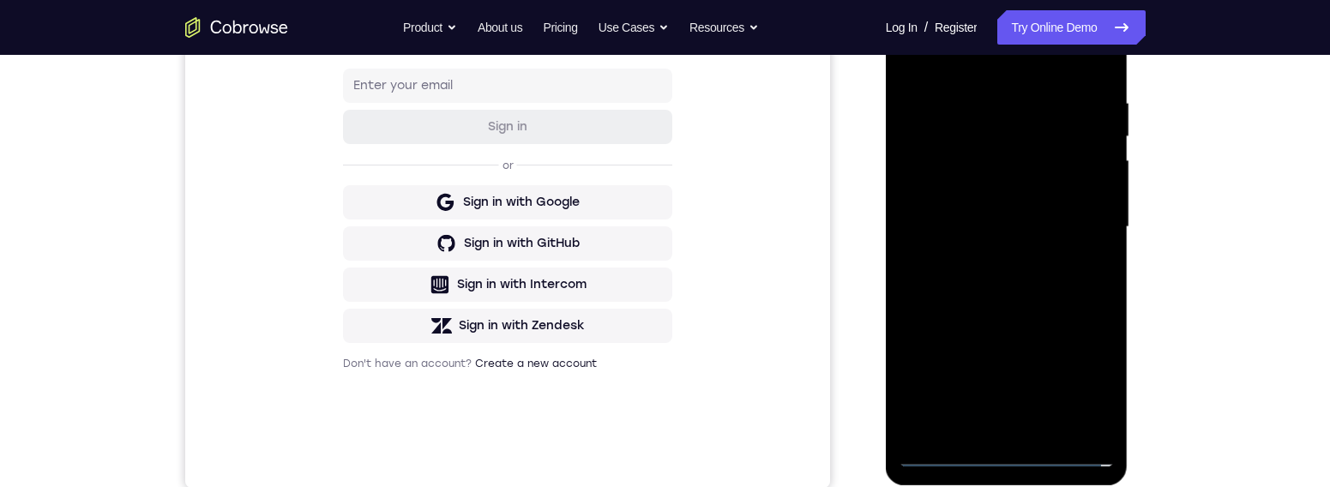
click at [1047, 200] on div at bounding box center [1006, 227] width 216 height 480
click at [1018, 192] on div at bounding box center [1006, 227] width 216 height 480
click at [1037, 216] on div at bounding box center [1006, 227] width 216 height 480
click at [1043, 222] on div at bounding box center [1006, 227] width 216 height 480
click at [1063, 279] on div at bounding box center [1006, 227] width 216 height 480
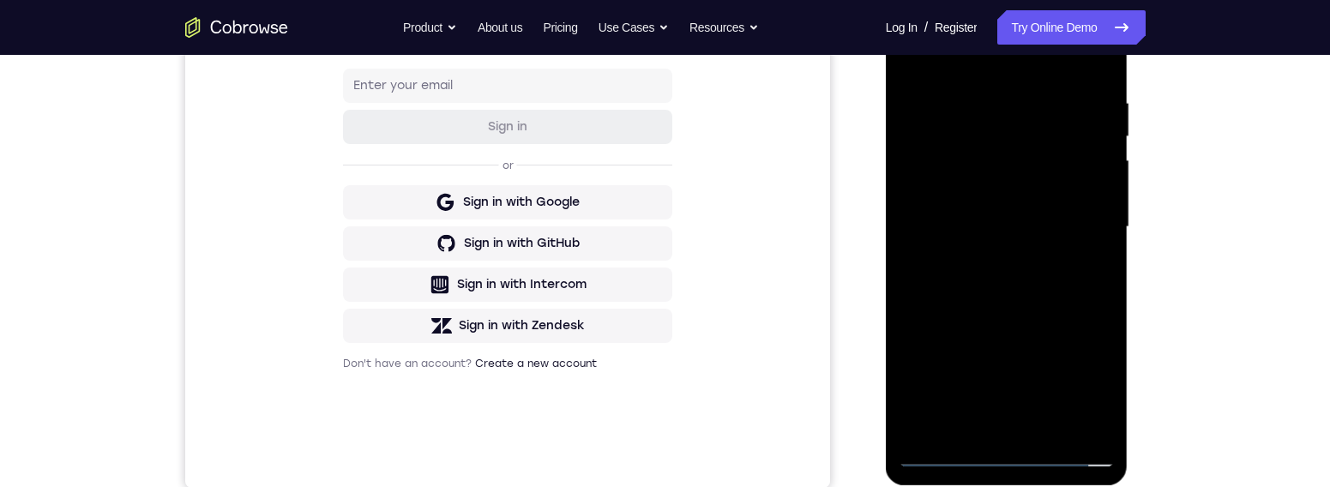
click at [1020, 274] on div at bounding box center [1006, 227] width 216 height 480
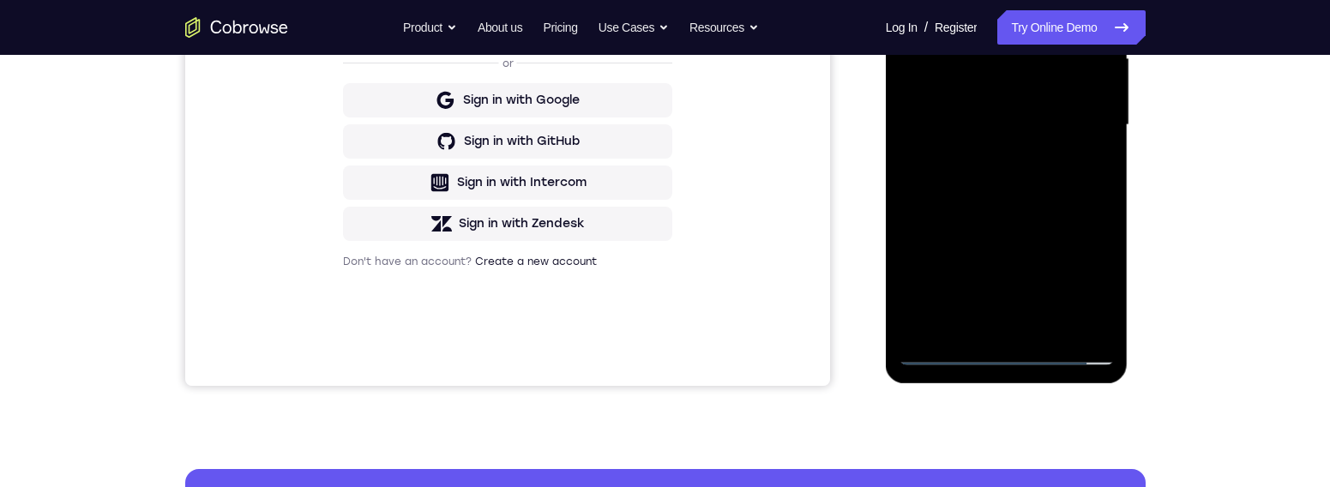
scroll to position [285, 0]
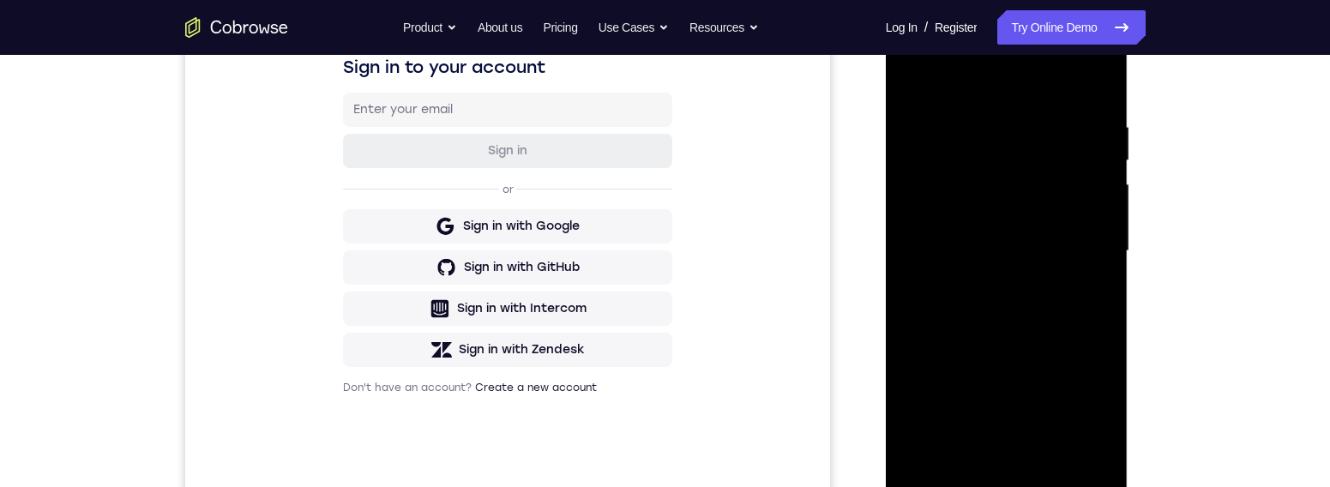
click at [1055, 316] on div at bounding box center [1006, 251] width 216 height 480
click at [1051, 374] on div at bounding box center [1006, 251] width 216 height 480
click at [1012, 335] on div at bounding box center [1006, 251] width 216 height 480
click at [989, 224] on div at bounding box center [1006, 251] width 216 height 480
click at [1063, 289] on div at bounding box center [1006, 251] width 216 height 480
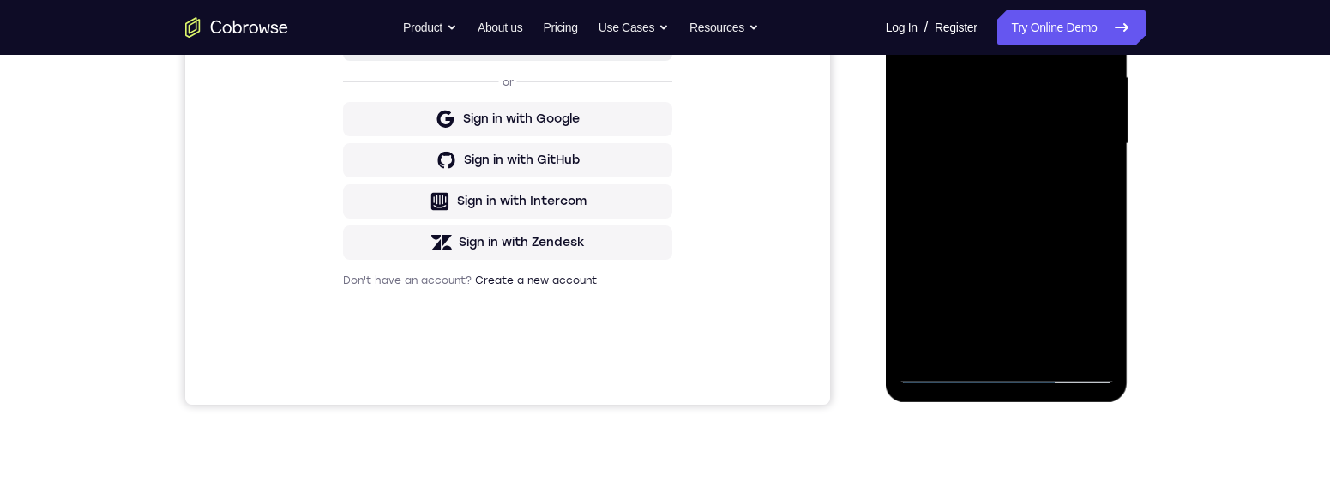
scroll to position [111, 0]
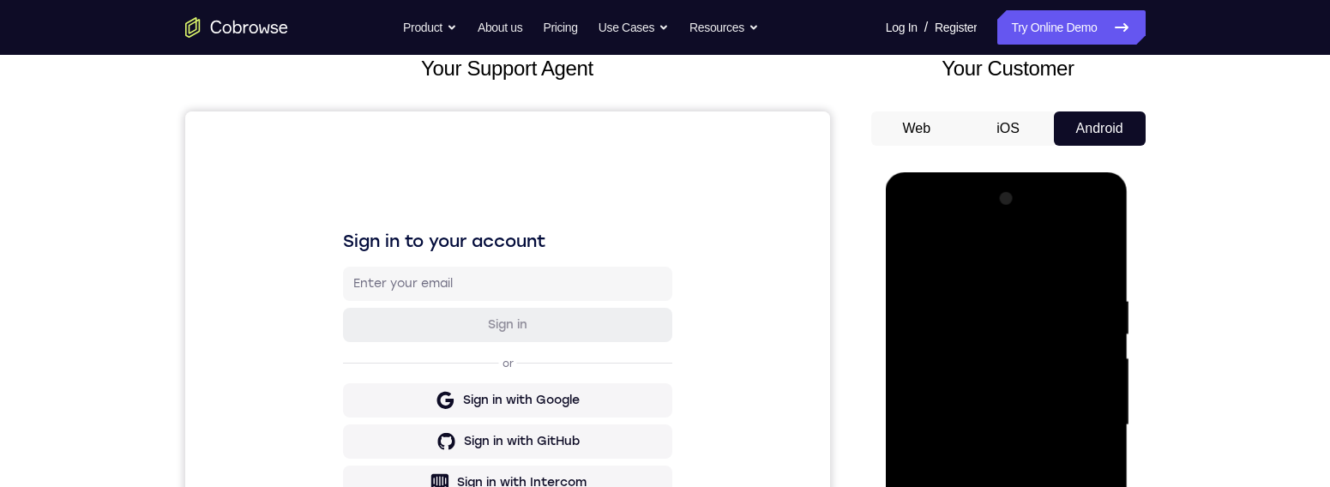
click at [916, 255] on div at bounding box center [1006, 425] width 216 height 480
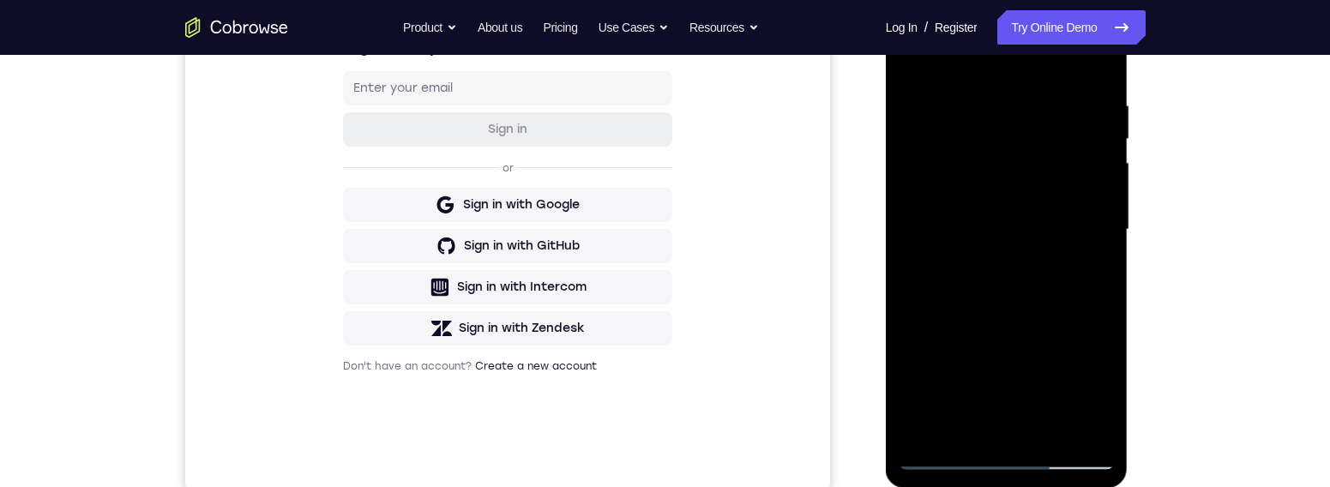
click at [967, 374] on div at bounding box center [1006, 230] width 216 height 480
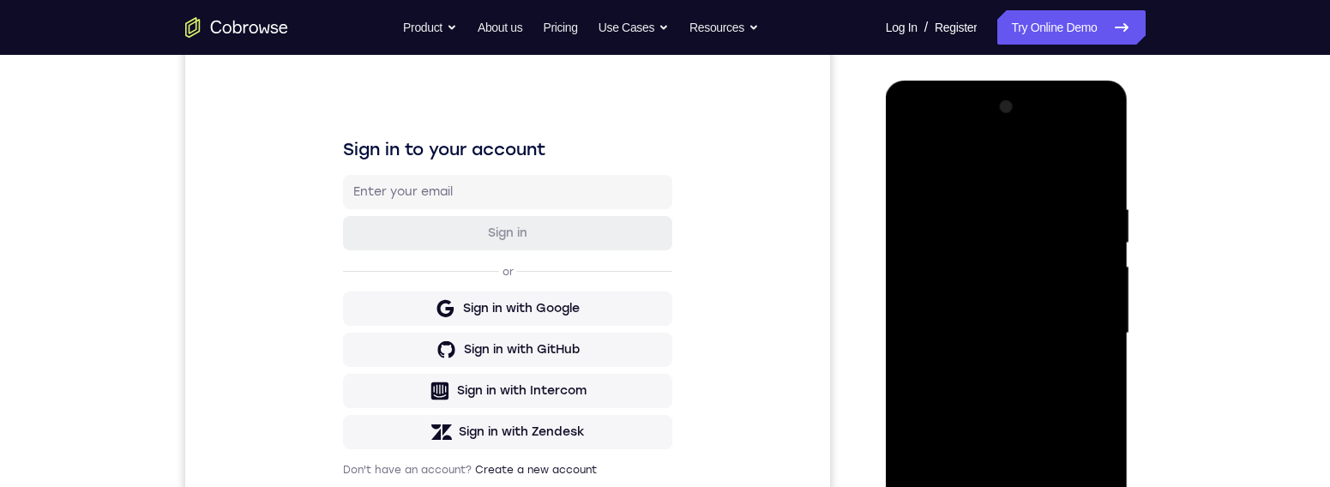
click at [947, 373] on div at bounding box center [1006, 333] width 216 height 480
click at [919, 159] on div at bounding box center [1006, 333] width 216 height 480
click at [949, 263] on div at bounding box center [1006, 333] width 216 height 480
click at [917, 158] on div at bounding box center [1006, 333] width 216 height 480
click at [995, 347] on div at bounding box center [1006, 333] width 216 height 480
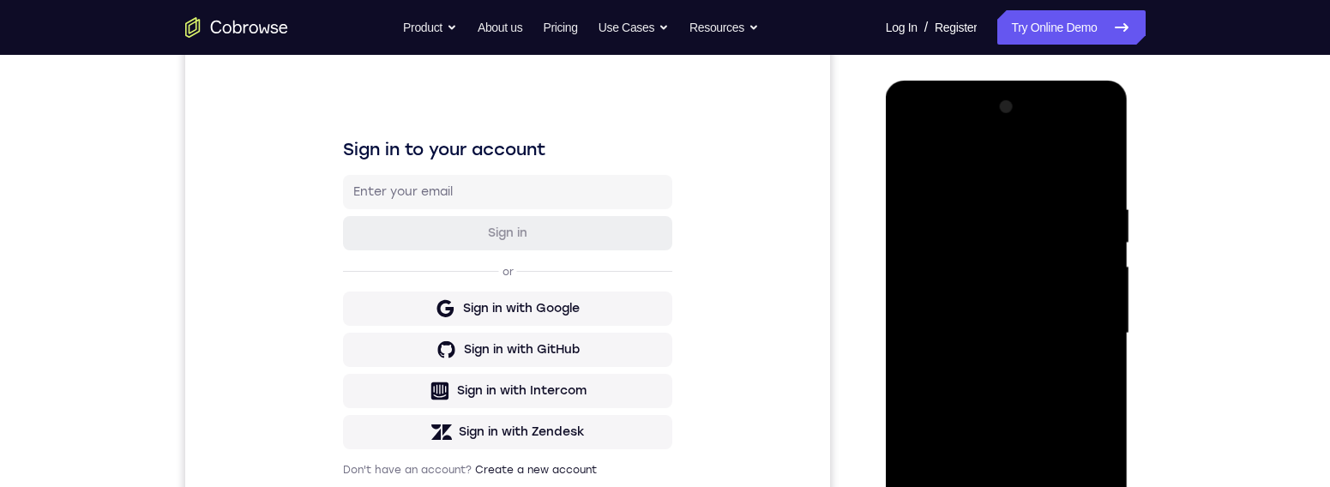
click at [911, 157] on div at bounding box center [1006, 333] width 216 height 480
click at [939, 201] on div at bounding box center [1006, 333] width 216 height 480
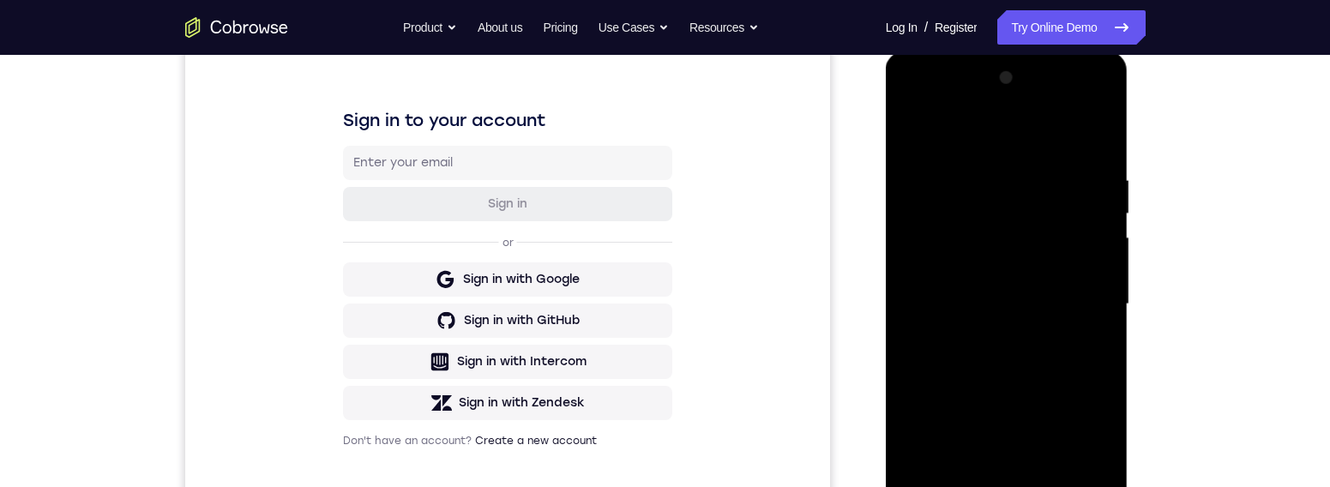
scroll to position [382, 0]
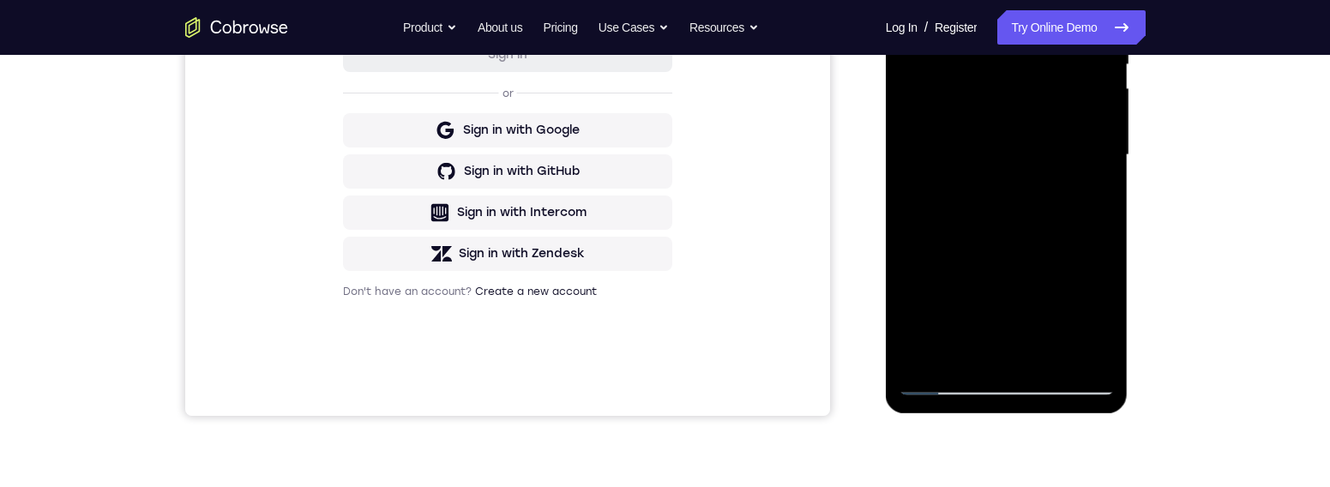
click at [1050, 349] on div at bounding box center [1006, 155] width 216 height 480
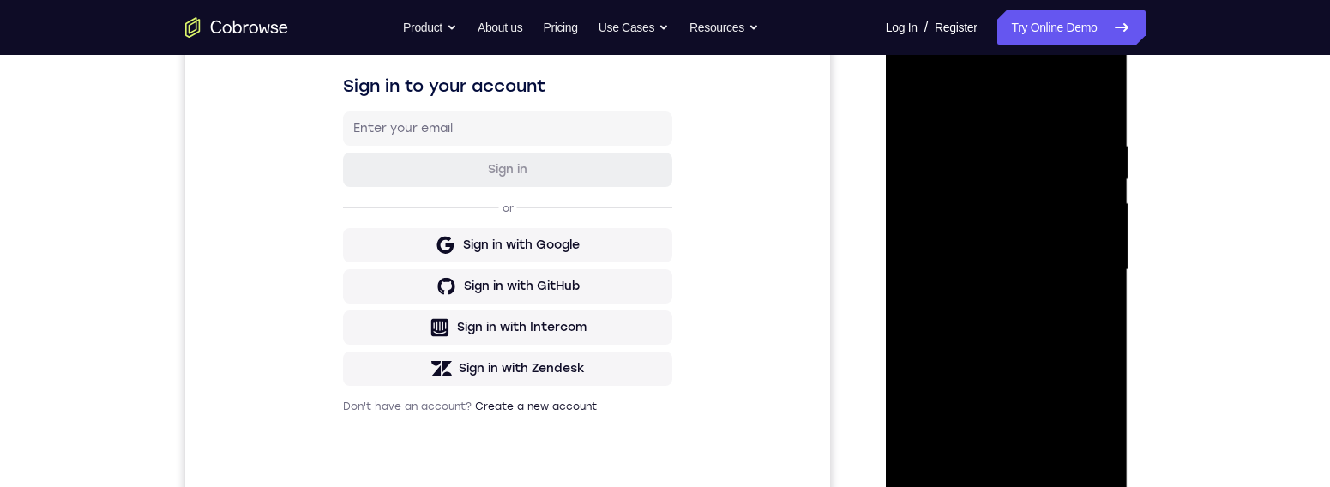
click at [1038, 249] on div at bounding box center [1006, 270] width 216 height 480
click at [1063, 374] on div at bounding box center [1006, 270] width 216 height 480
click at [1063, 314] on div at bounding box center [1006, 270] width 216 height 480
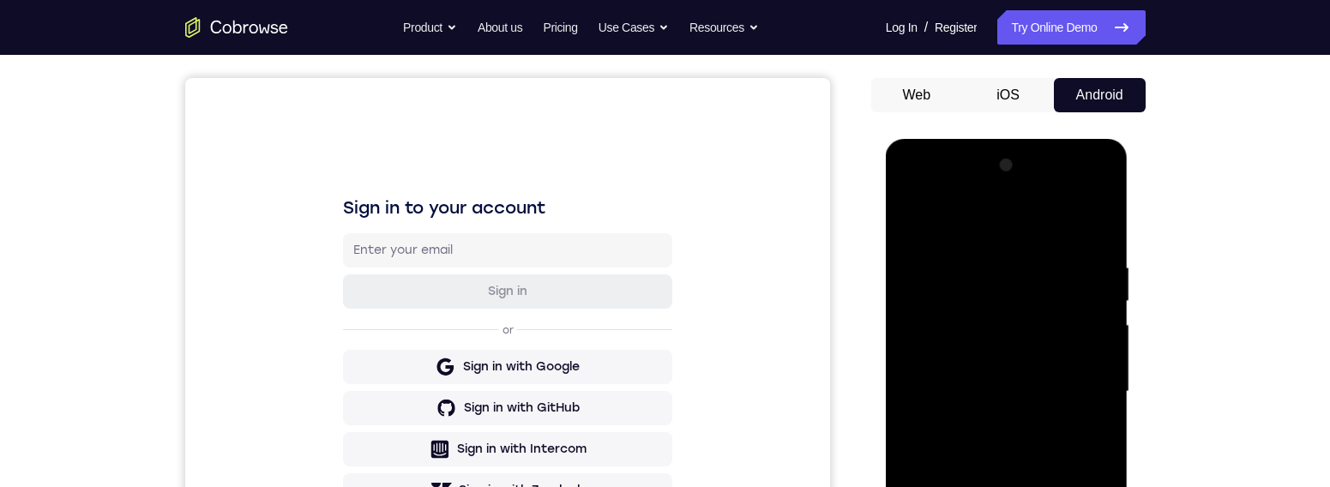
click at [916, 219] on div at bounding box center [1006, 392] width 216 height 480
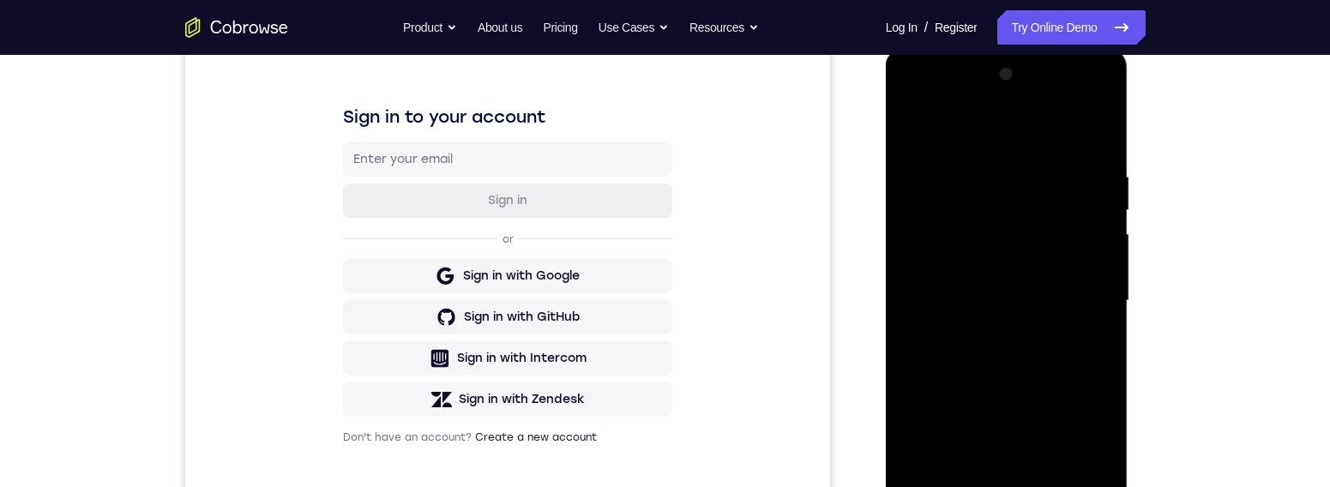
scroll to position [119, 0]
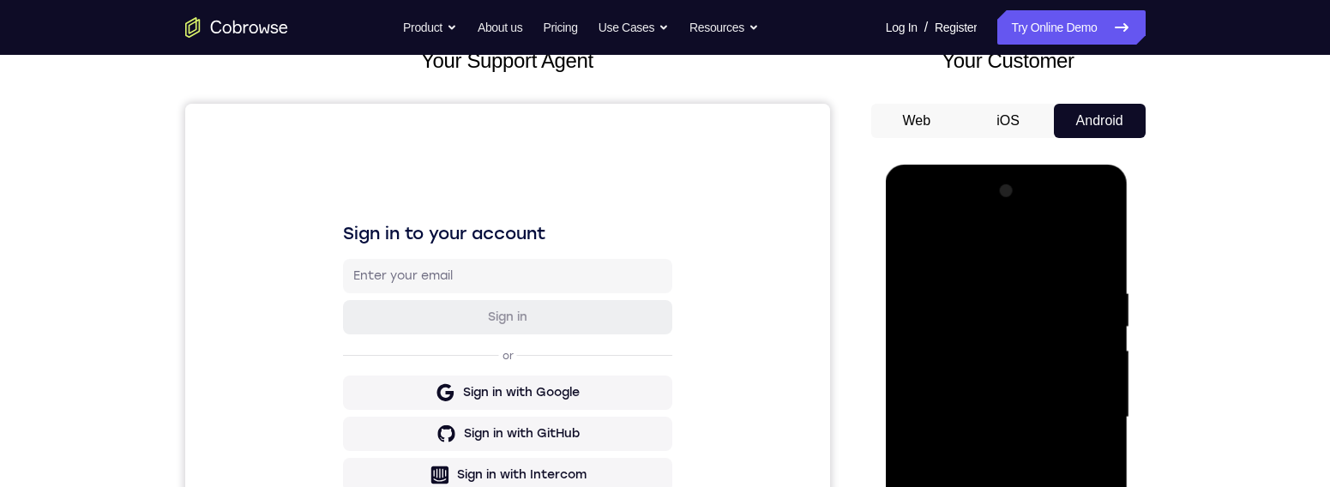
click at [920, 243] on div at bounding box center [1006, 417] width 216 height 480
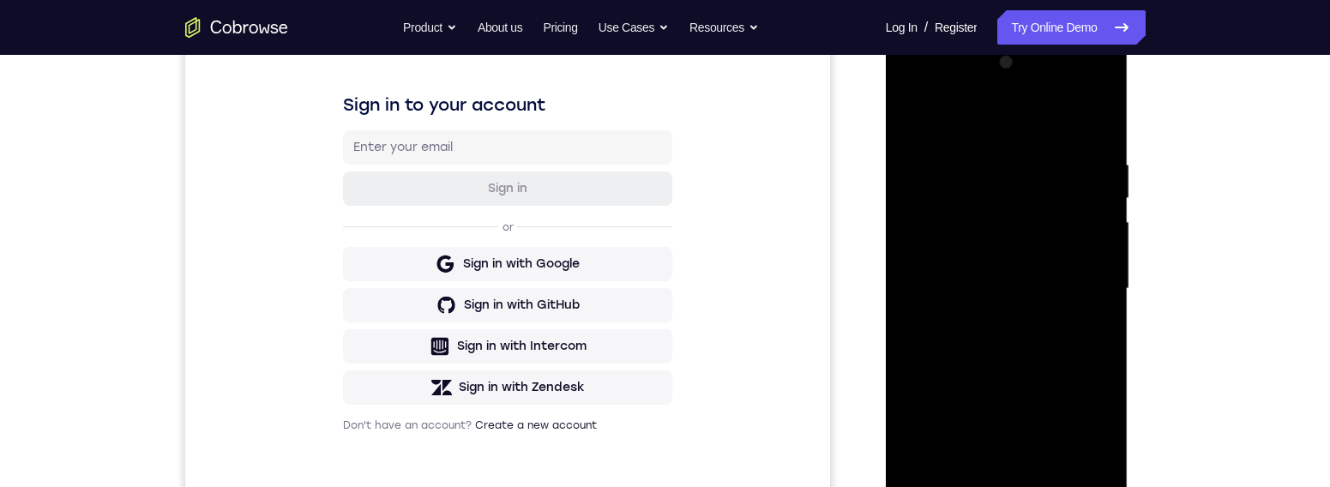
scroll to position [339, 0]
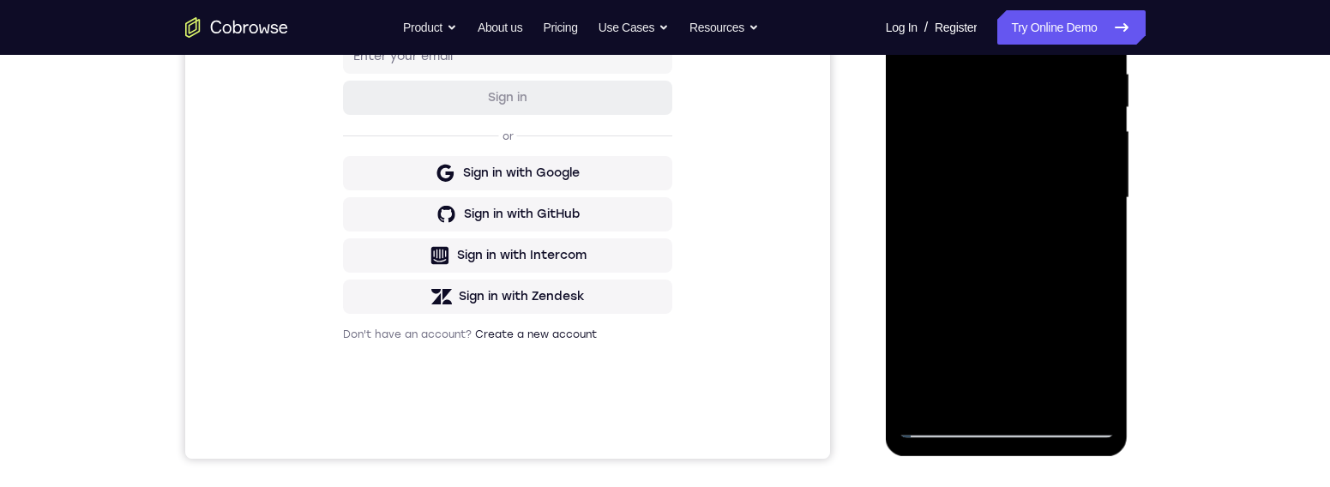
click at [972, 374] on div at bounding box center [1006, 198] width 216 height 480
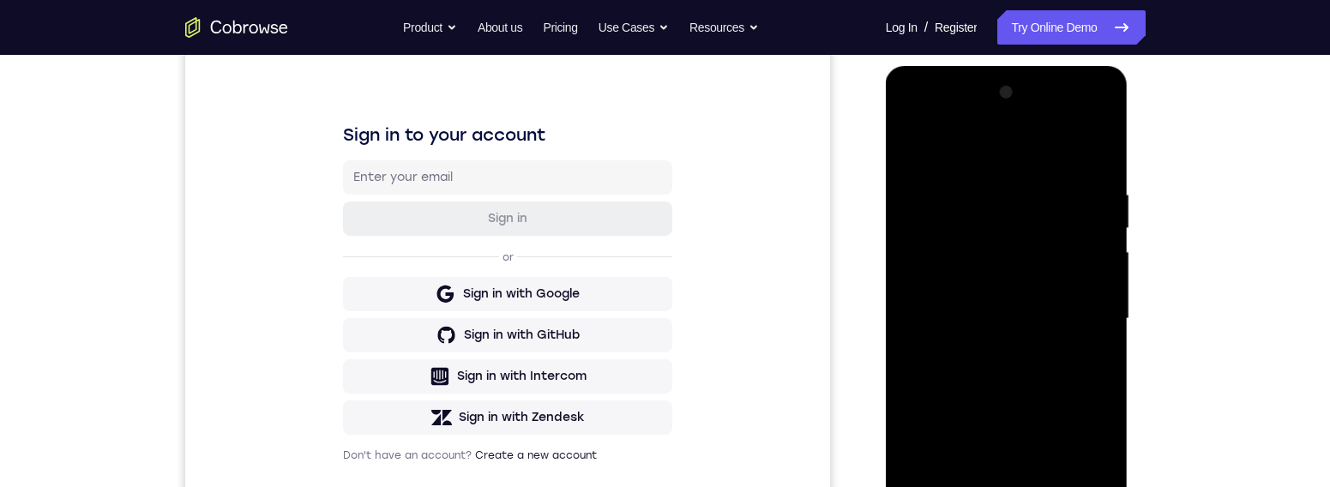
click at [945, 329] on div at bounding box center [1006, 319] width 216 height 480
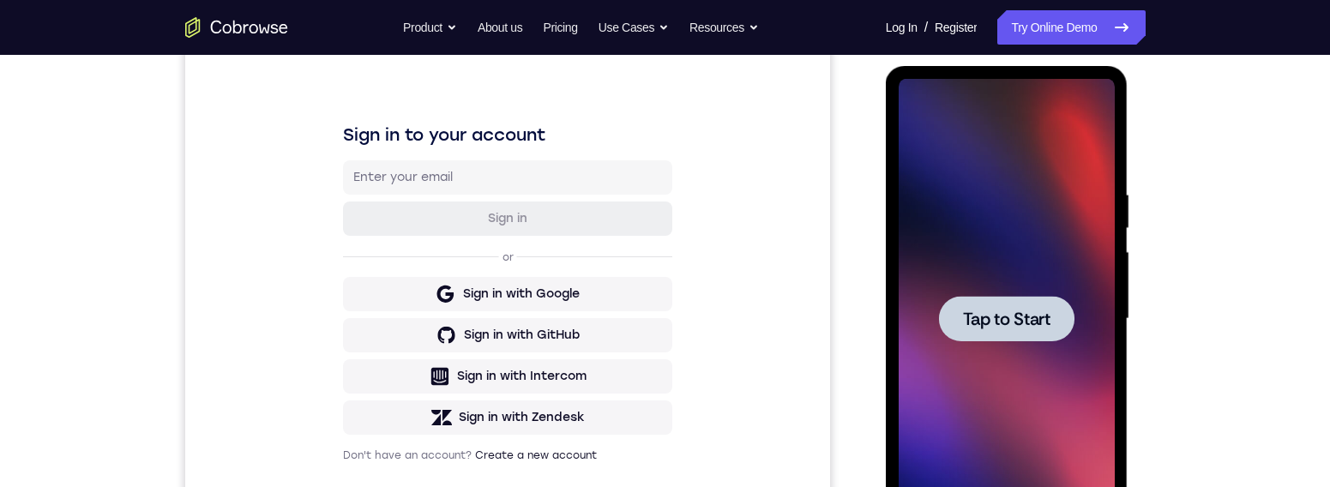
scroll to position [212, 0]
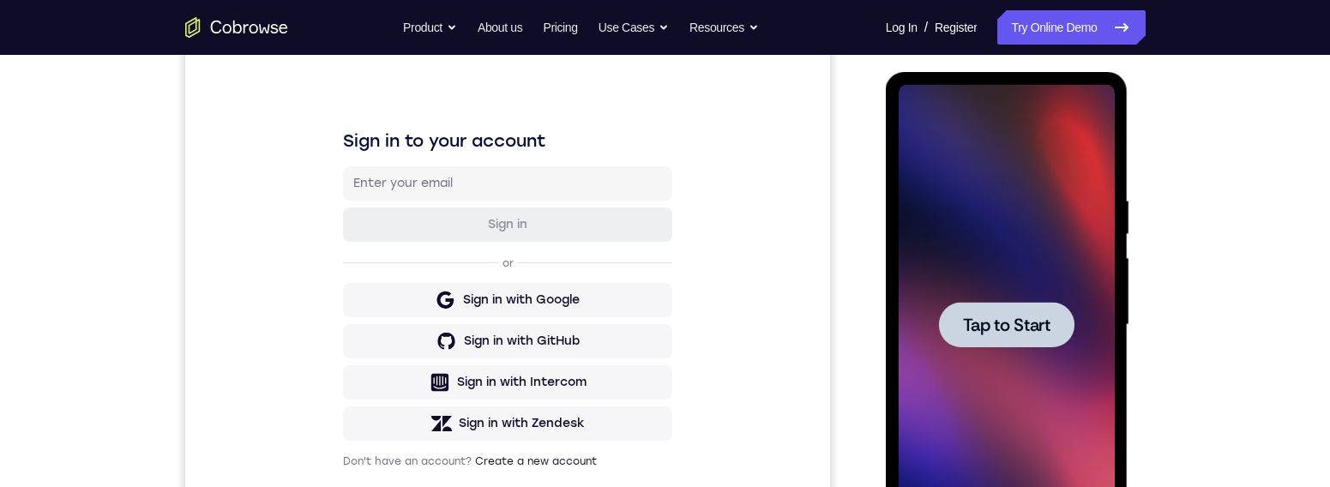
click at [1009, 316] on span "Tap to Start" at bounding box center [1006, 324] width 87 height 17
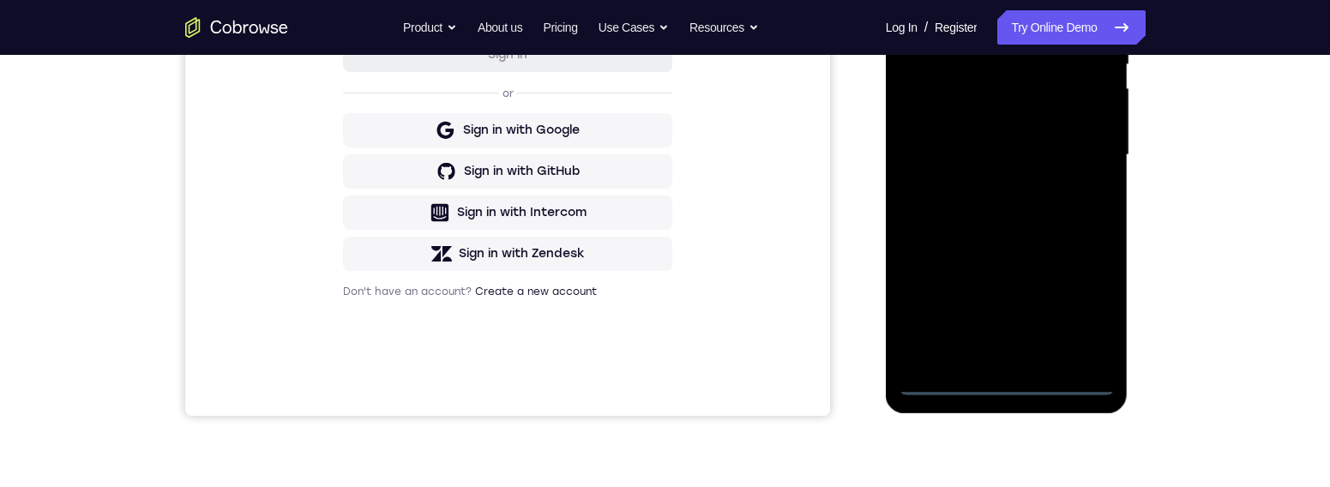
scroll to position [382, 0]
click at [1005, 374] on div at bounding box center [1006, 154] width 216 height 480
click at [1009, 374] on div at bounding box center [1006, 154] width 216 height 480
click at [1063, 301] on div at bounding box center [1006, 154] width 216 height 480
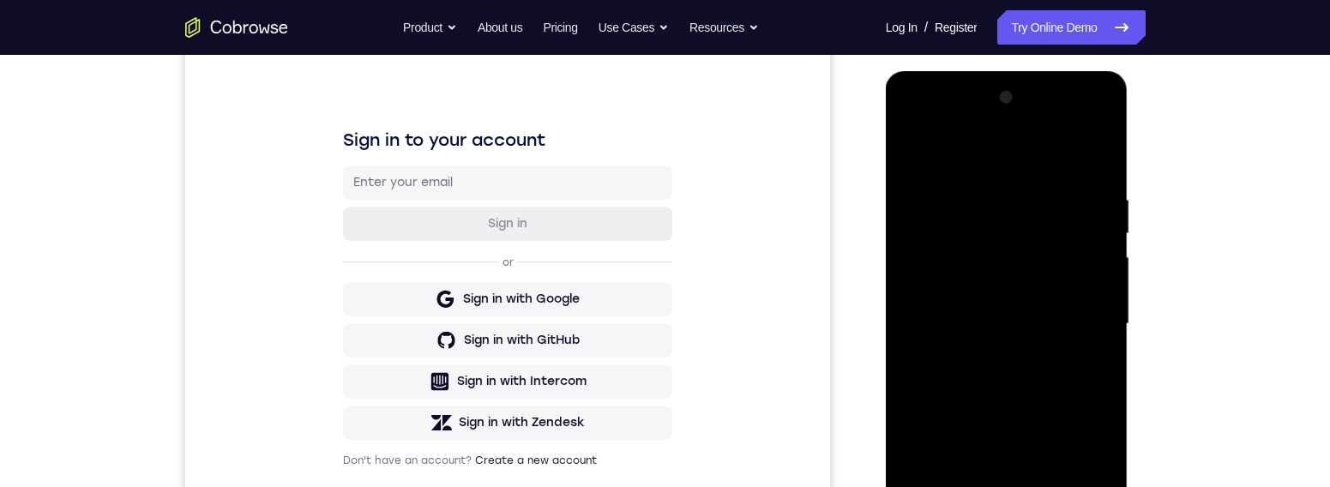
click at [997, 130] on div at bounding box center [1006, 324] width 216 height 480
click at [1004, 145] on div at bounding box center [1006, 324] width 216 height 480
click at [1063, 319] on div at bounding box center [1006, 324] width 216 height 480
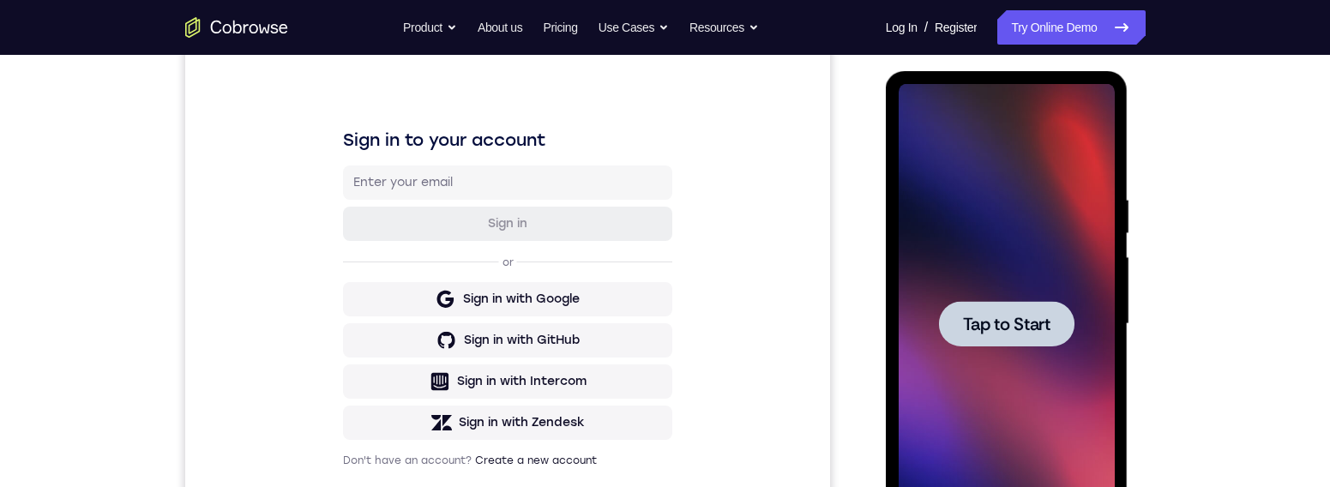
click at [1043, 327] on span "Tap to Start" at bounding box center [1006, 324] width 87 height 17
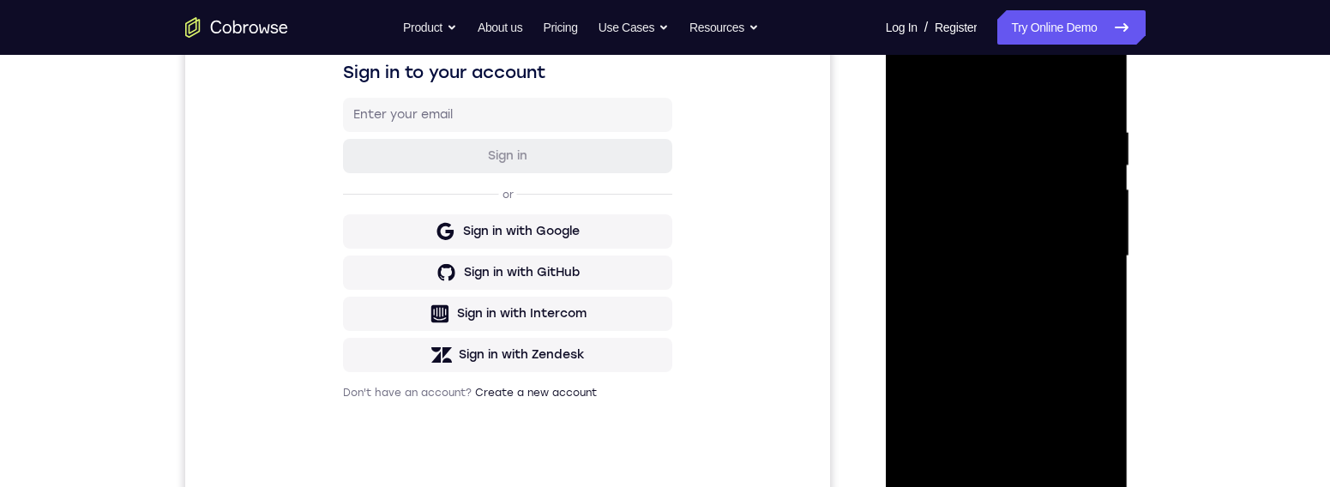
scroll to position [338, 0]
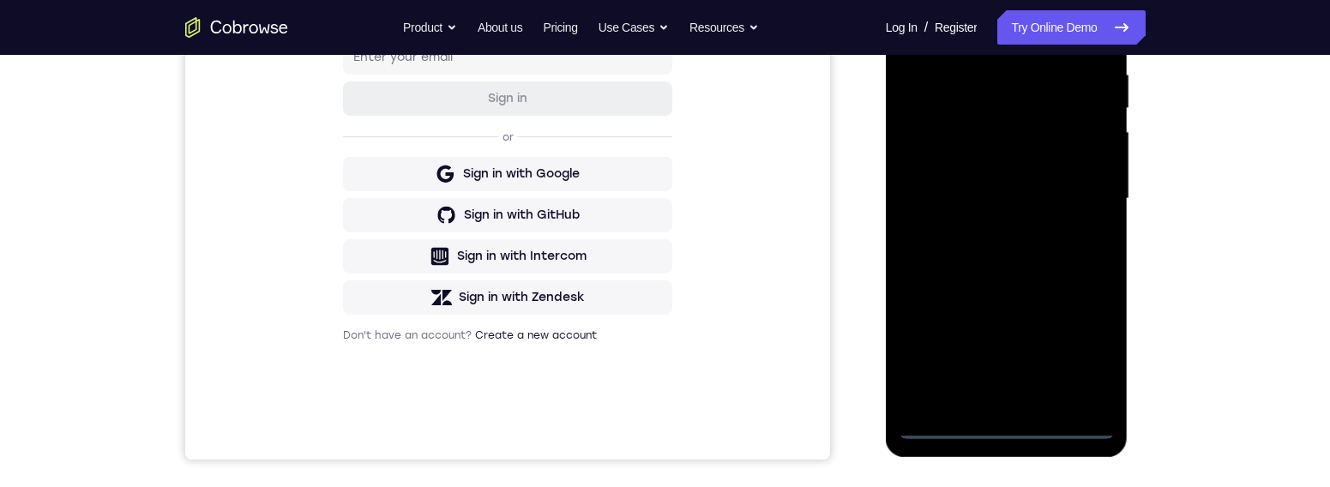
click at [1008, 374] on div at bounding box center [1006, 199] width 216 height 480
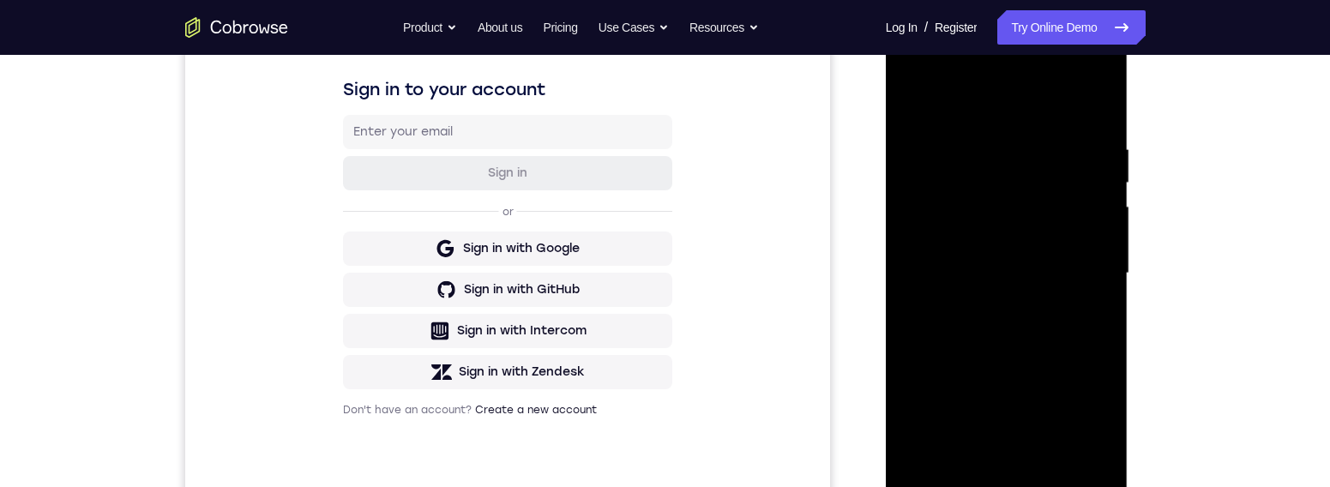
click at [1063, 374] on div at bounding box center [1006, 273] width 216 height 480
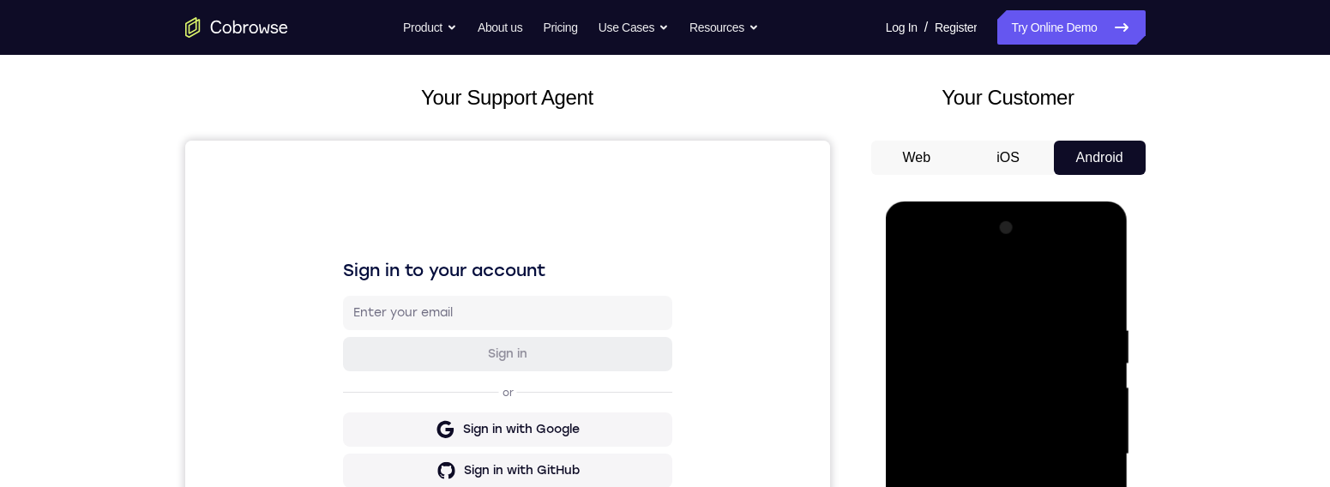
click at [1016, 283] on div at bounding box center [1006, 454] width 216 height 480
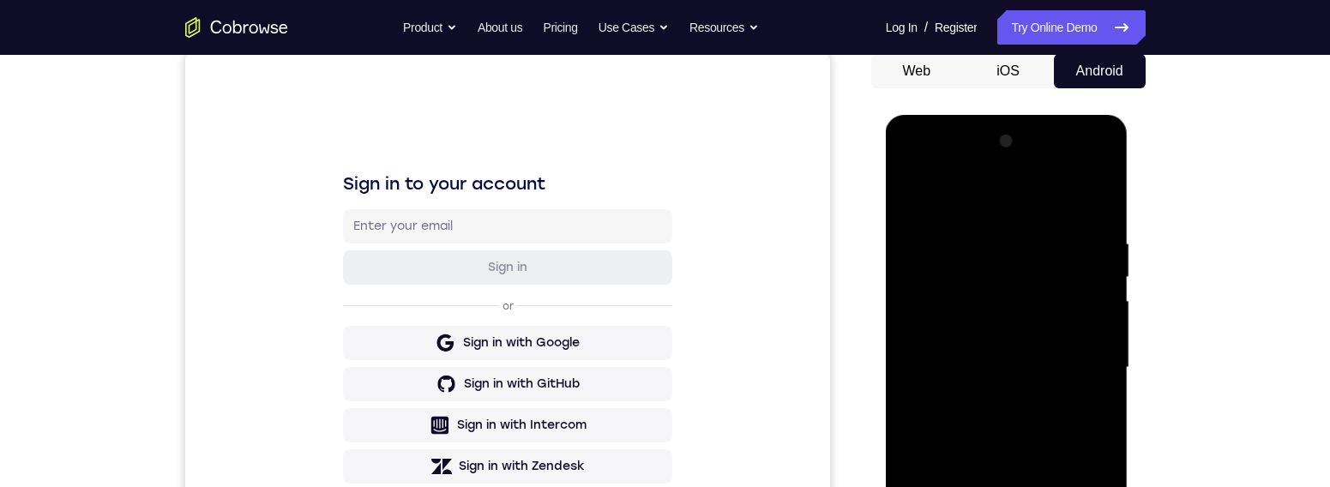
scroll to position [189, 0]
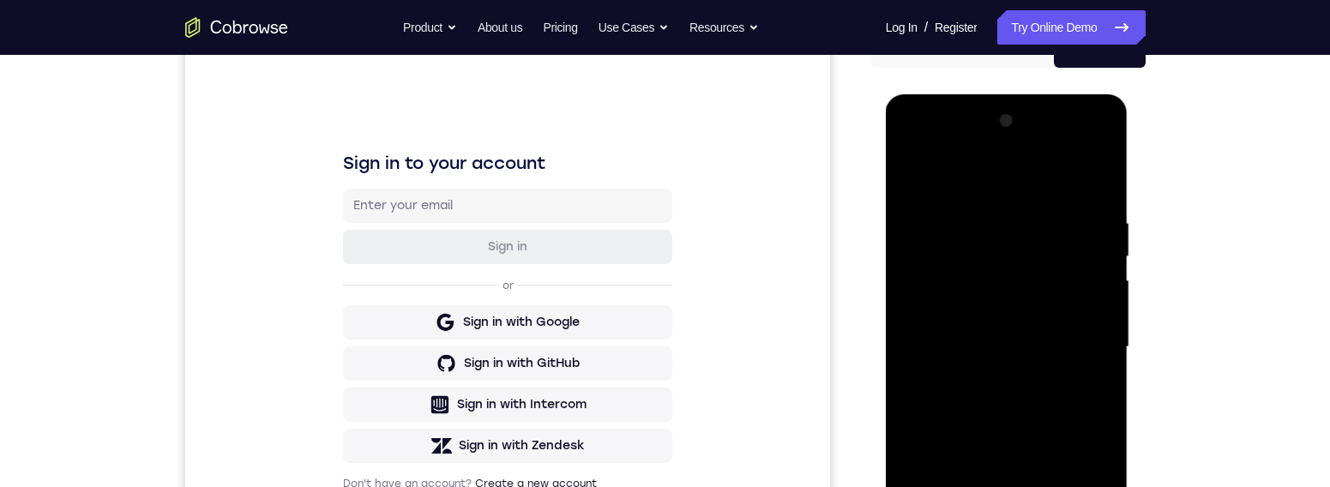
click at [1063, 334] on div at bounding box center [1006, 347] width 216 height 480
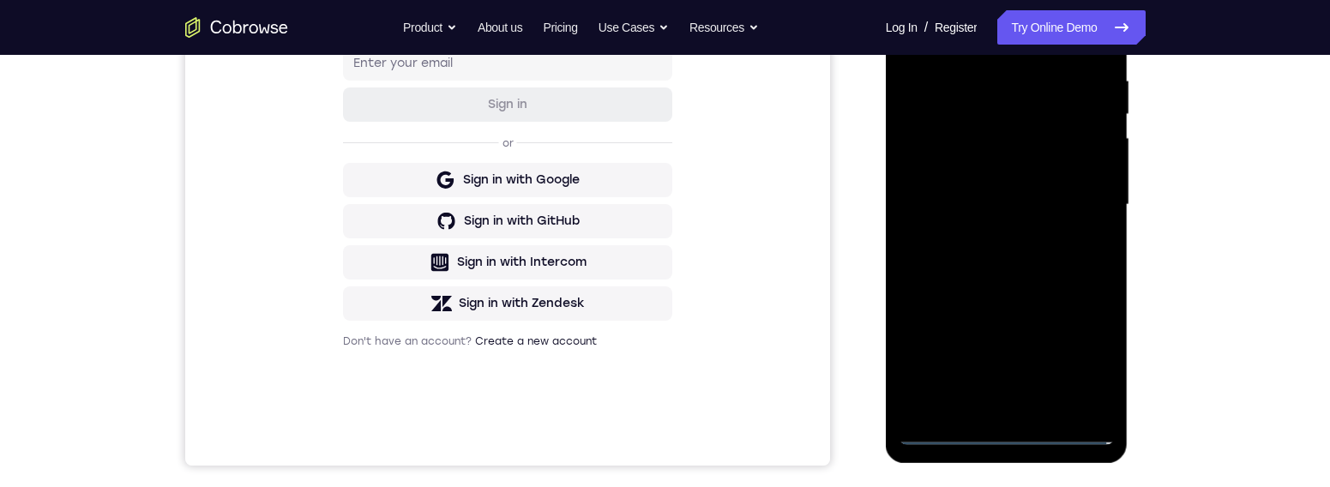
click at [983, 374] on div at bounding box center [1006, 205] width 216 height 480
click at [971, 189] on div at bounding box center [1006, 205] width 216 height 480
click at [1046, 162] on div at bounding box center [1006, 205] width 216 height 480
click at [1063, 202] on div at bounding box center [1006, 205] width 216 height 480
click at [1063, 269] on div at bounding box center [1006, 205] width 216 height 480
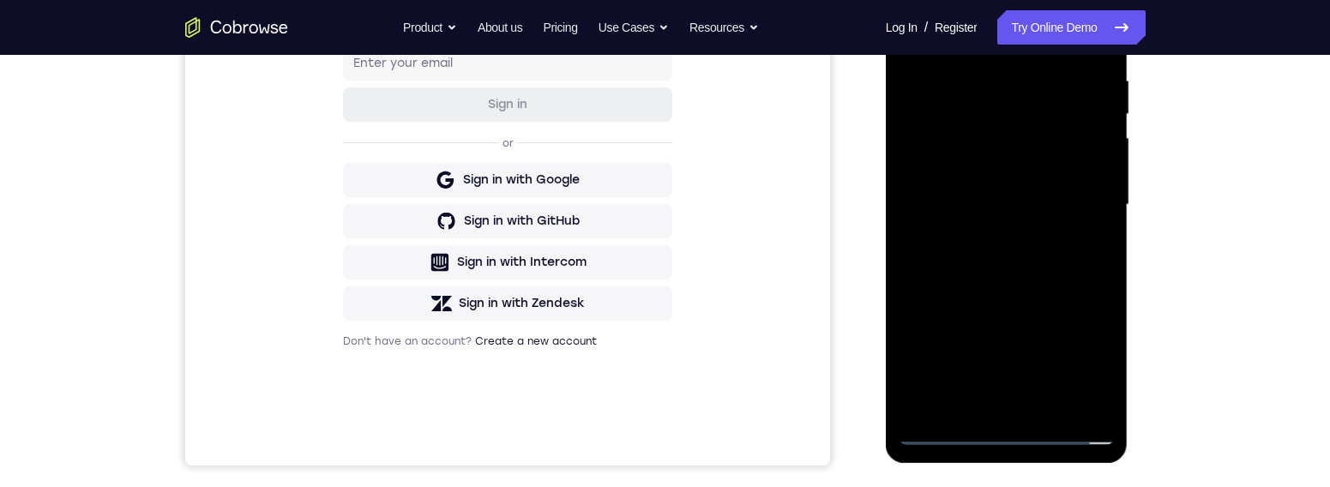
click at [1043, 252] on div at bounding box center [1006, 205] width 216 height 480
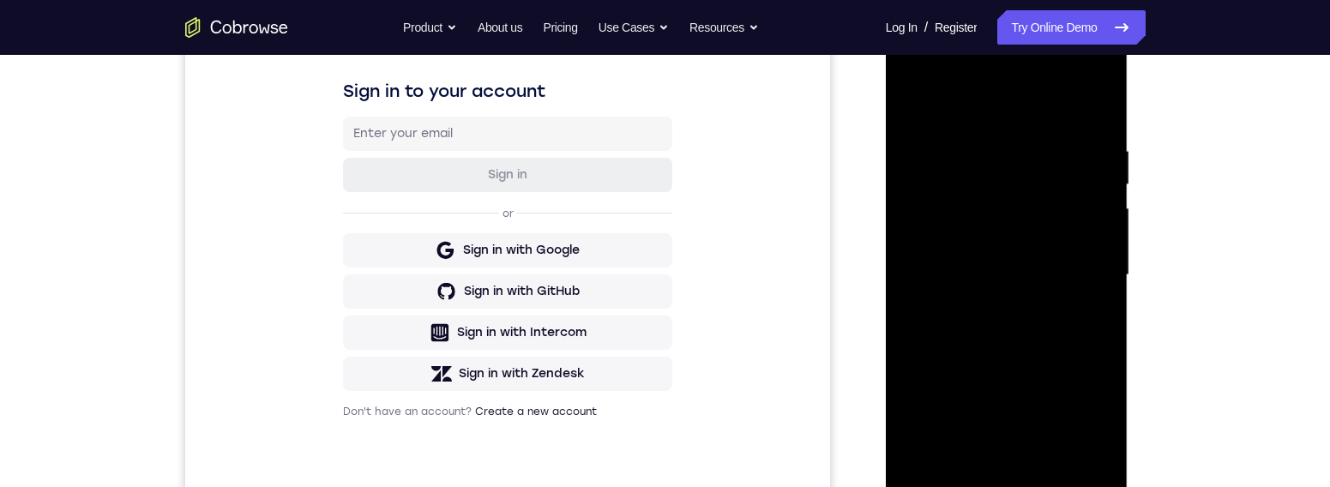
click at [1063, 350] on div at bounding box center [1006, 275] width 216 height 480
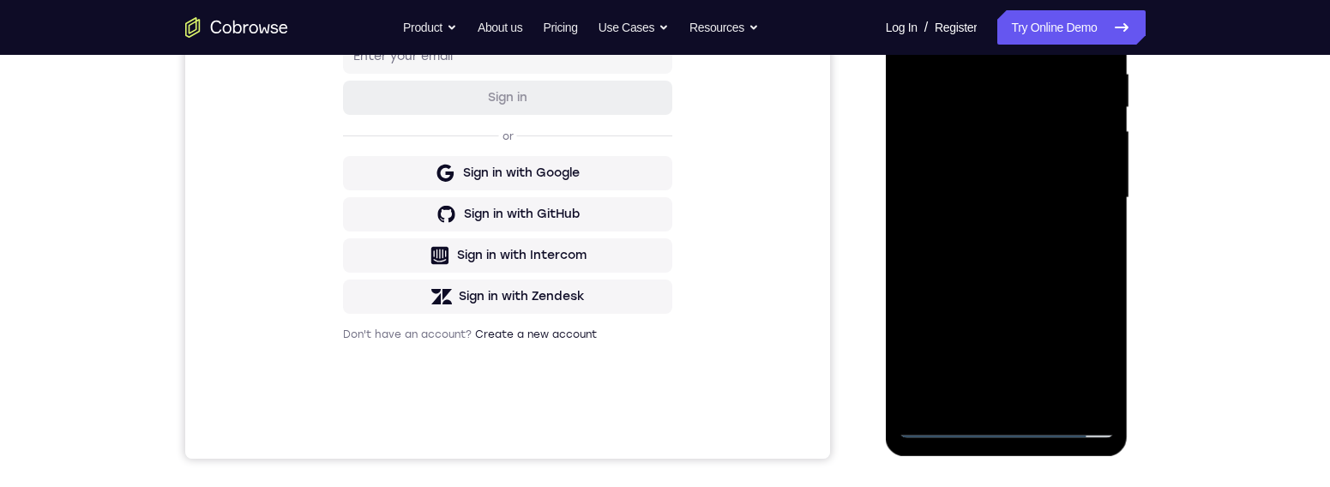
scroll to position [341, 0]
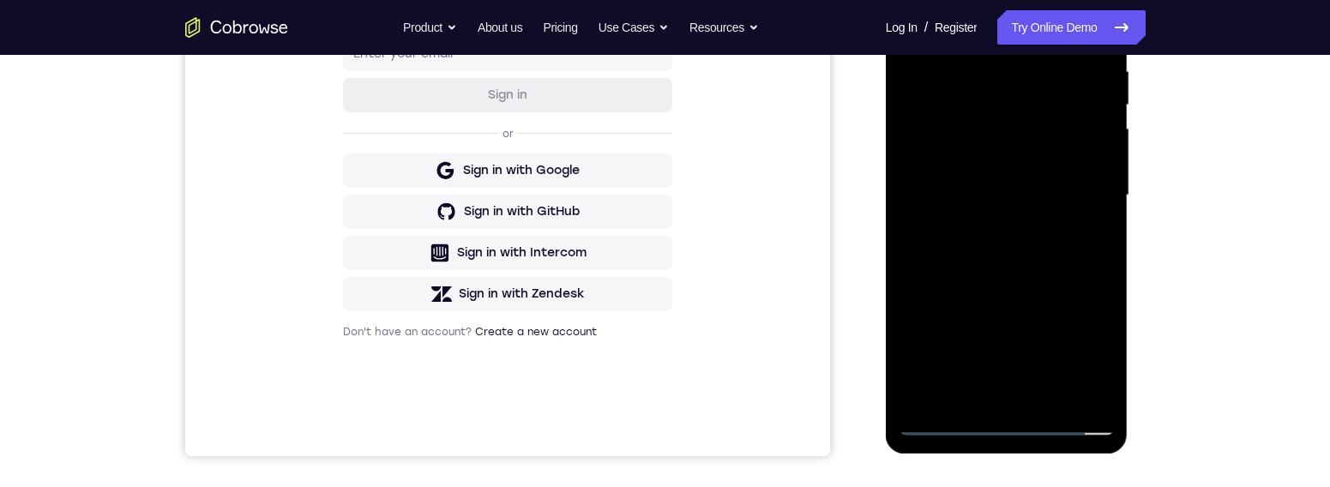
click at [1058, 374] on div at bounding box center [1006, 195] width 216 height 480
click at [1058, 286] on div at bounding box center [1006, 195] width 216 height 480
click at [1063, 208] on div at bounding box center [1006, 195] width 216 height 480
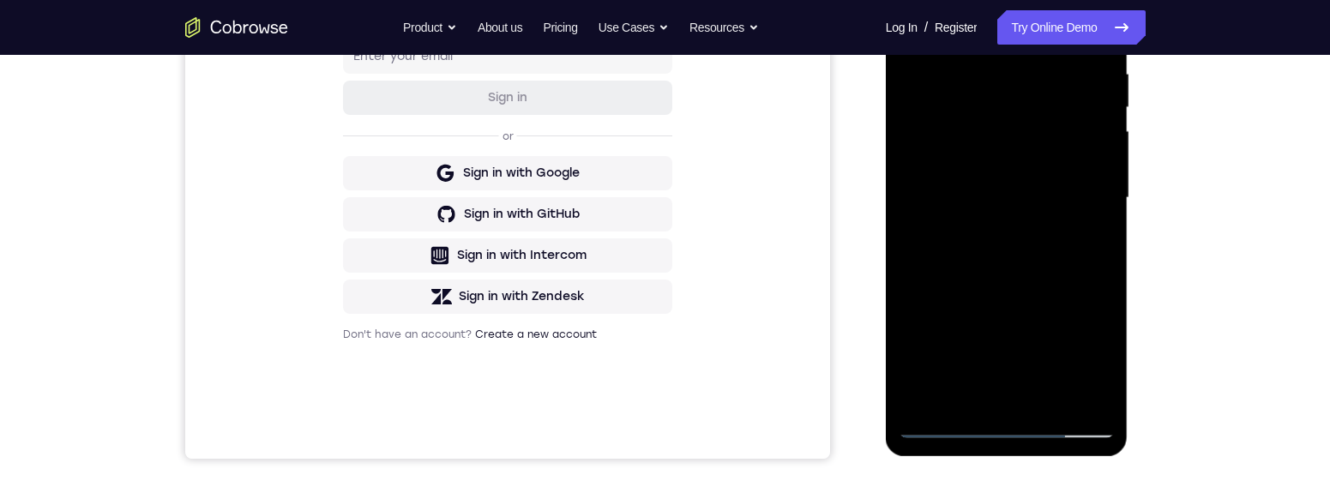
scroll to position [316, 0]
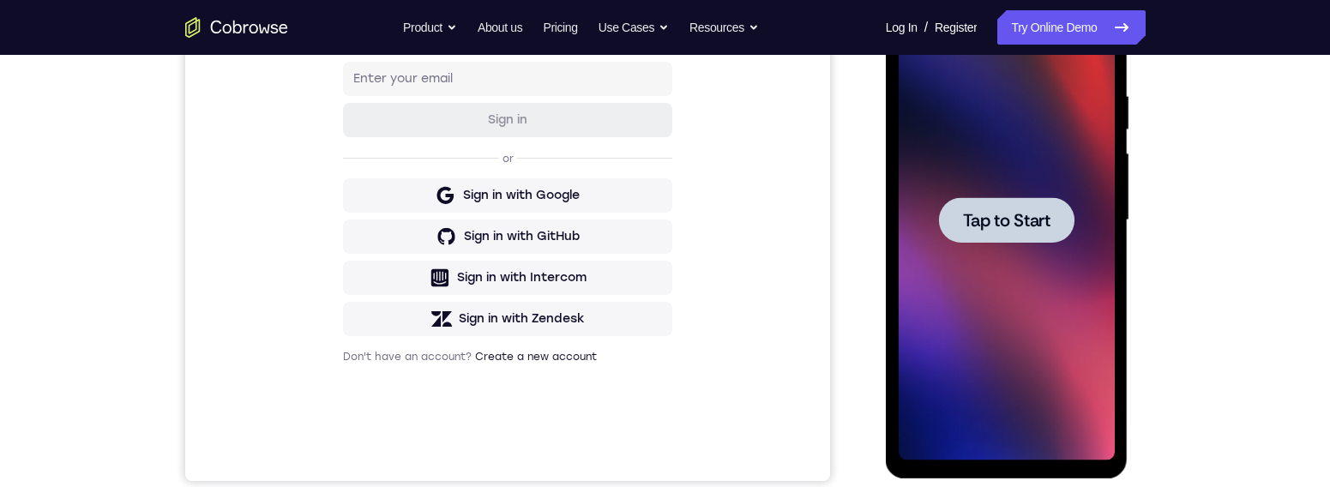
click at [1025, 237] on div at bounding box center [1006, 219] width 135 height 45
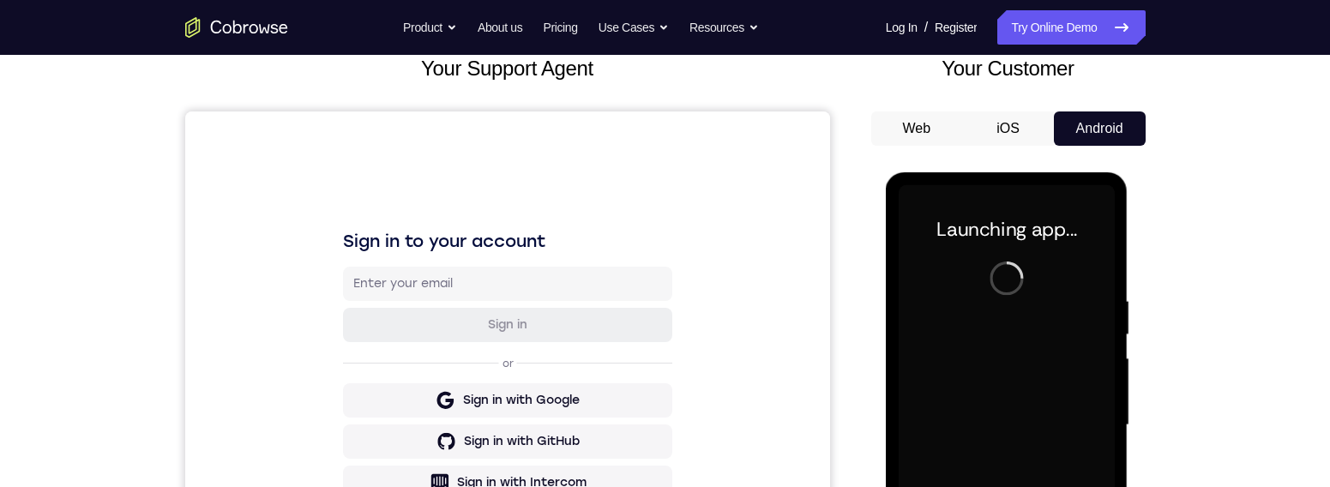
scroll to position [374, 0]
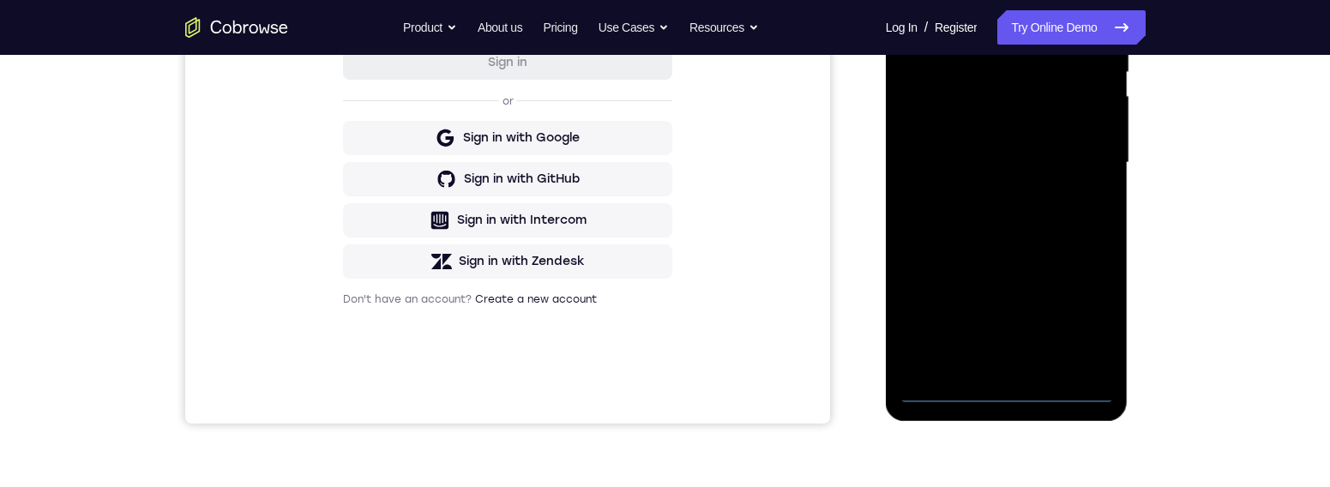
click at [1011, 374] on div at bounding box center [1006, 163] width 216 height 480
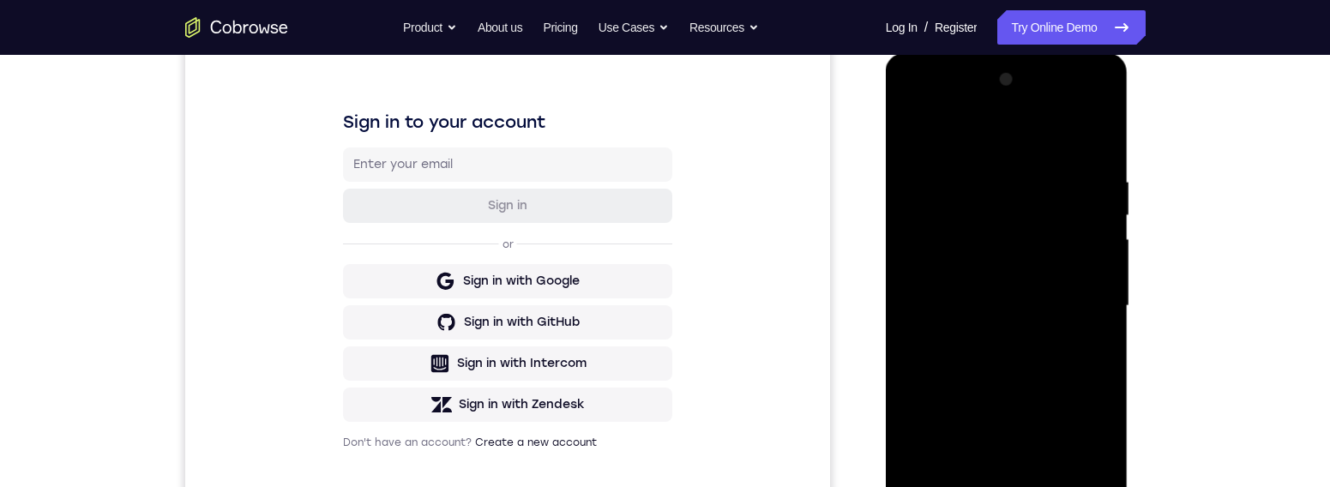
scroll to position [197, 0]
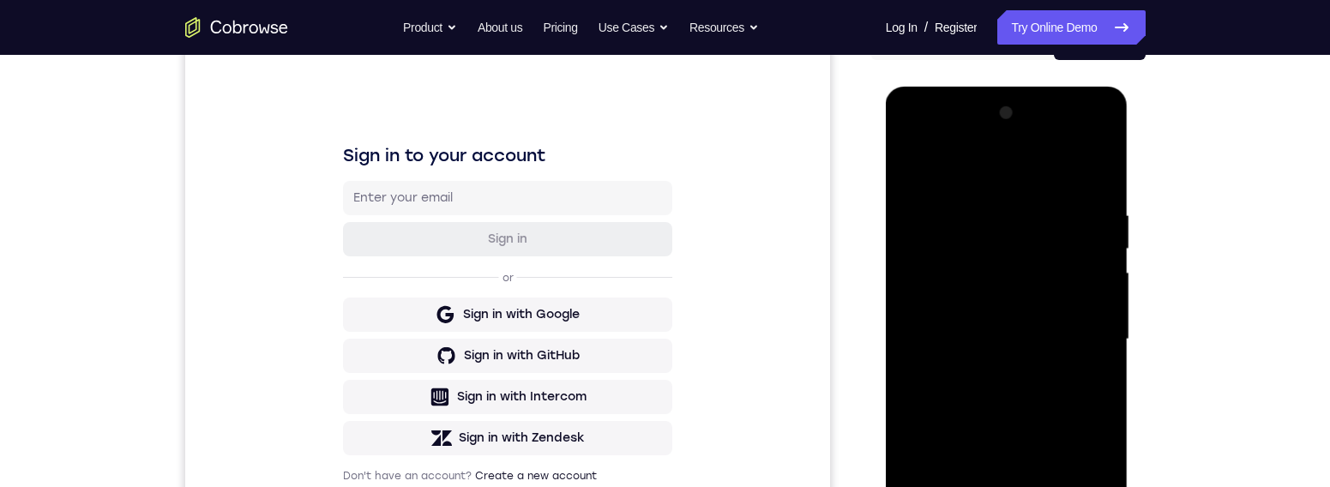
click at [1035, 189] on div at bounding box center [1006, 339] width 216 height 480
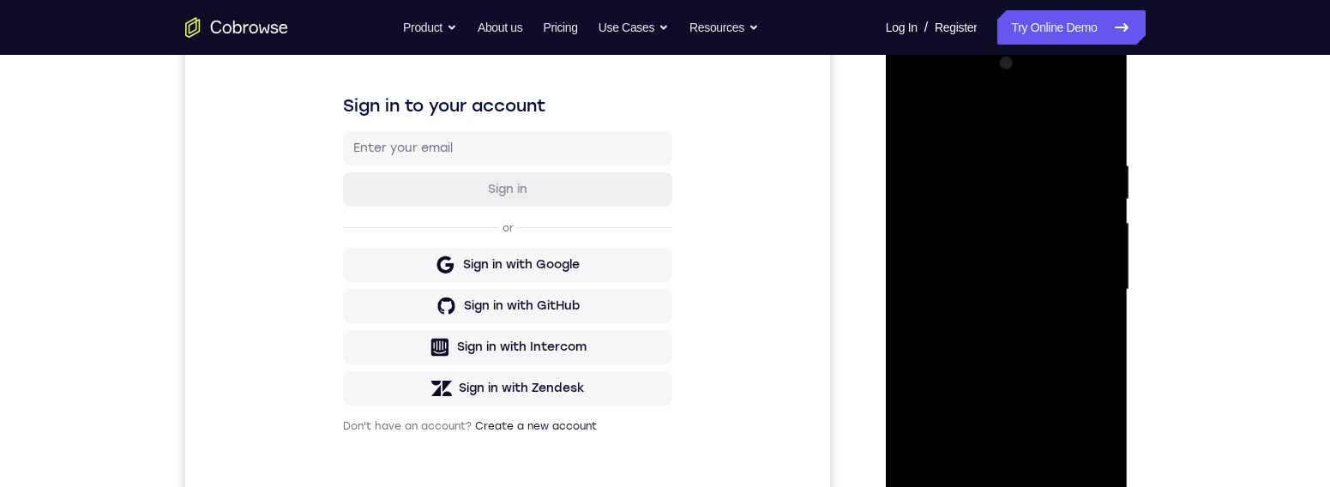
scroll to position [183, 0]
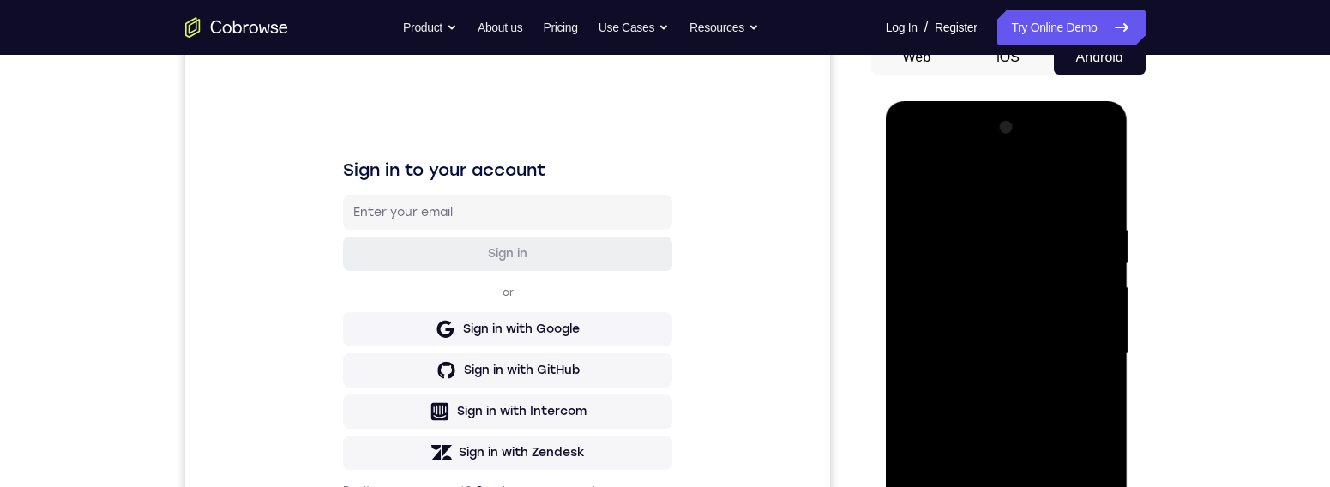
click at [1018, 180] on div at bounding box center [1006, 354] width 216 height 480
click at [1063, 344] on div at bounding box center [1006, 354] width 216 height 480
click at [995, 374] on div at bounding box center [1006, 354] width 216 height 480
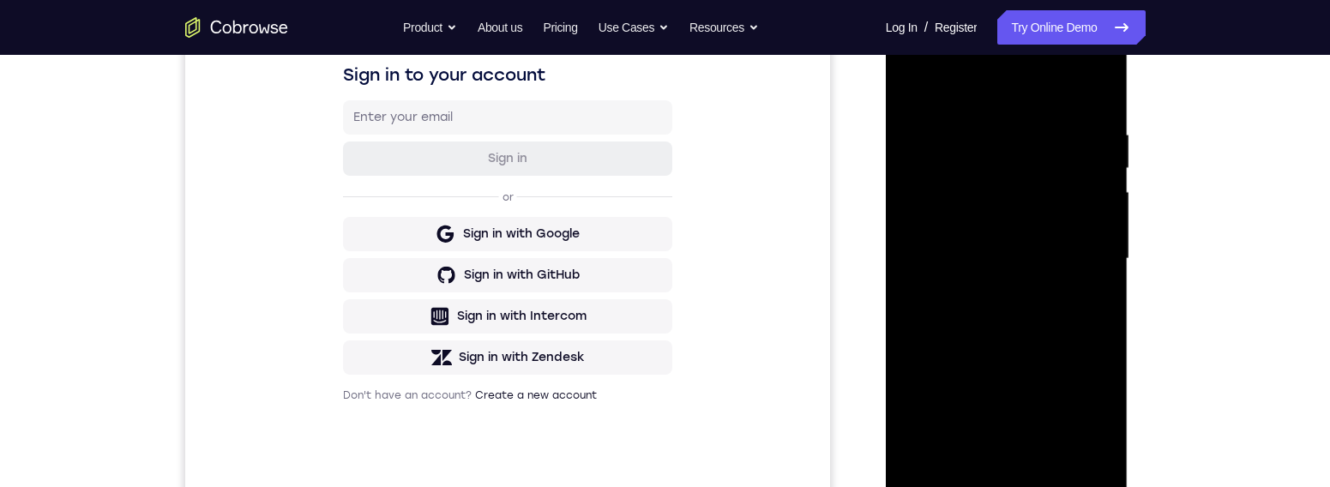
click at [1063, 252] on div at bounding box center [1006, 259] width 216 height 480
click at [1043, 217] on div at bounding box center [1006, 260] width 216 height 480
click at [1063, 261] on div at bounding box center [1006, 260] width 216 height 480
click at [1063, 321] on div at bounding box center [1006, 260] width 216 height 480
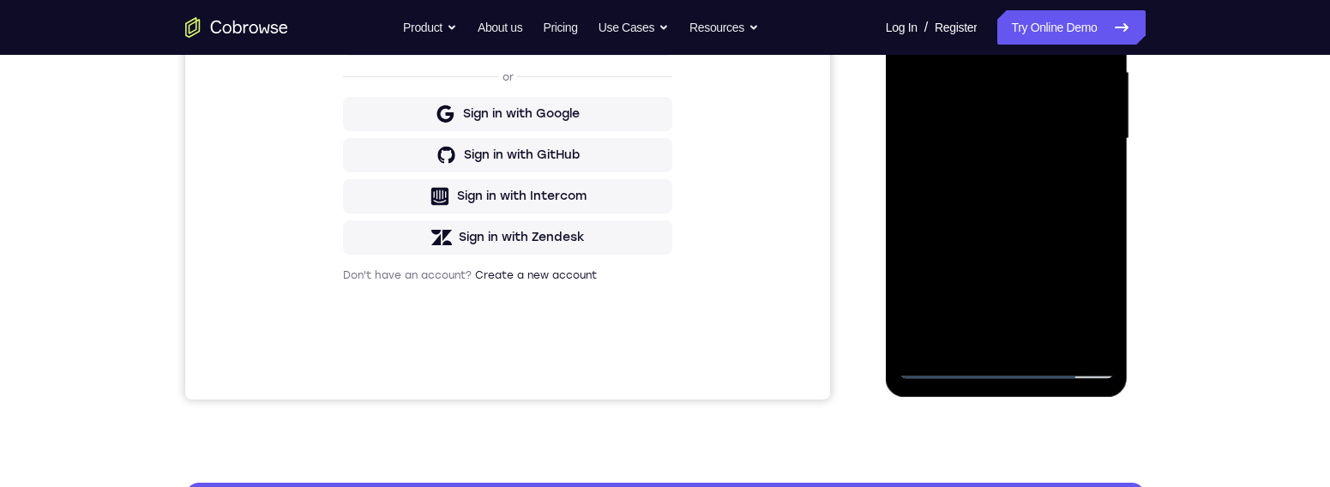
scroll to position [404, 0]
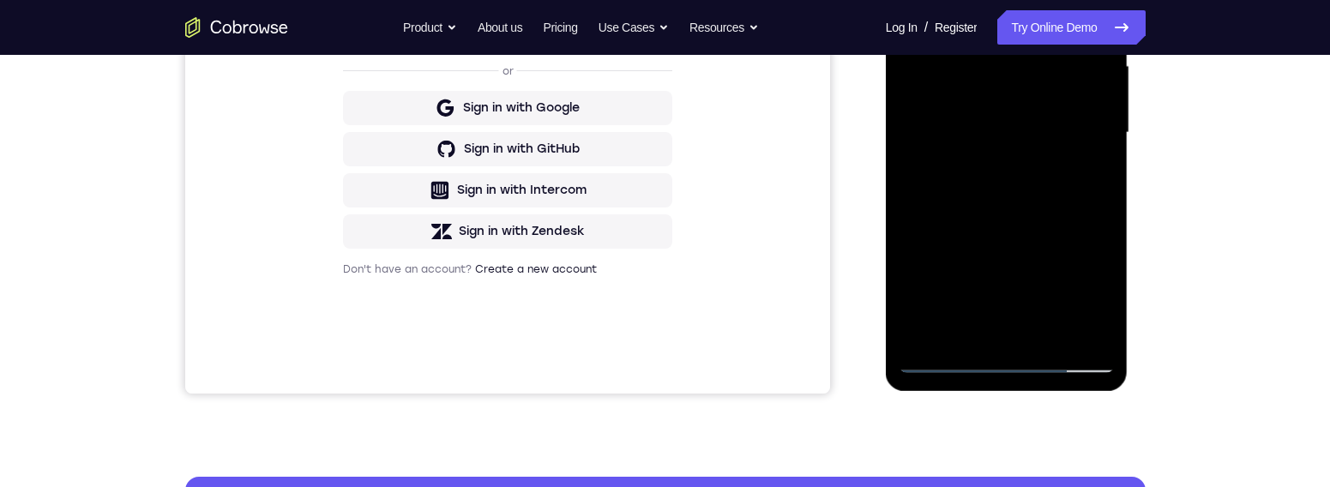
click at [1049, 334] on div at bounding box center [1006, 133] width 216 height 480
click at [1052, 200] on div at bounding box center [1006, 133] width 216 height 480
click at [1056, 330] on div at bounding box center [1006, 133] width 216 height 480
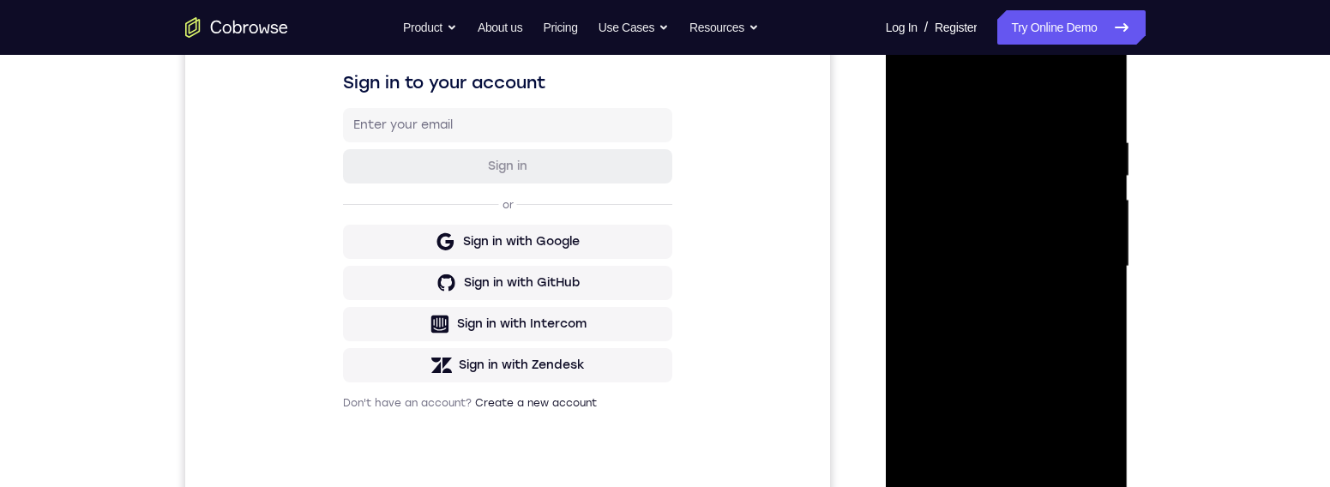
scroll to position [211, 0]
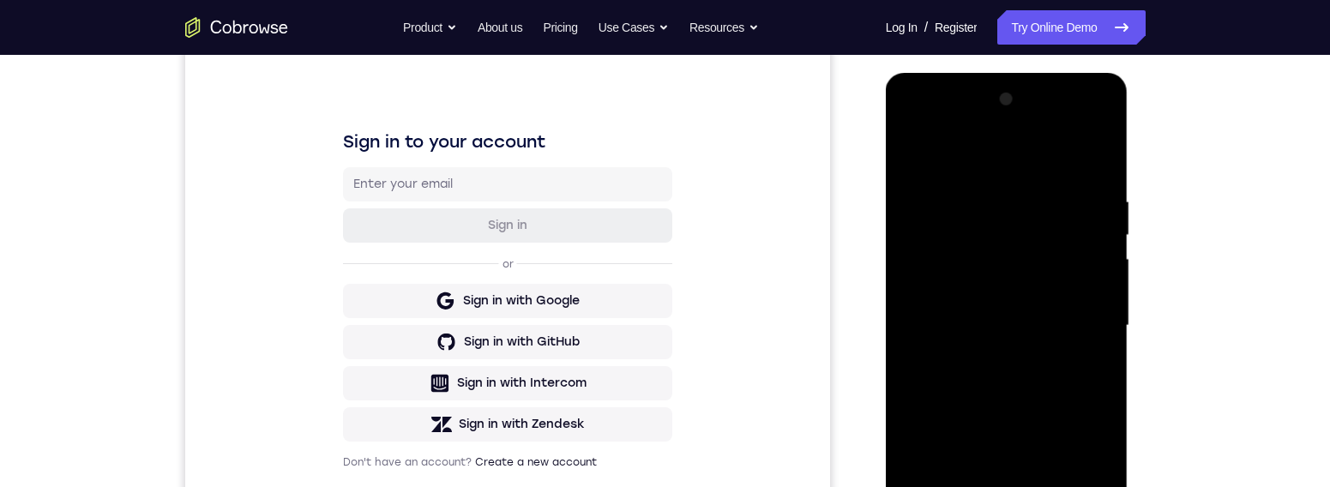
click at [1041, 374] on div at bounding box center [1006, 326] width 216 height 480
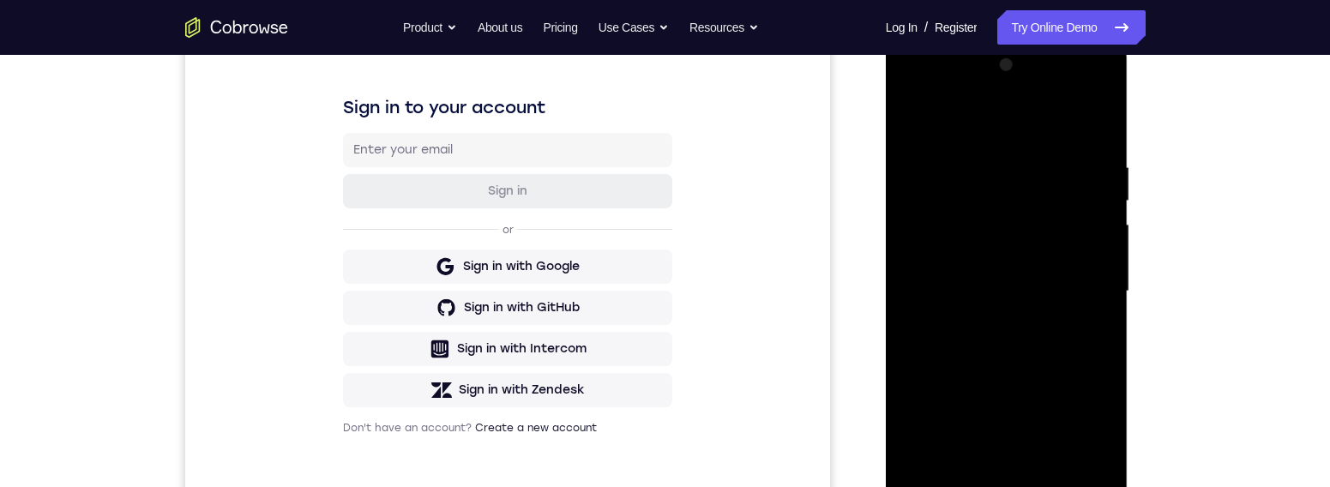
scroll to position [249, 0]
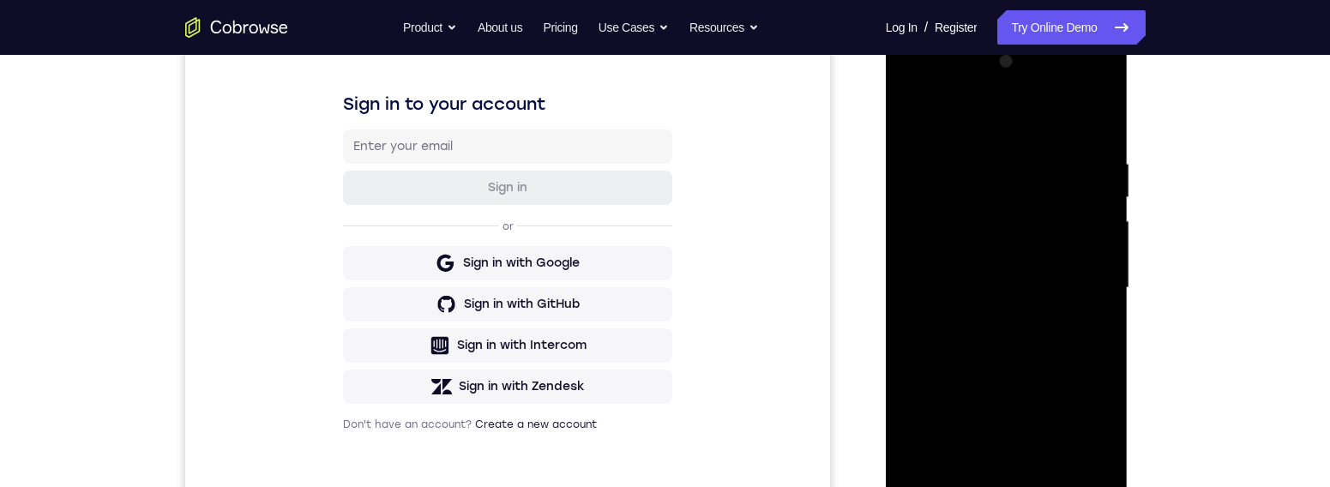
click at [1063, 306] on div at bounding box center [1006, 288] width 216 height 480
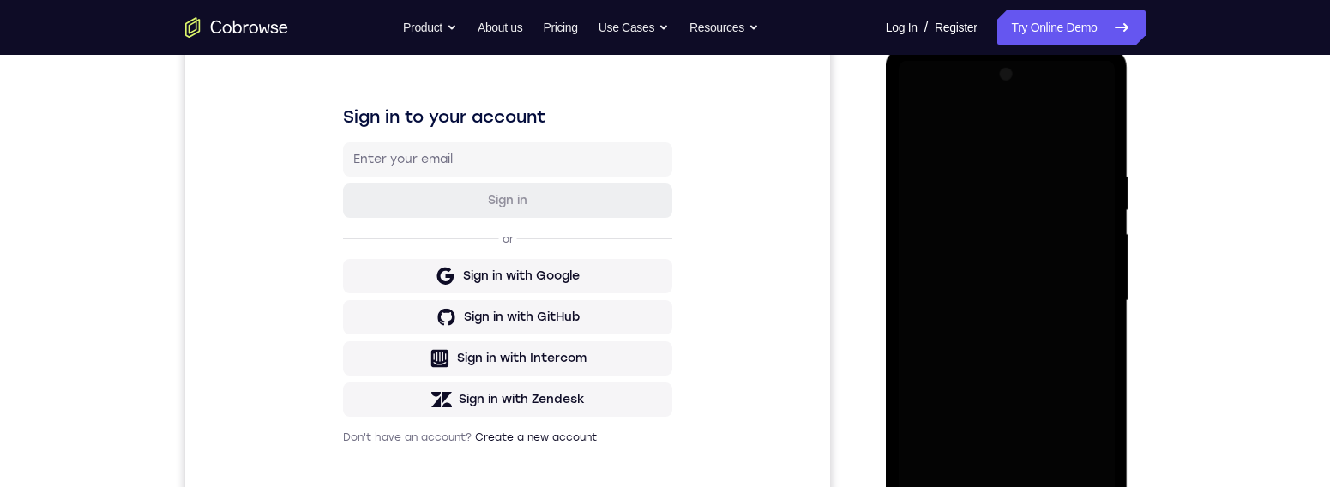
scroll to position [235, 0]
click at [1049, 225] on div at bounding box center [1006, 302] width 216 height 480
click at [913, 123] on div at bounding box center [1006, 302] width 216 height 480
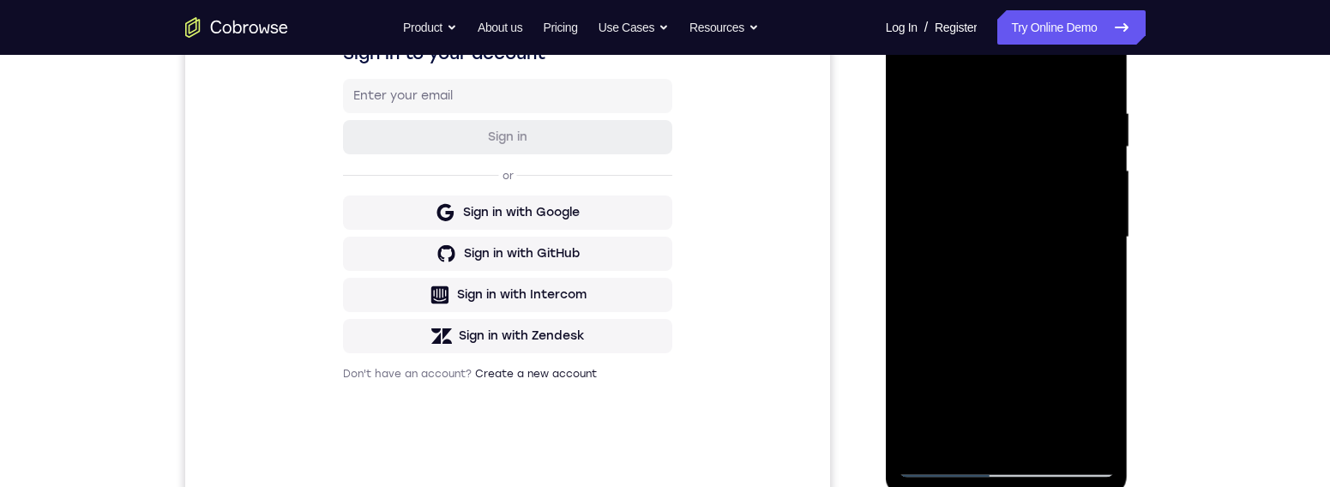
scroll to position [290, 0]
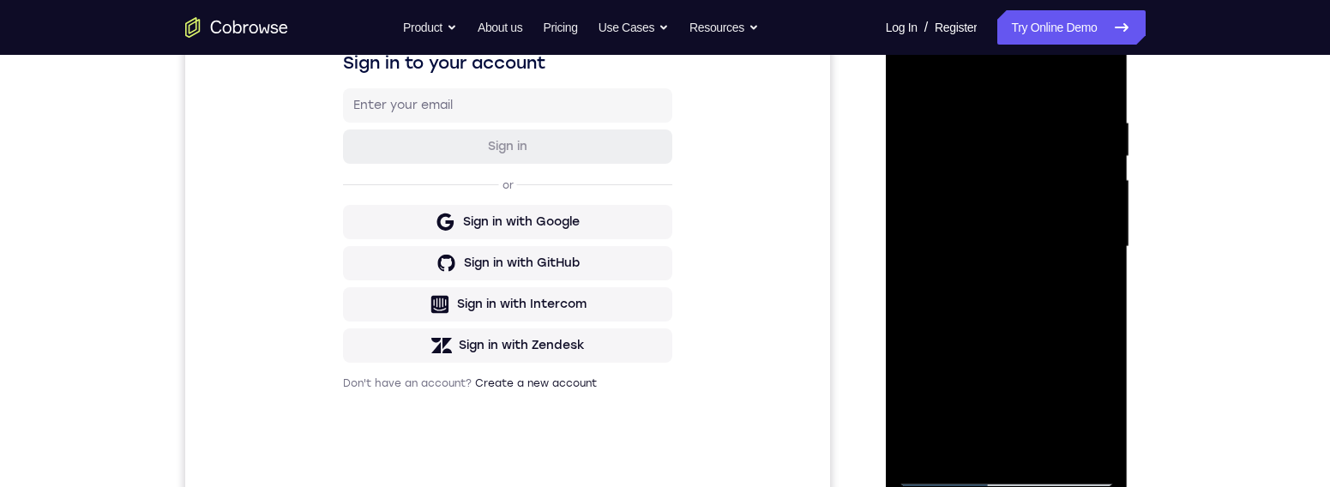
click at [961, 217] on div at bounding box center [1006, 247] width 216 height 480
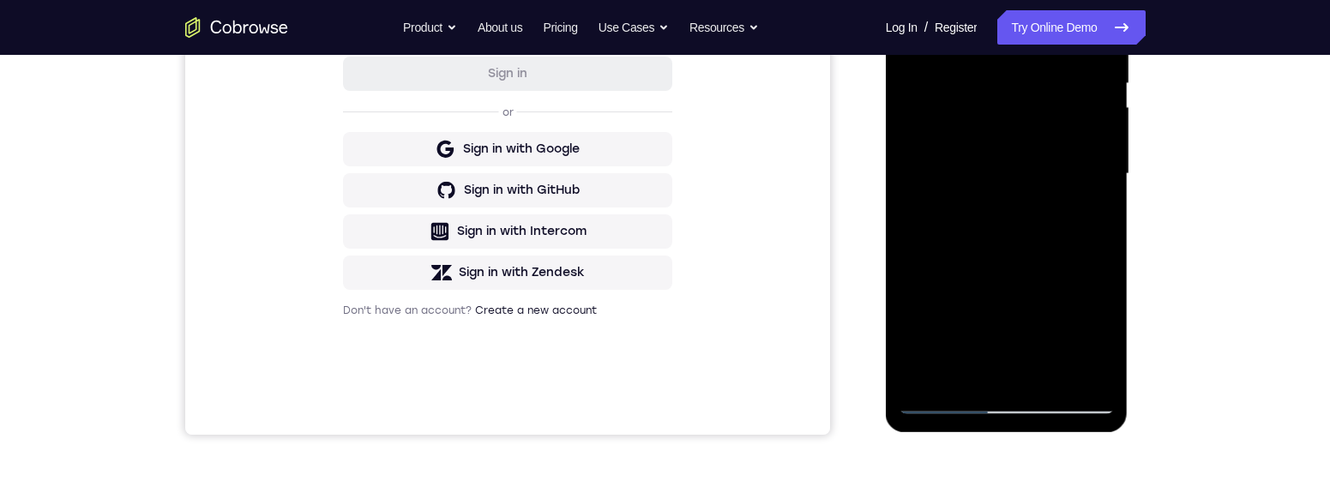
scroll to position [364, 0]
click at [827, 276] on div "Sign in to your account Sign in or Sign in with Google Sign in with GitHub Sign…" at bounding box center [506, 146] width 645 height 574
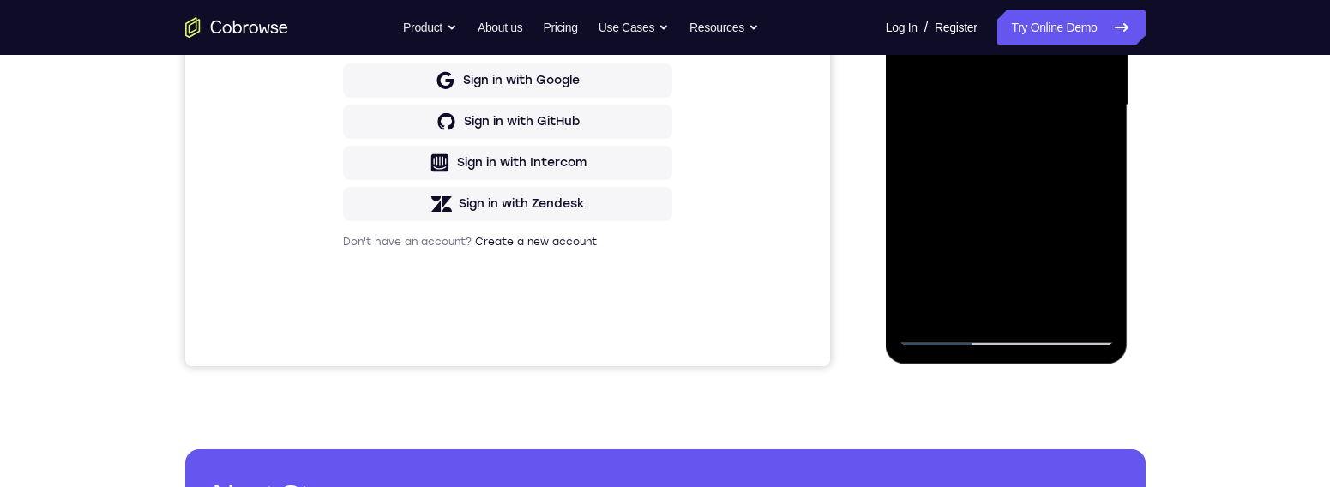
click at [1009, 297] on div at bounding box center [1006, 105] width 216 height 480
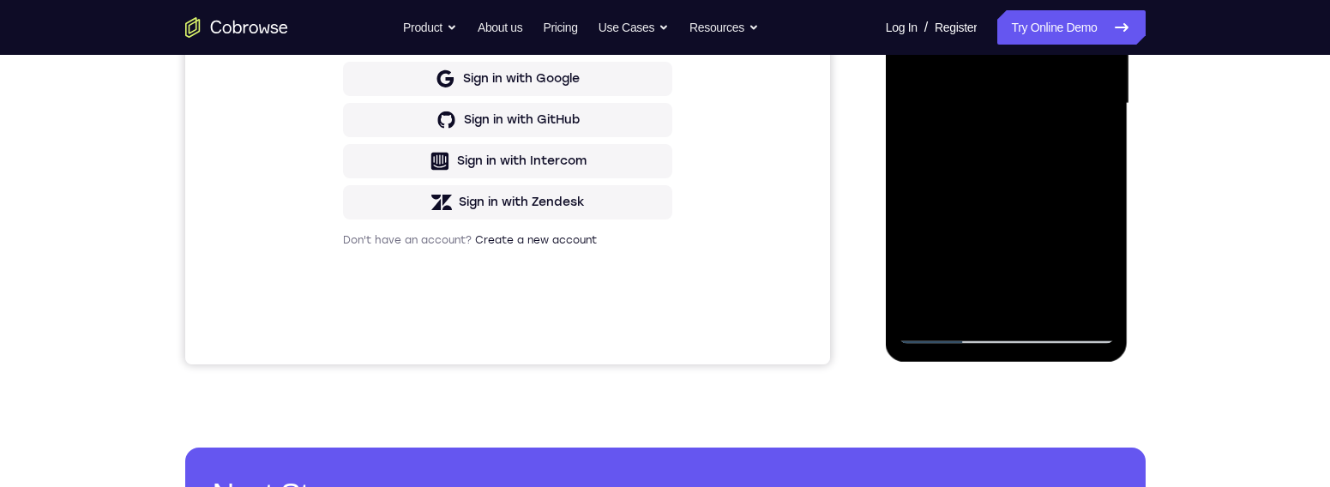
click at [1063, 149] on div at bounding box center [1006, 104] width 216 height 480
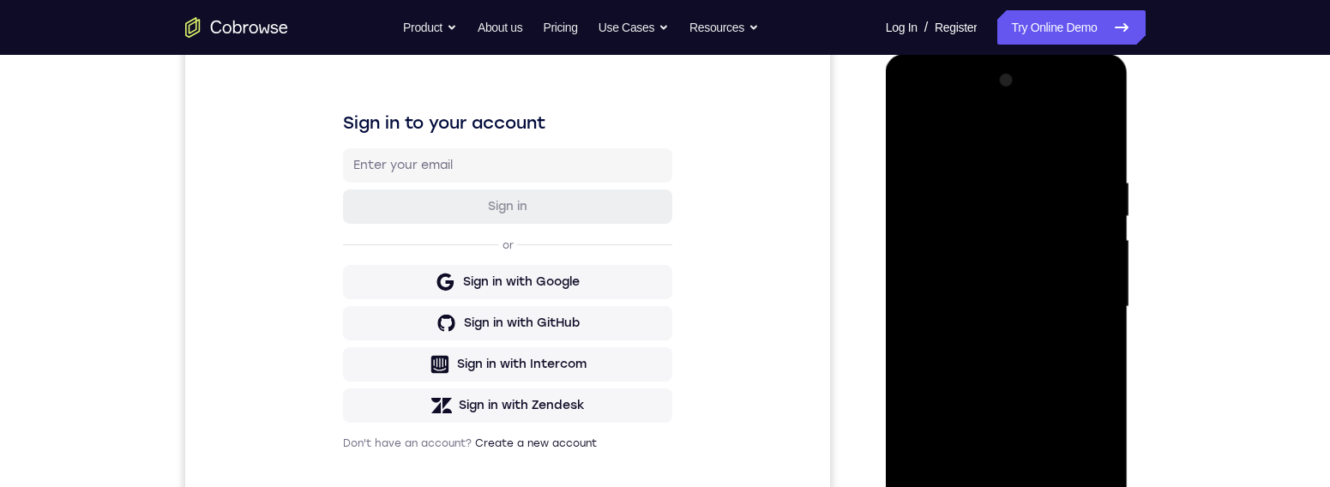
click at [918, 139] on div at bounding box center [1006, 307] width 216 height 480
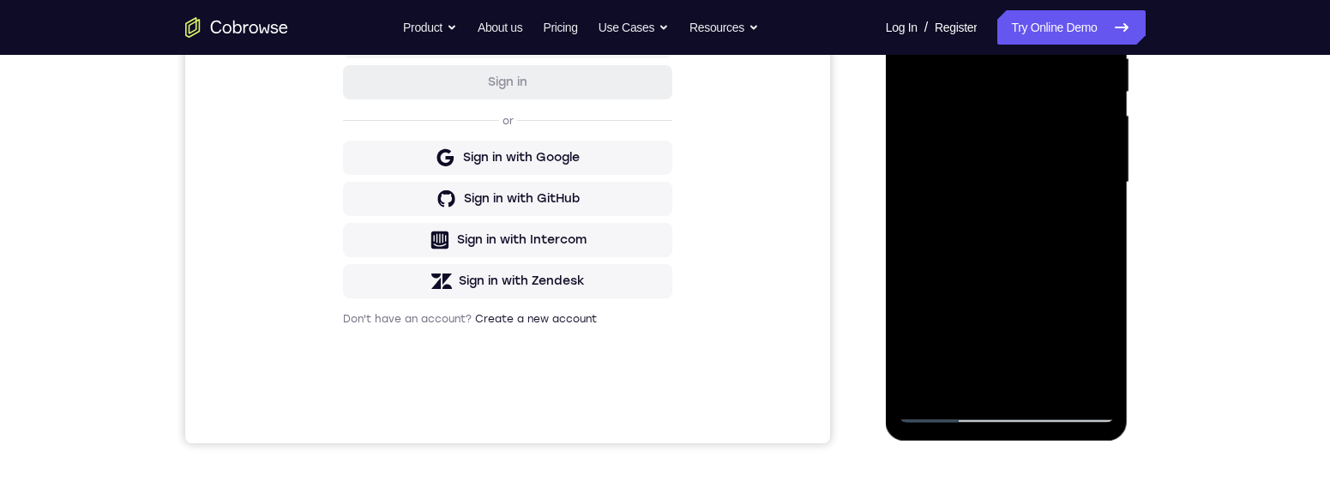
scroll to position [353, 0]
click at [995, 232] on div at bounding box center [1006, 183] width 216 height 480
click at [990, 373] on div at bounding box center [1006, 183] width 216 height 480
click at [1063, 225] on div at bounding box center [1006, 183] width 216 height 480
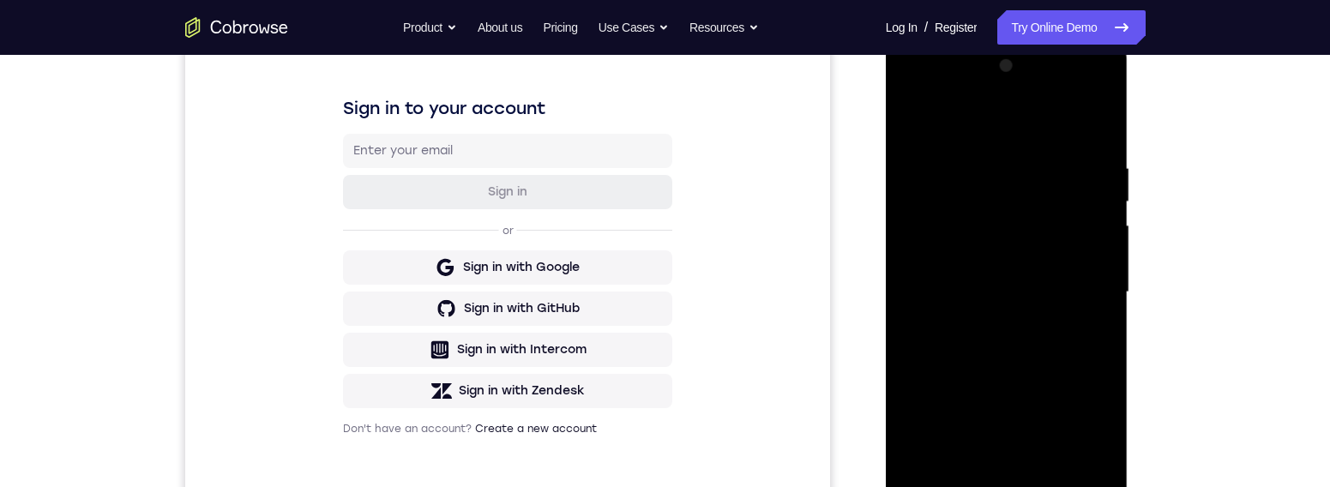
scroll to position [219, 0]
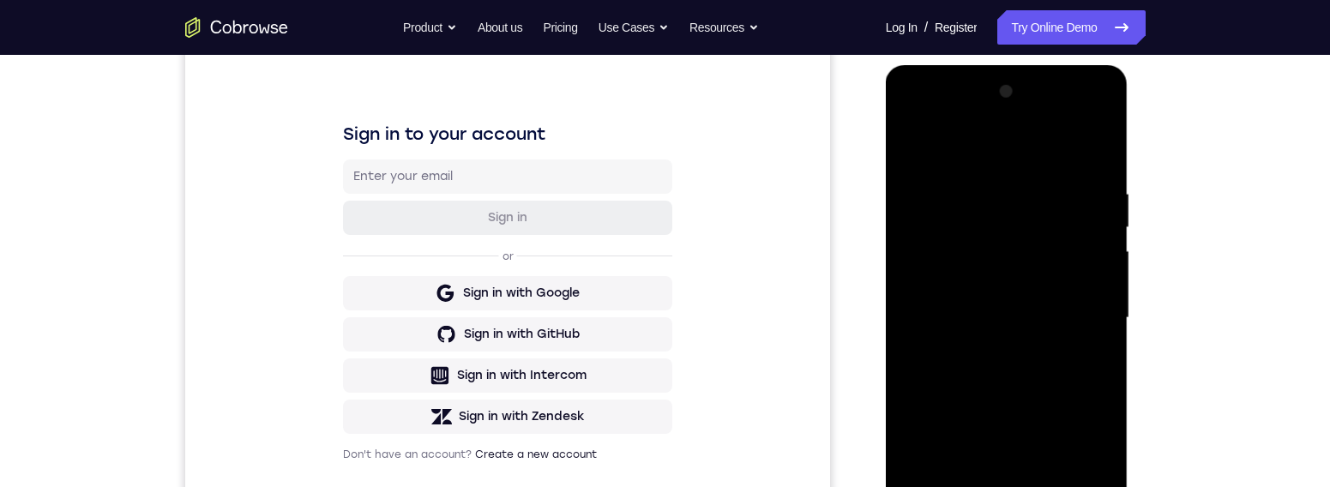
click at [920, 145] on div at bounding box center [1006, 318] width 216 height 480
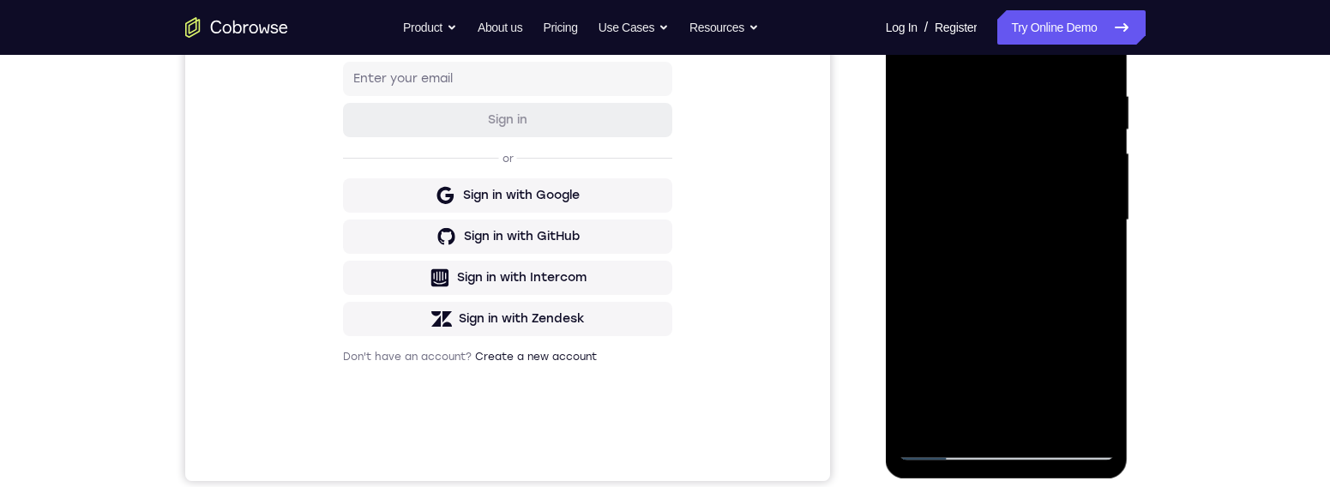
scroll to position [335, 0]
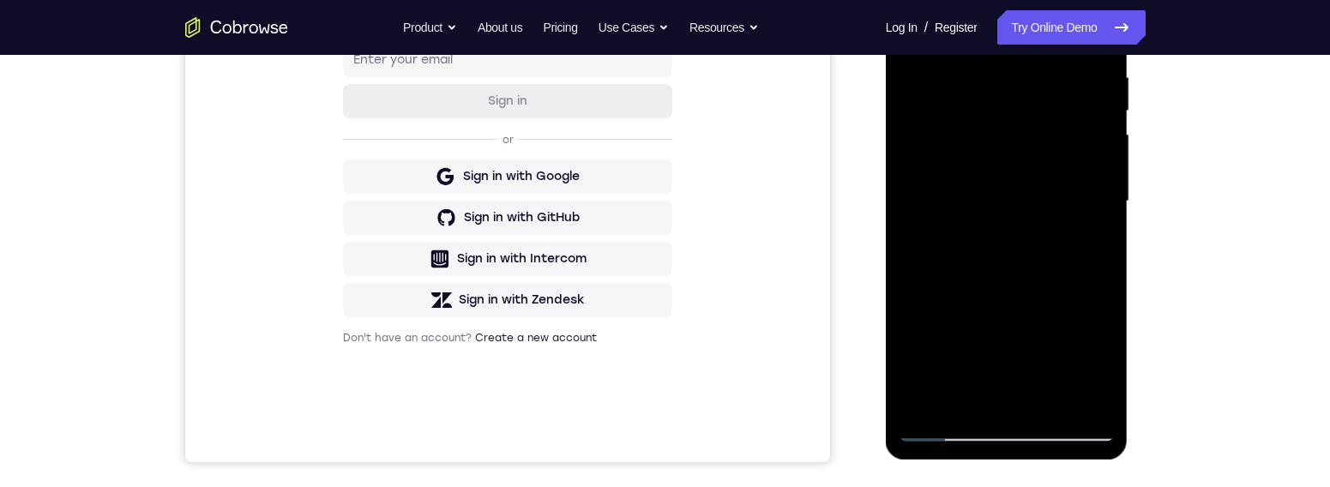
click at [1054, 180] on div at bounding box center [1006, 201] width 216 height 480
click at [1061, 177] on div at bounding box center [1006, 201] width 216 height 480
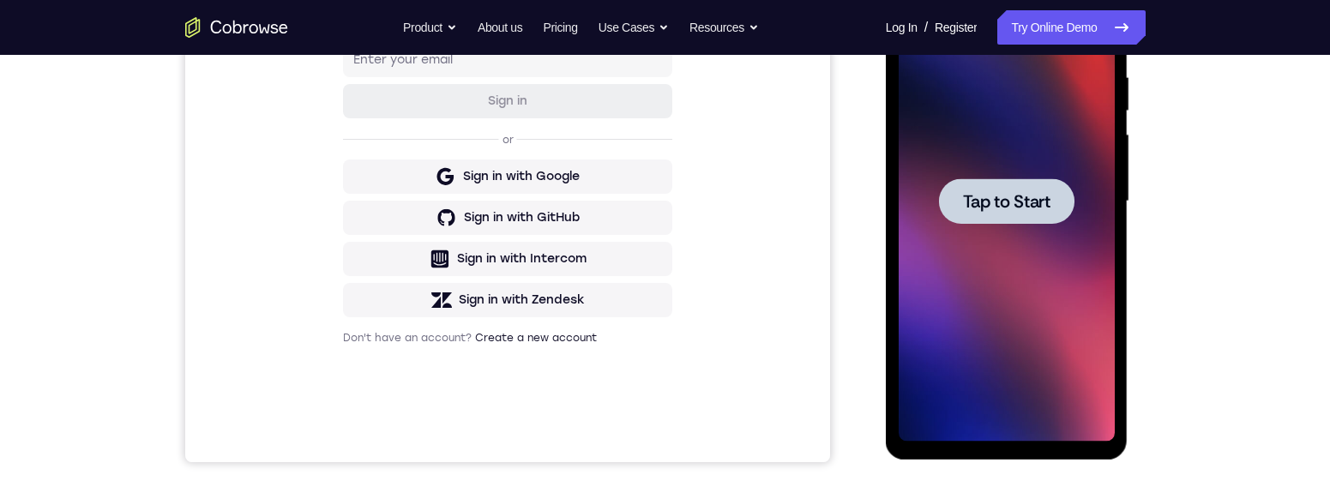
click at [1028, 198] on span "Tap to Start" at bounding box center [1006, 201] width 87 height 17
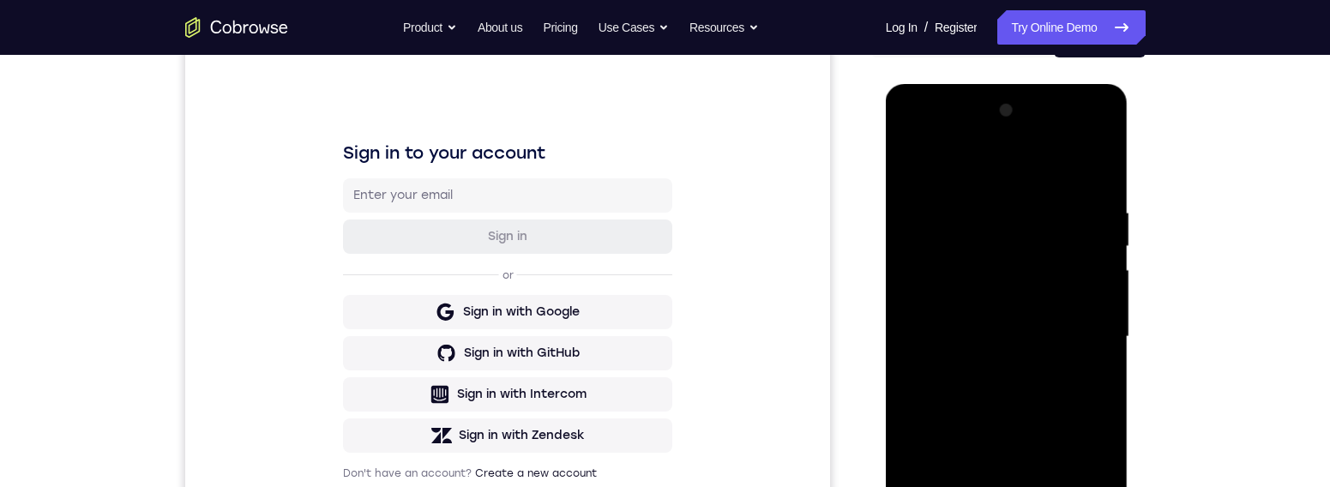
scroll to position [418, 0]
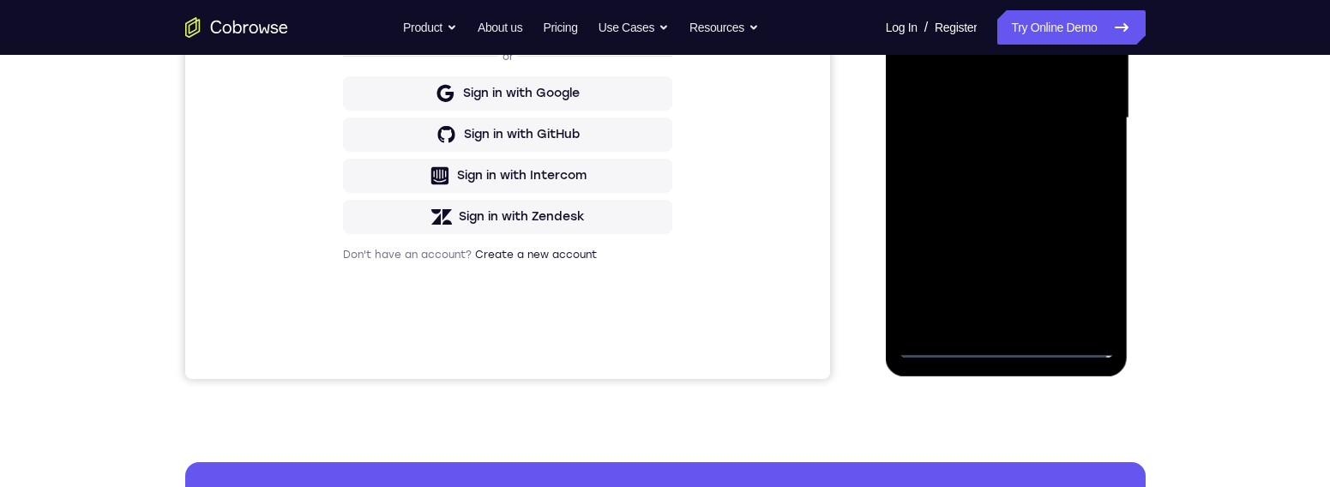
click at [1016, 347] on div at bounding box center [1006, 118] width 216 height 480
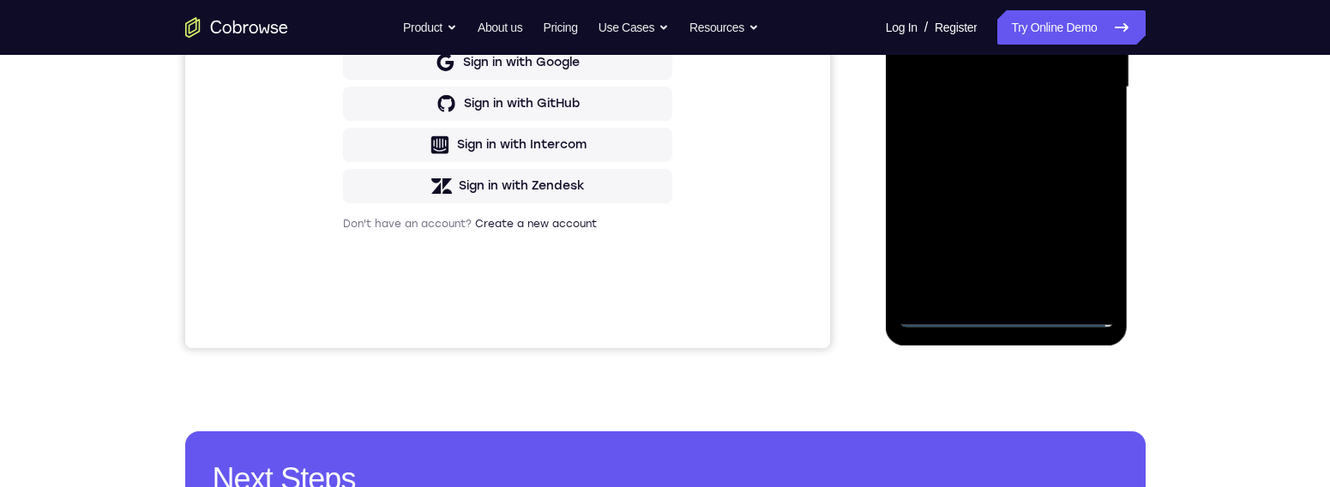
click at [1063, 250] on div at bounding box center [1006, 87] width 216 height 480
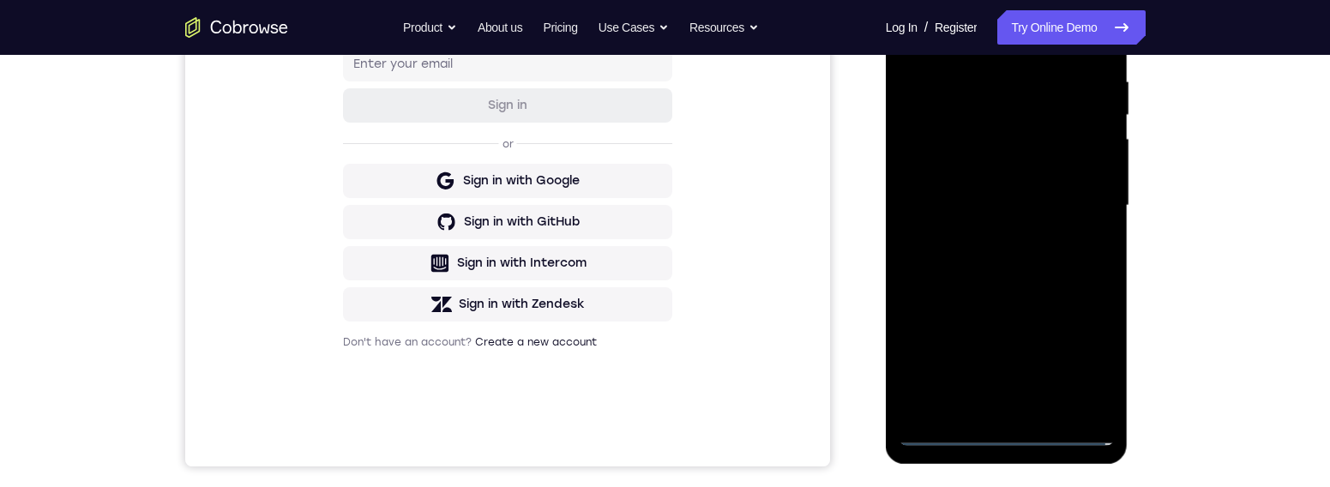
scroll to position [285, 0]
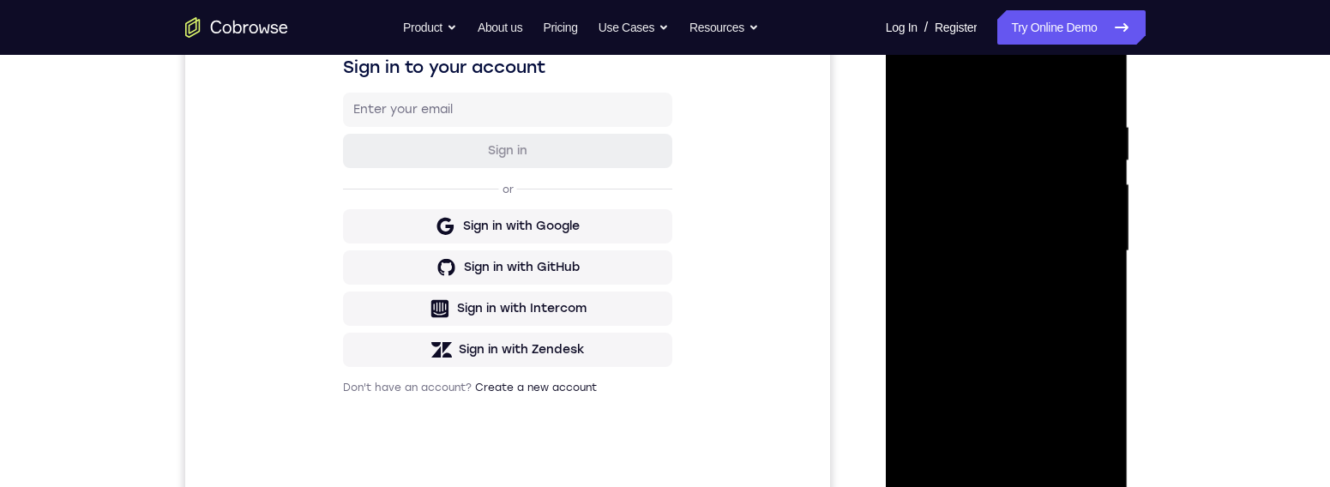
click at [1029, 92] on div at bounding box center [1006, 251] width 216 height 480
click at [1063, 241] on div at bounding box center [1006, 251] width 216 height 480
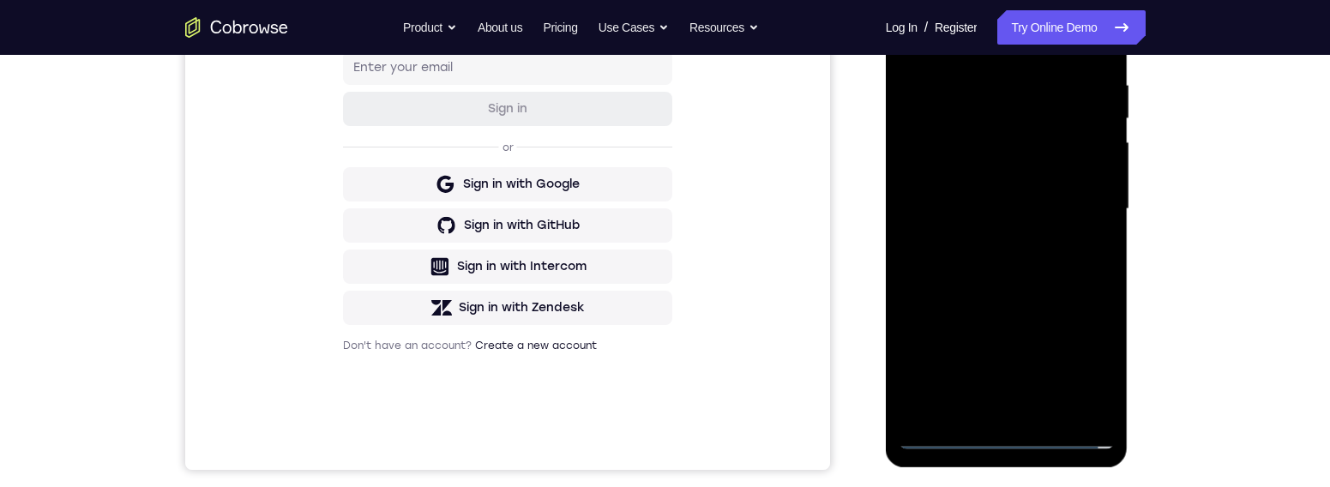
click at [993, 241] on div at bounding box center [1006, 209] width 216 height 480
click at [1026, 194] on div at bounding box center [1006, 207] width 216 height 480
click at [1048, 170] on div at bounding box center [1006, 207] width 216 height 480
click at [1063, 210] on div at bounding box center [1006, 207] width 216 height 480
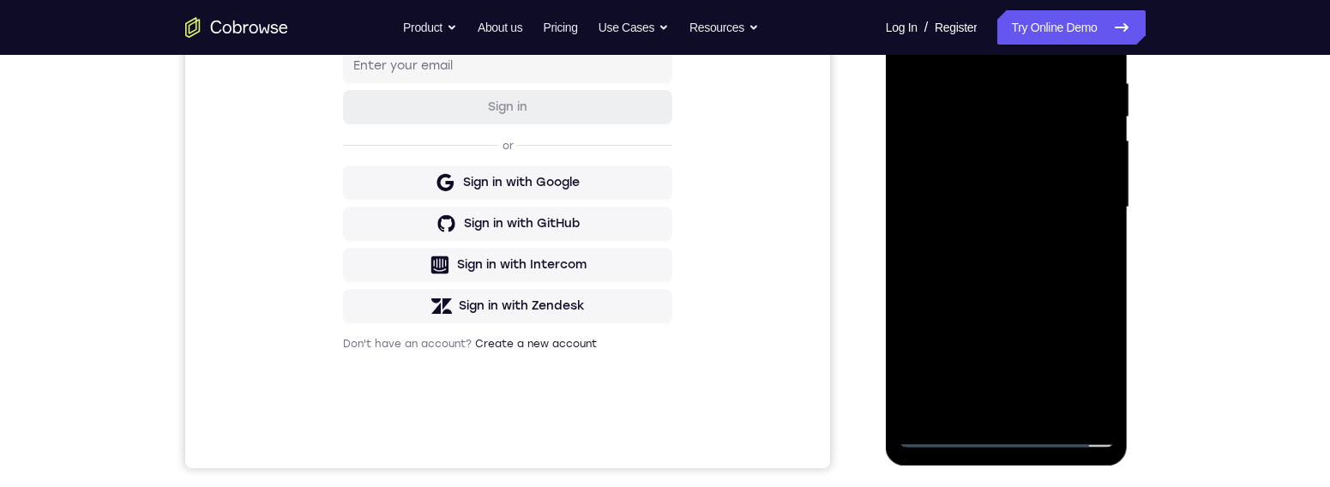
click at [1063, 268] on div at bounding box center [1006, 207] width 216 height 480
click at [1063, 257] on div at bounding box center [1006, 207] width 216 height 480
click at [1063, 278] on div at bounding box center [1006, 207] width 216 height 480
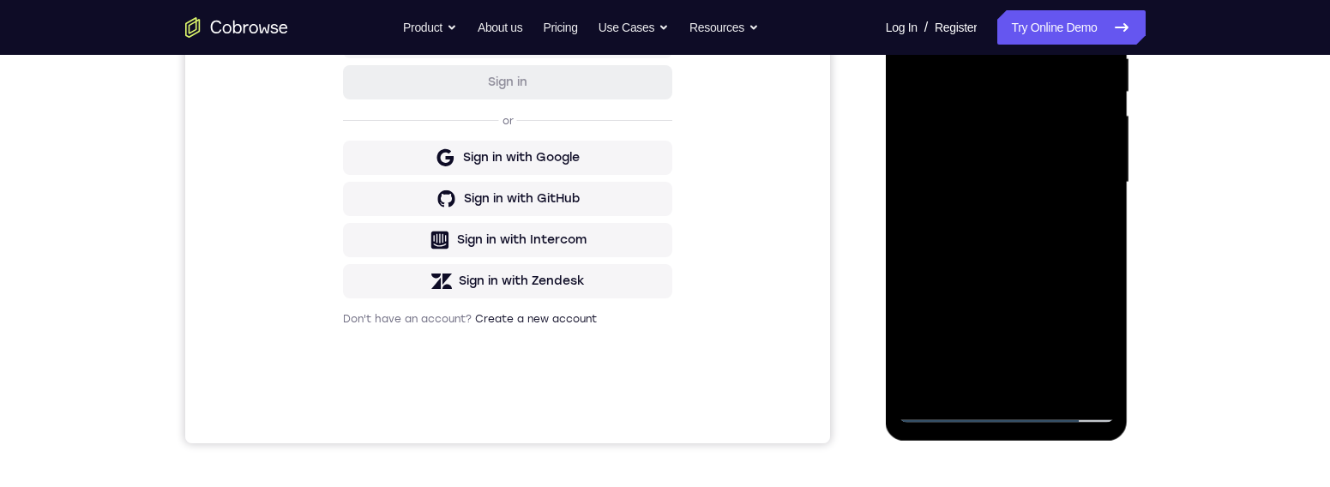
click at [1063, 251] on div at bounding box center [1006, 183] width 216 height 480
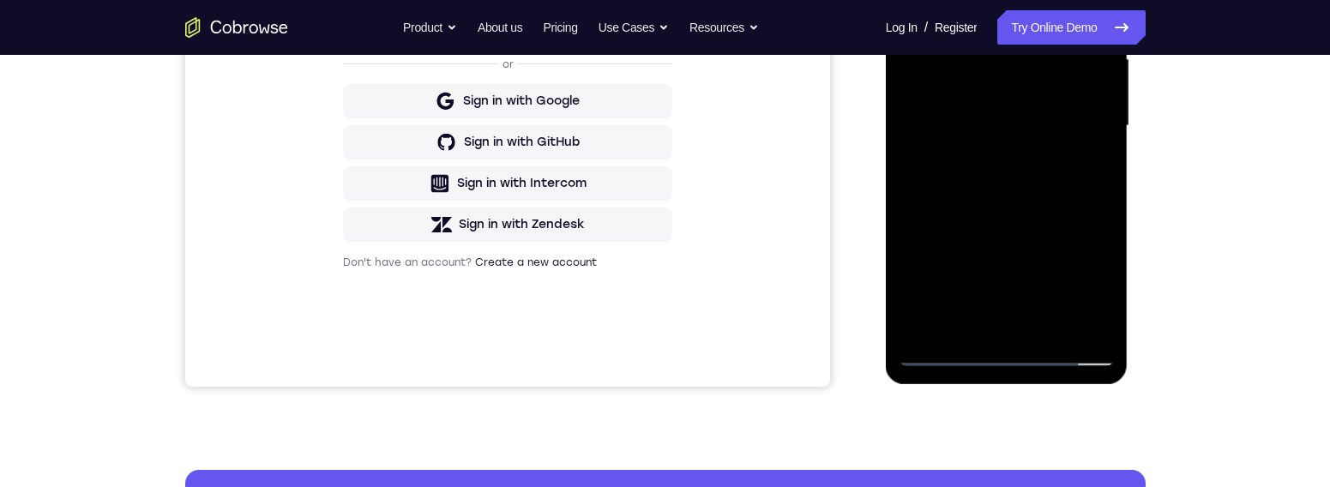
click at [1058, 327] on div at bounding box center [1006, 126] width 216 height 480
click at [1061, 217] on div at bounding box center [1006, 125] width 216 height 480
click at [1063, 101] on div at bounding box center [1006, 125] width 216 height 480
click at [1063, 167] on div at bounding box center [1006, 125] width 216 height 480
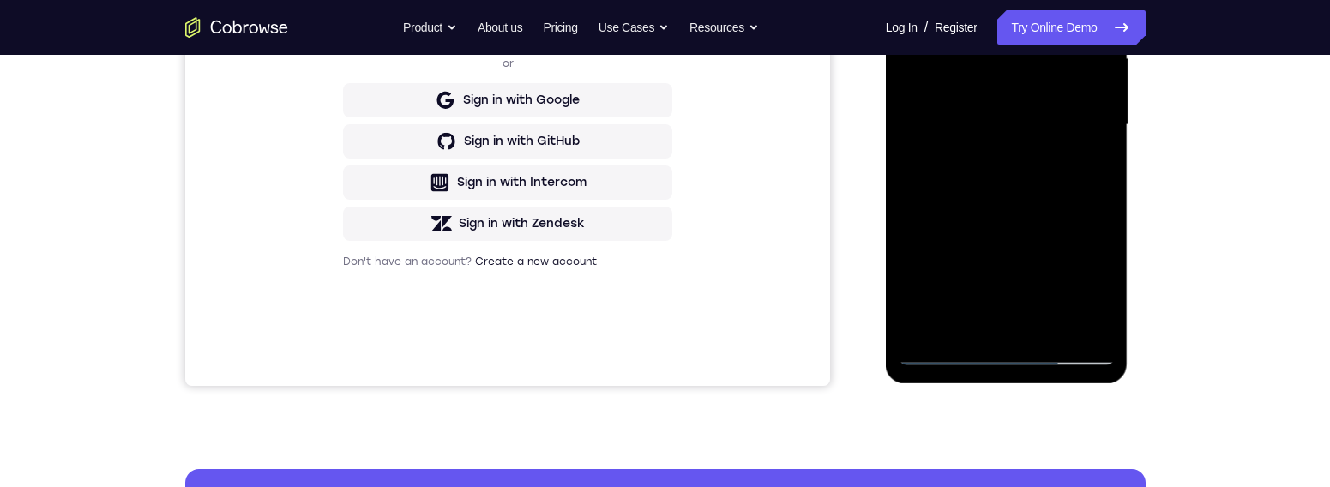
scroll to position [308, 0]
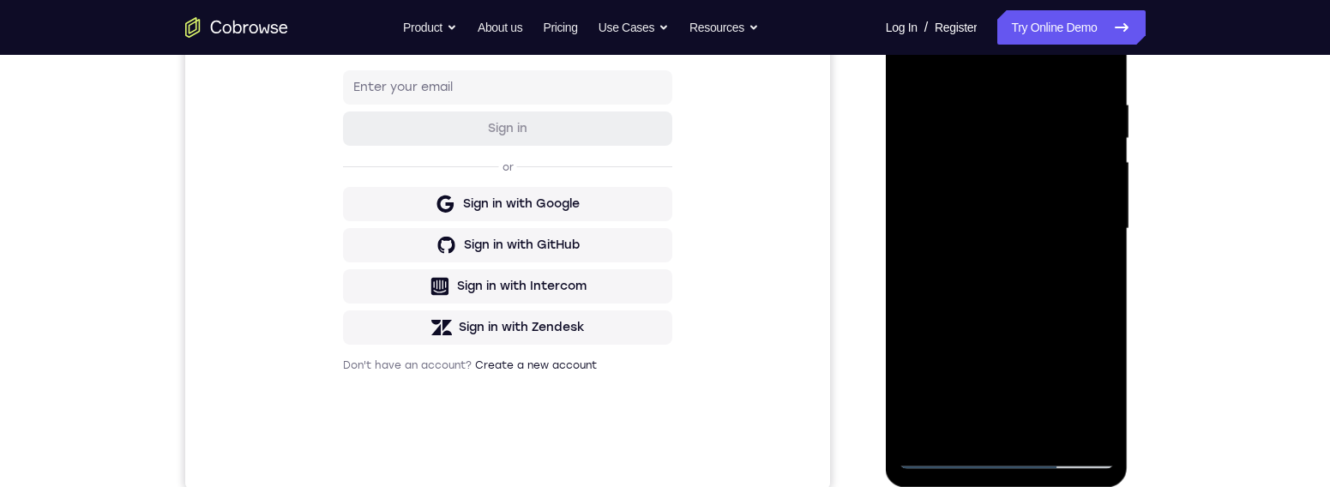
click at [923, 53] on div at bounding box center [1006, 229] width 216 height 480
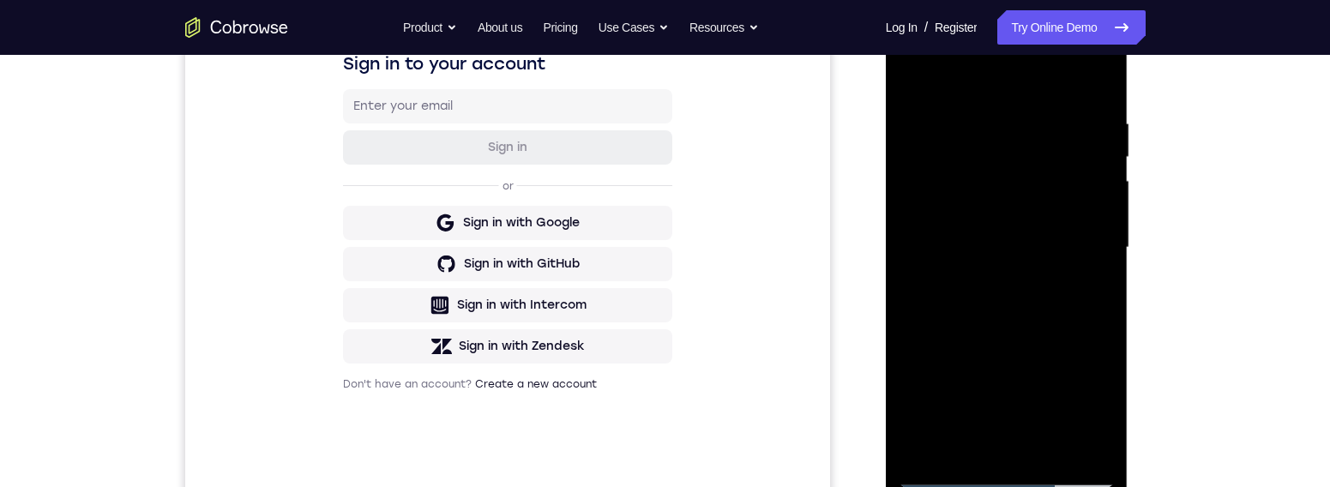
click at [921, 72] on div at bounding box center [1006, 248] width 216 height 480
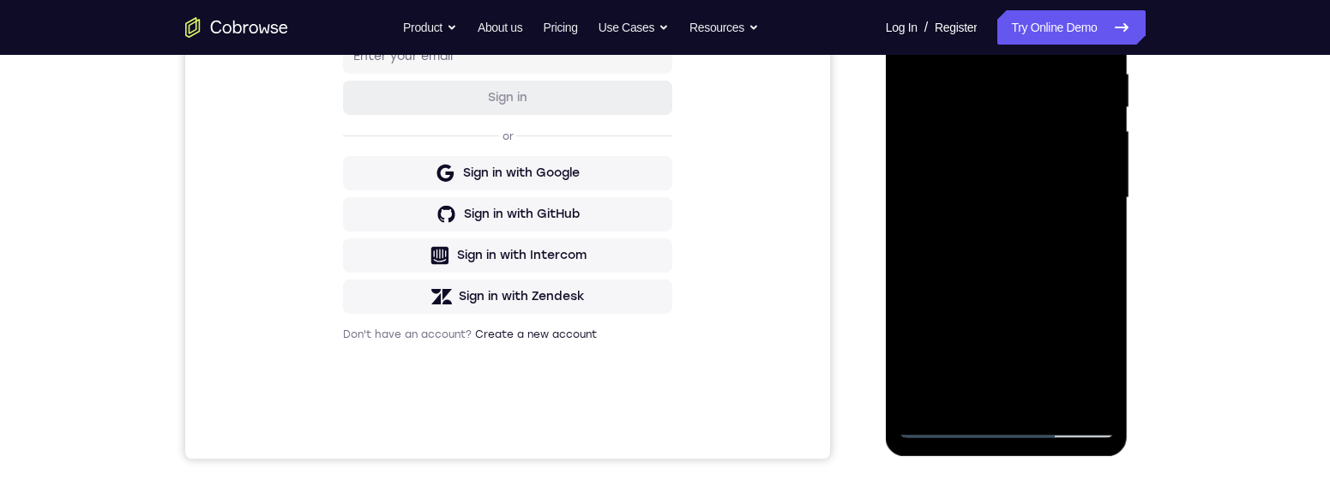
scroll to position [359, 0]
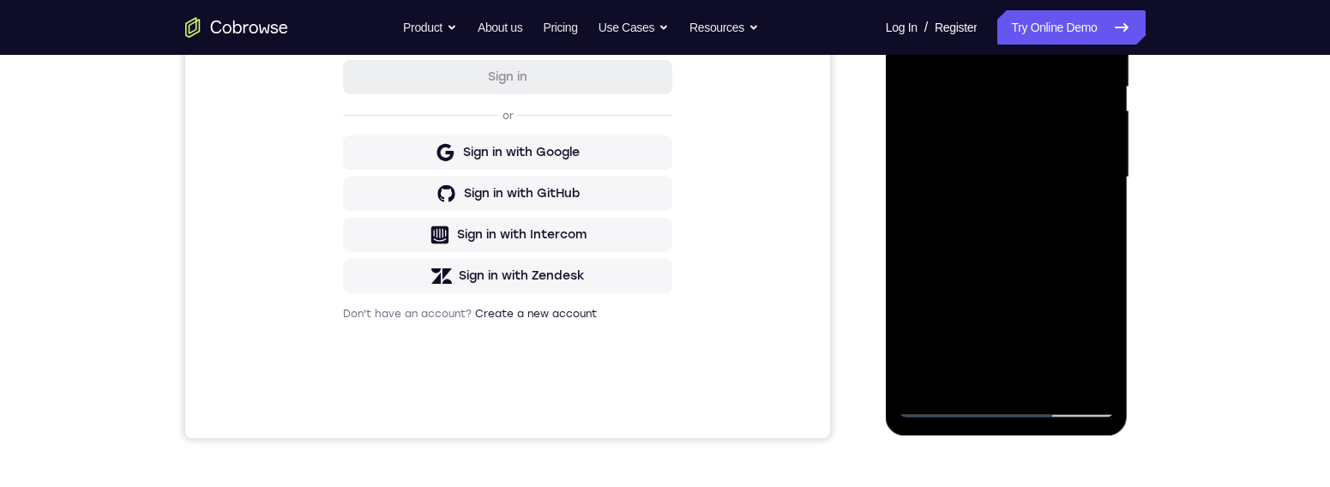
click at [1063, 250] on div at bounding box center [1006, 177] width 216 height 480
click at [1063, 238] on div at bounding box center [1006, 177] width 216 height 480
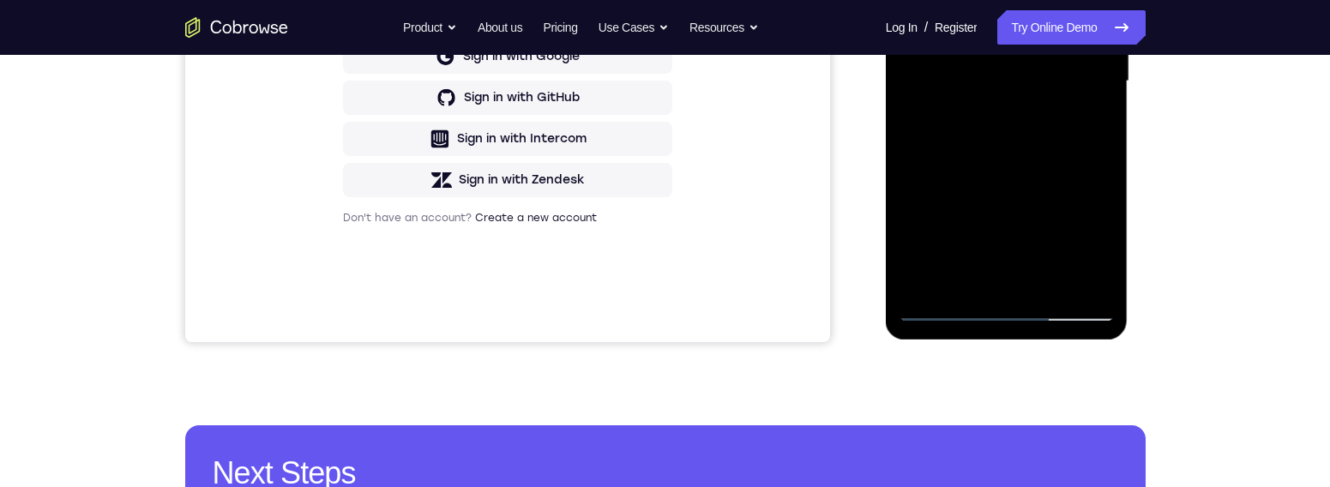
scroll to position [412, 0]
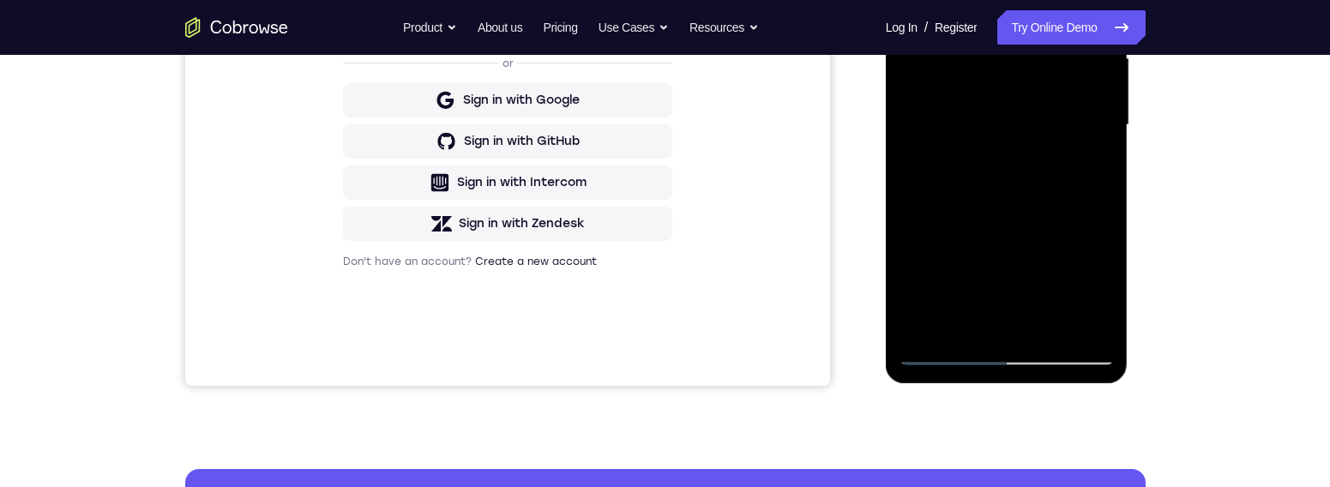
click at [1063, 183] on div at bounding box center [1006, 125] width 216 height 480
click at [1063, 179] on div at bounding box center [1006, 125] width 216 height 480
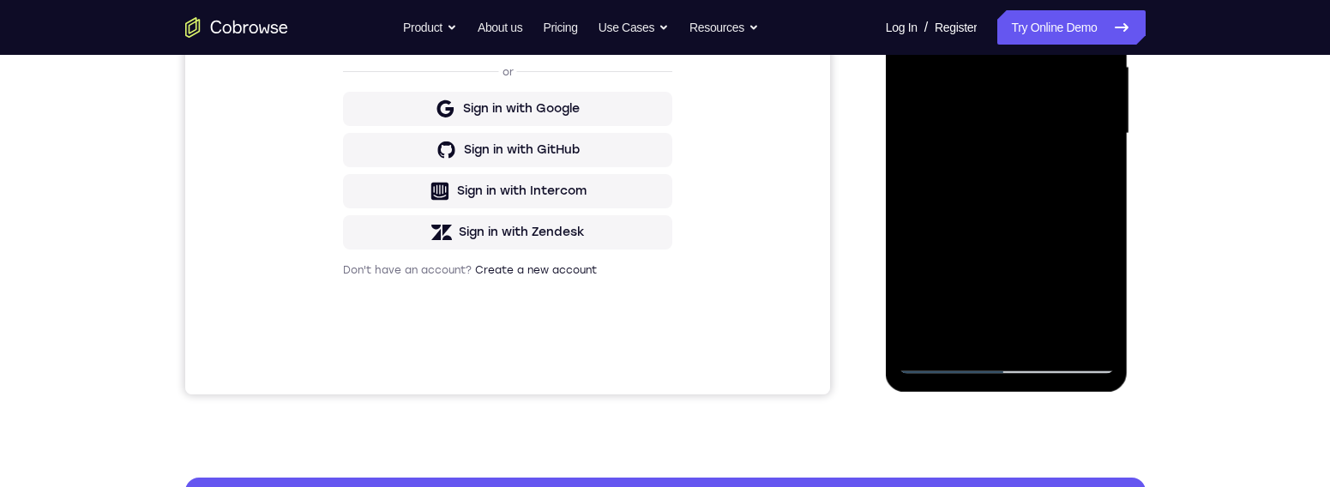
scroll to position [399, 0]
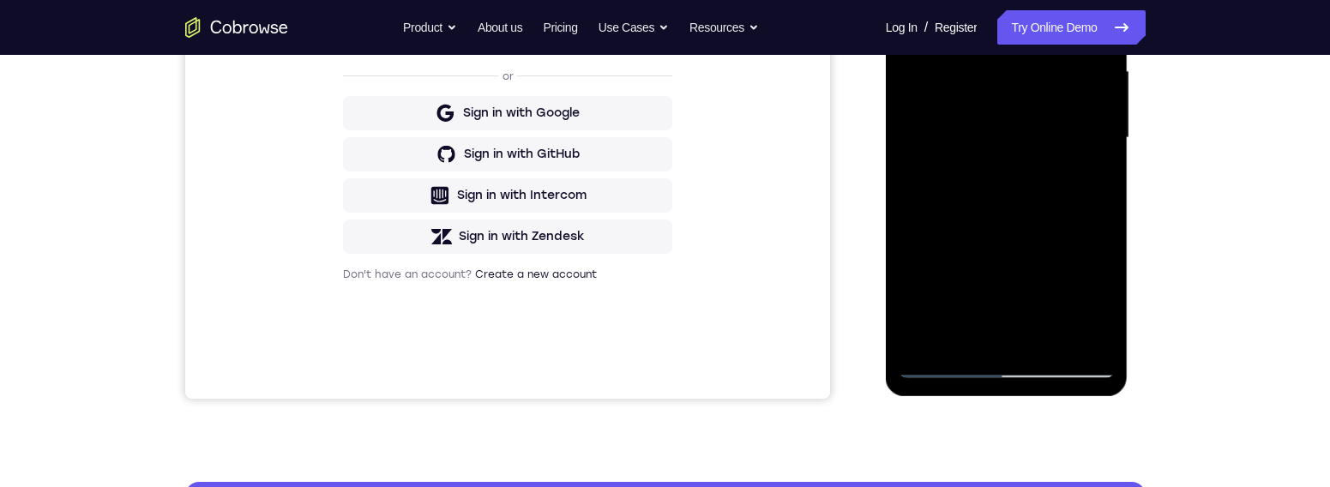
click at [961, 210] on div at bounding box center [1006, 138] width 216 height 480
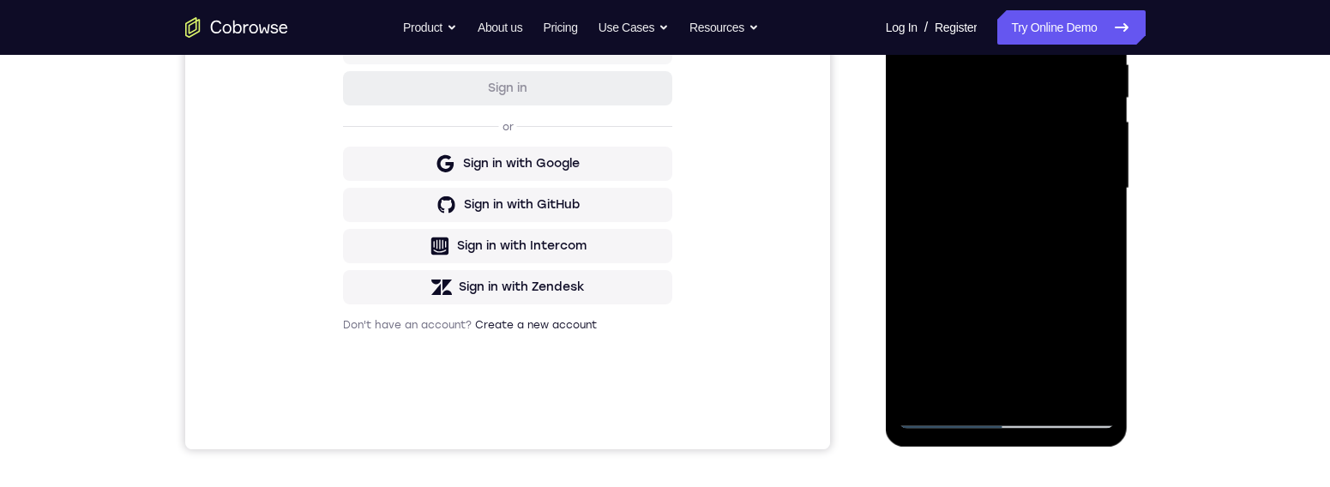
scroll to position [340, 0]
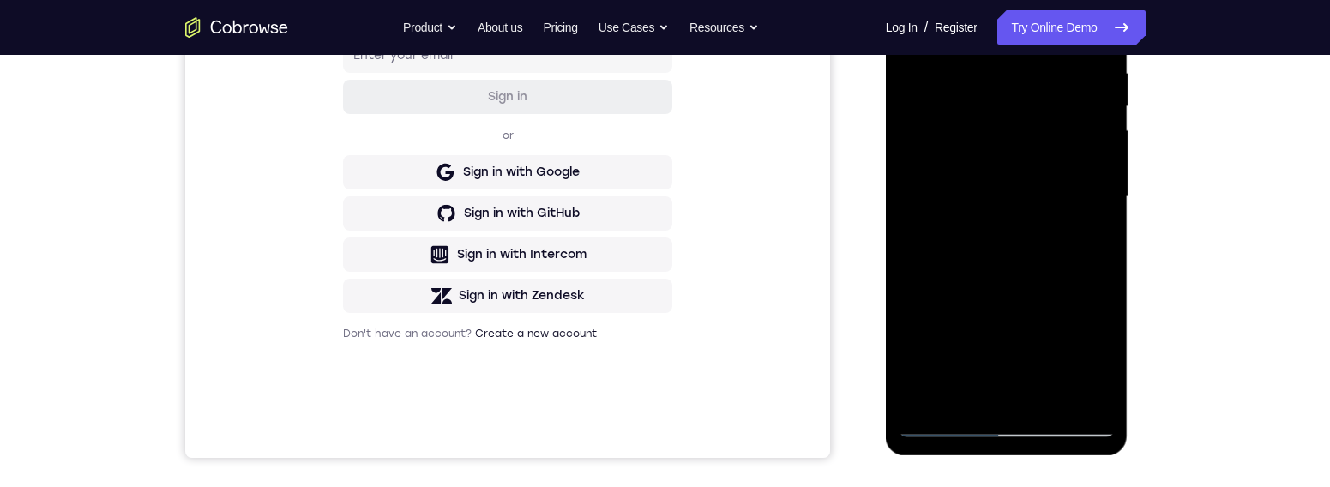
click at [1004, 111] on div at bounding box center [1006, 197] width 216 height 480
click at [952, 104] on div at bounding box center [1006, 197] width 216 height 480
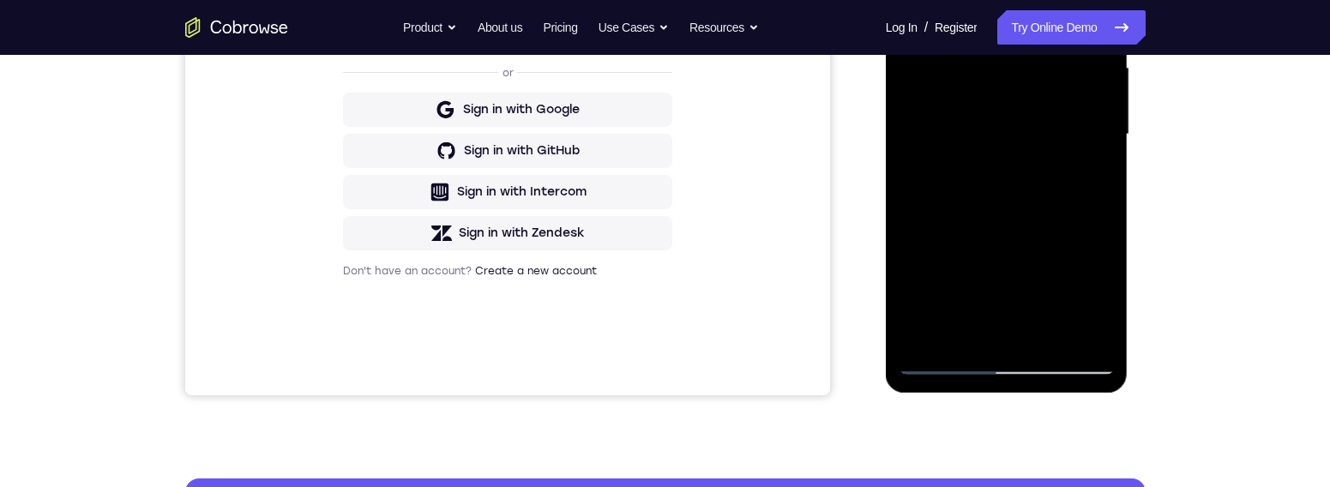
scroll to position [410, 0]
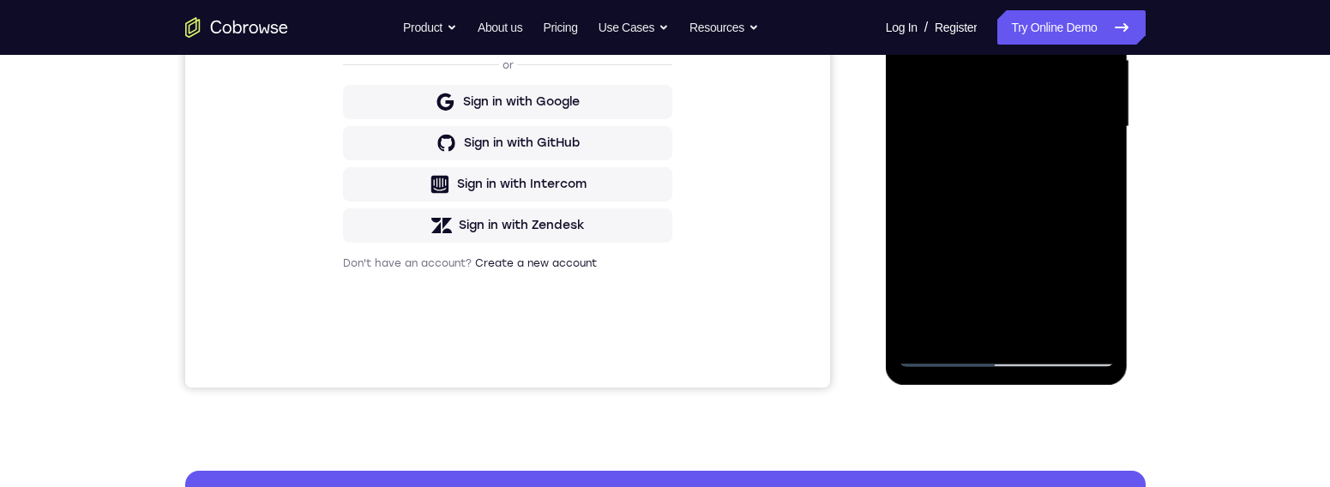
click at [1047, 314] on div at bounding box center [1006, 127] width 216 height 480
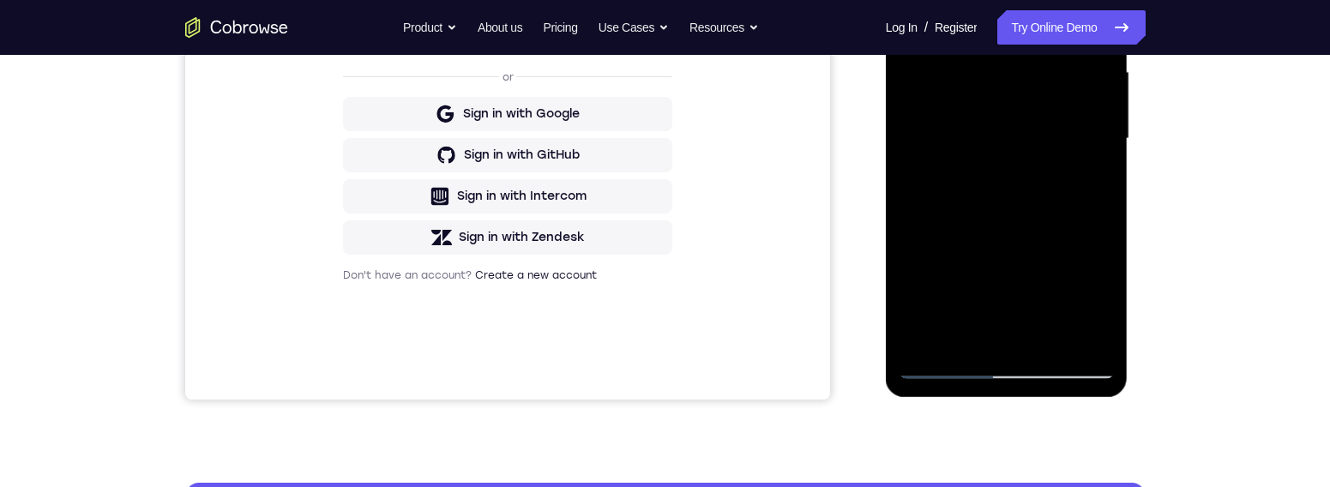
scroll to position [399, 0]
click at [1063, 181] on div at bounding box center [1006, 138] width 216 height 480
